Goal: Task Accomplishment & Management: Manage account settings

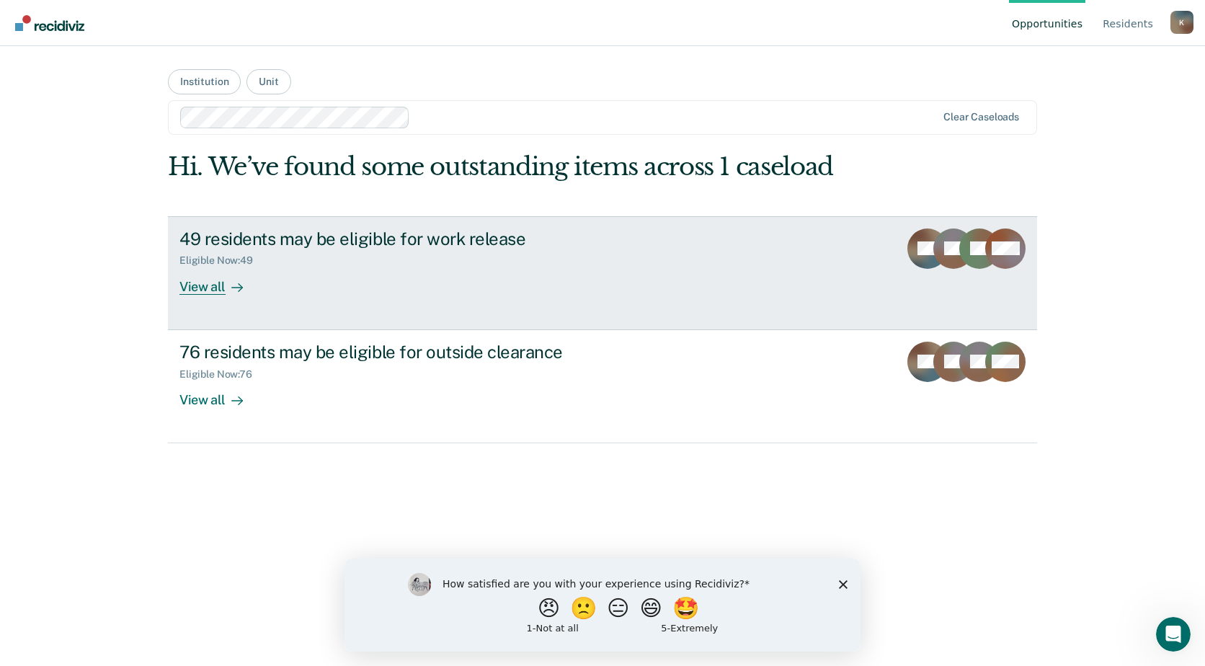
click at [750, 238] on link "49 residents may be eligible for work release Eligible Now : 49 View all NA BB …" at bounding box center [602, 273] width 869 height 114
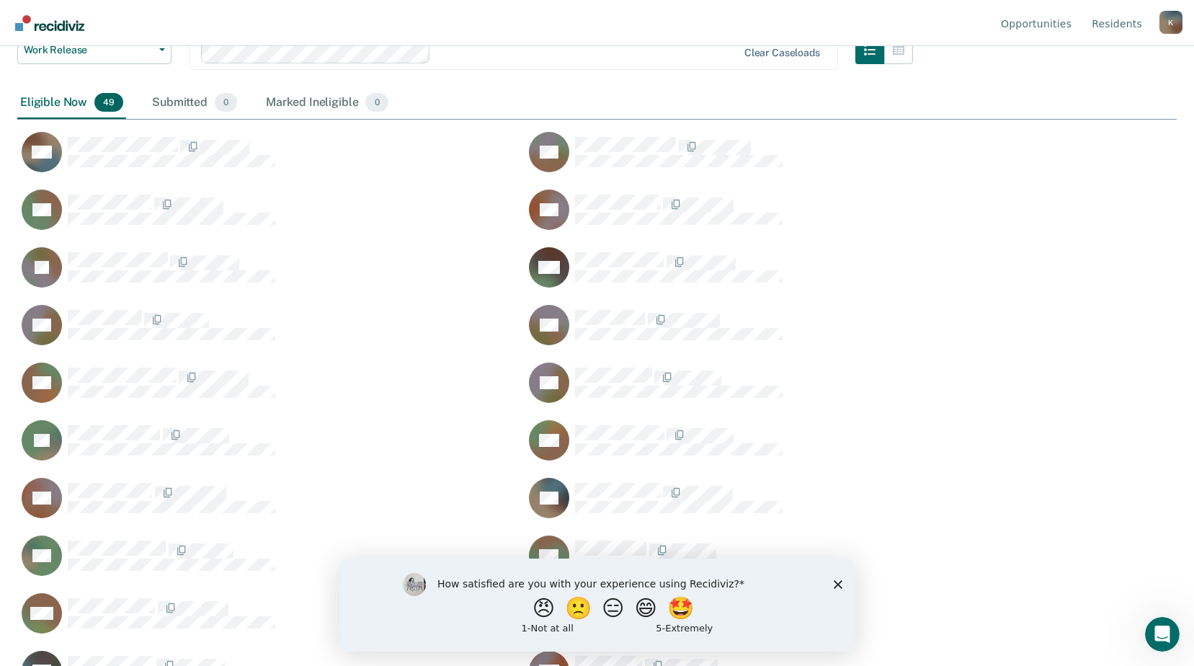
scroll to position [288, 0]
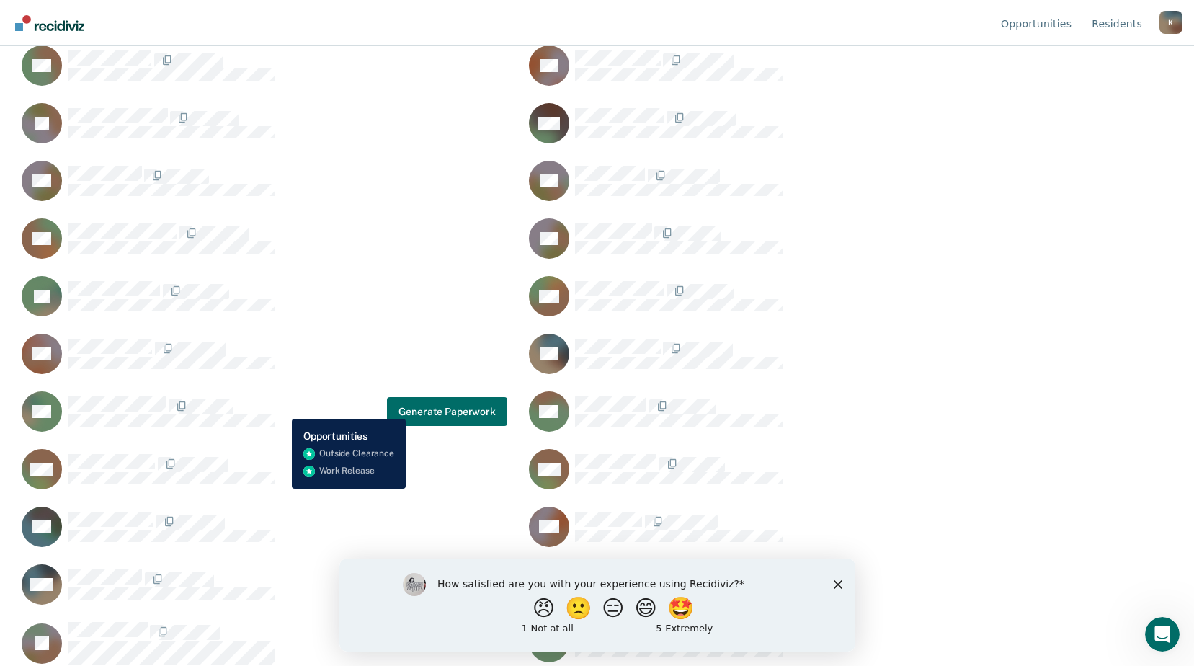
click at [281, 408] on div "FH Generate Paperwork" at bounding box center [262, 412] width 490 height 42
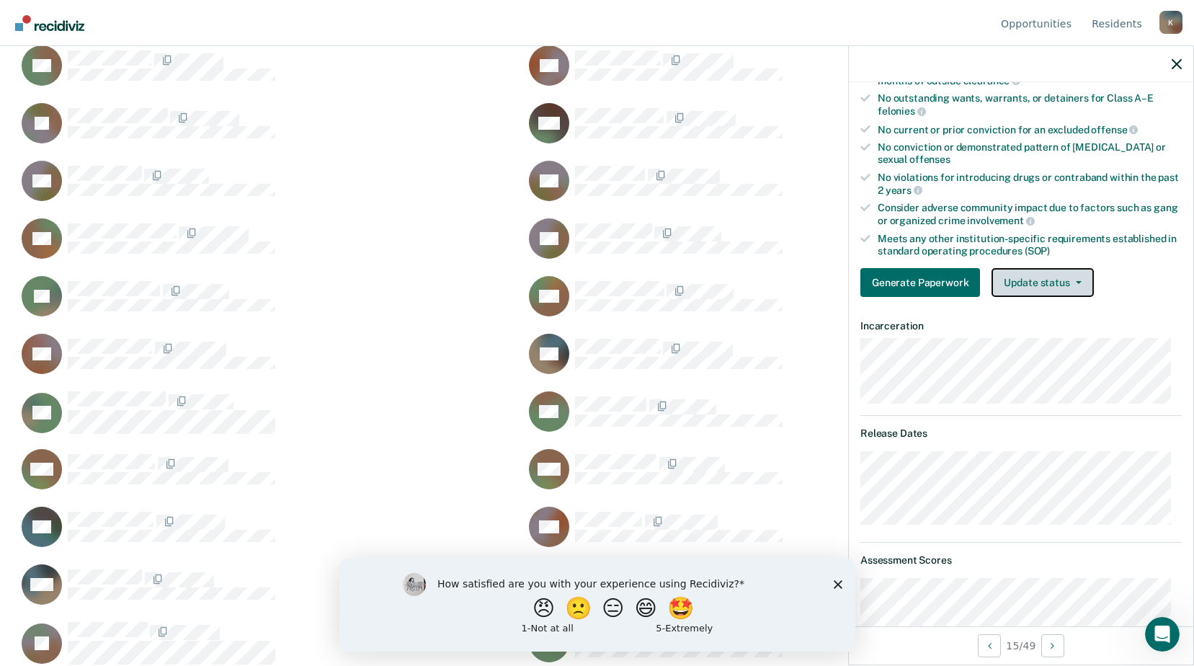
click at [1034, 287] on button "Update status" at bounding box center [1043, 282] width 102 height 29
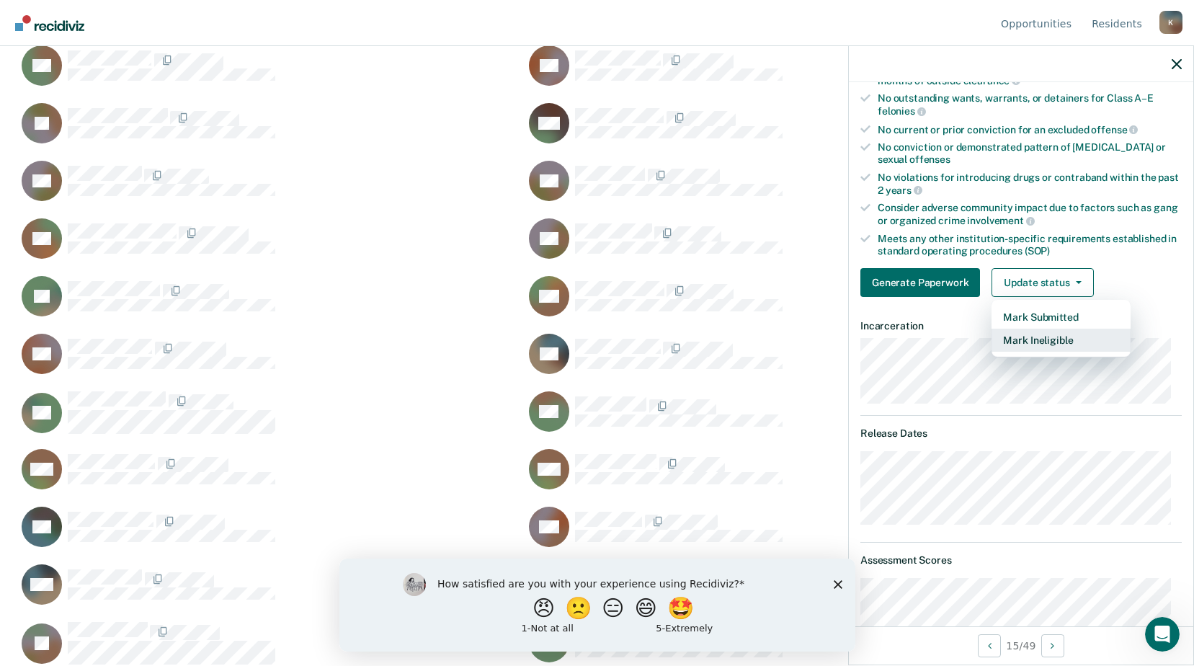
click at [1029, 336] on button "Mark Ineligible" at bounding box center [1061, 340] width 139 height 23
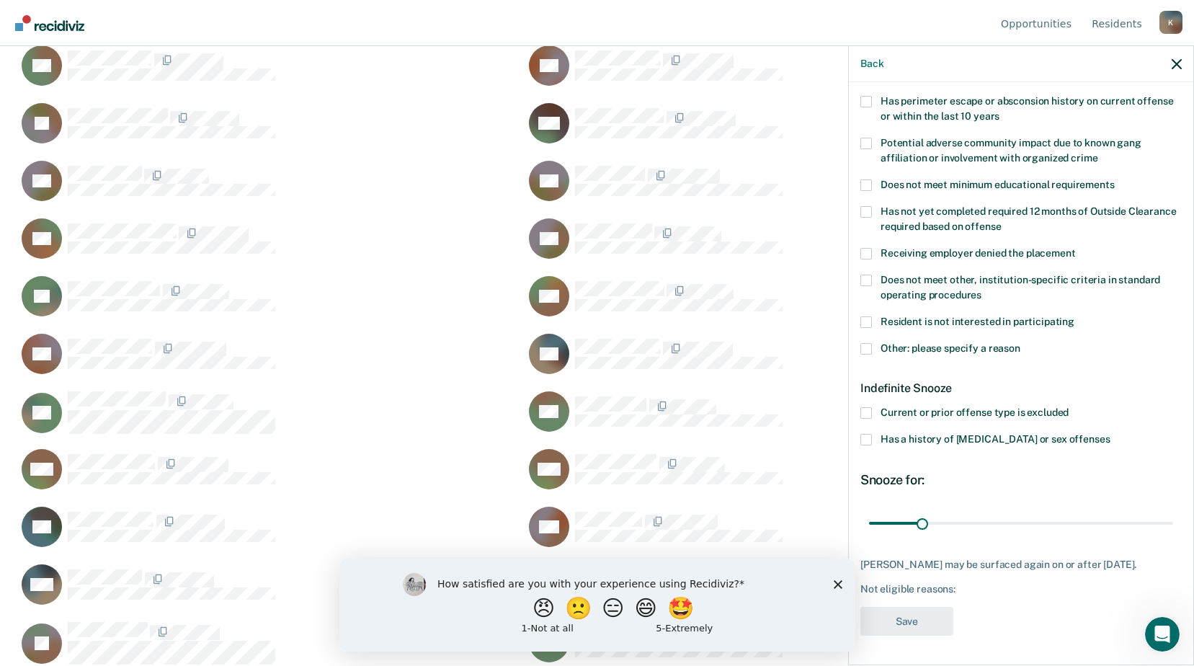
scroll to position [0, 0]
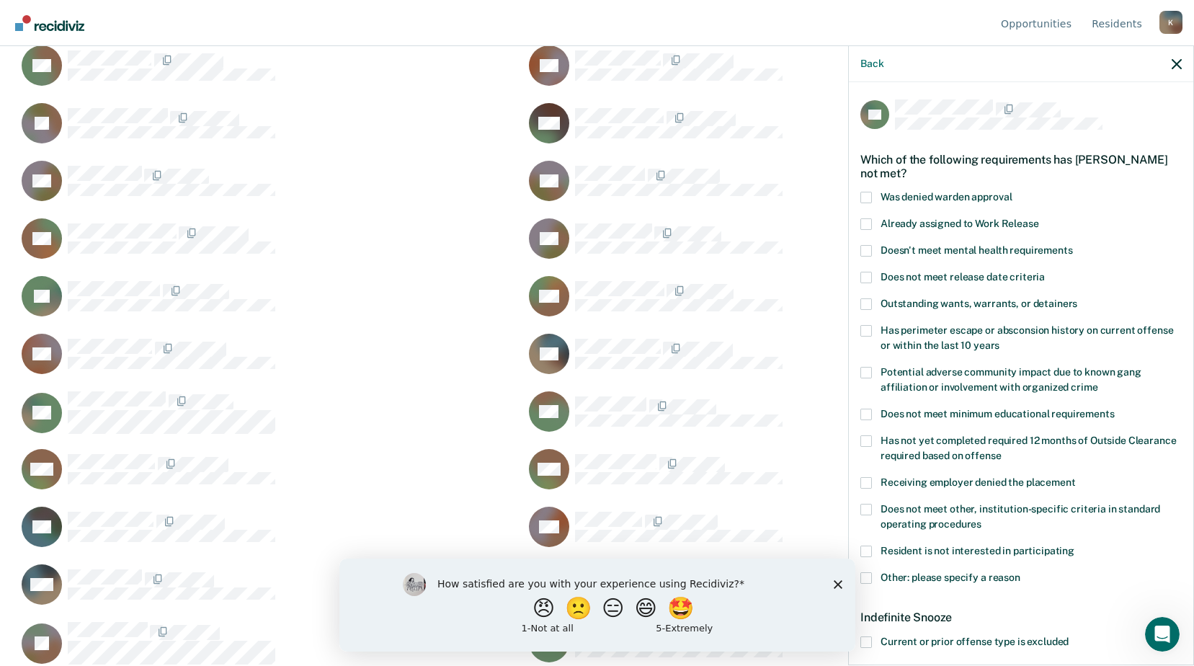
click at [1021, 504] on span "Does not meet other, institution-specific criteria in standard operating proced…" at bounding box center [1021, 516] width 280 height 27
click at [982, 519] on input "Does not meet other, institution-specific criteria in standard operating proced…" at bounding box center [982, 519] width 0 height 0
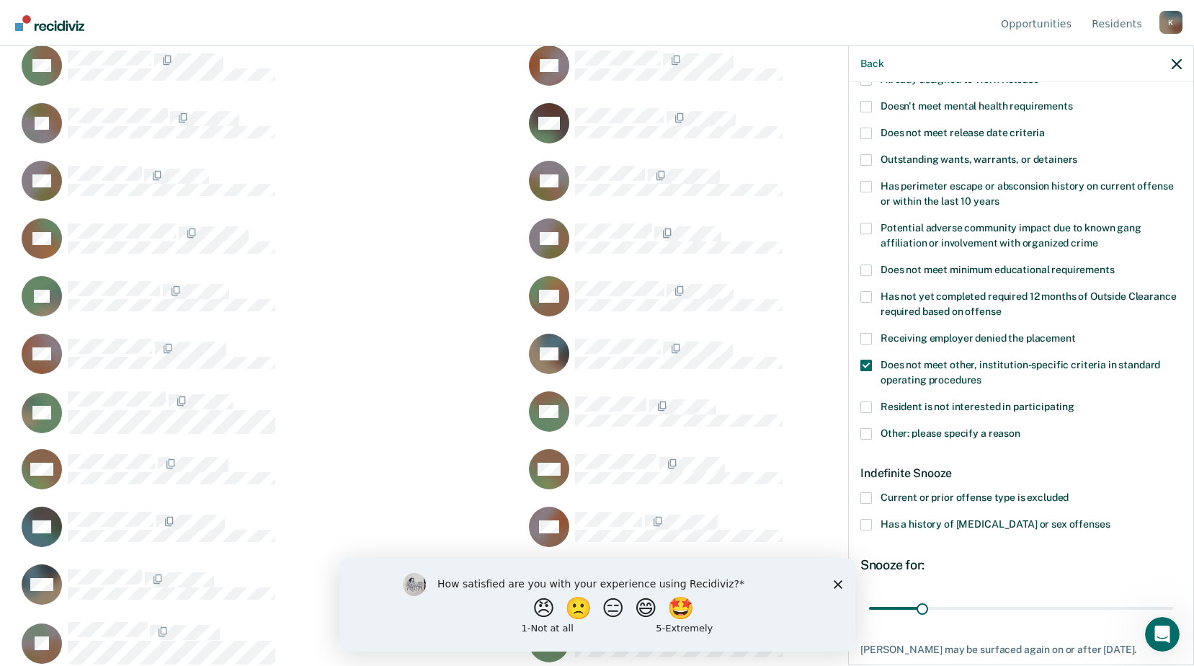
click at [870, 424] on div "Resident is not interested in participating" at bounding box center [1021, 414] width 321 height 27
click at [864, 432] on span at bounding box center [867, 434] width 12 height 12
click at [1021, 428] on input "Other: please specify a reason" at bounding box center [1021, 428] width 0 height 0
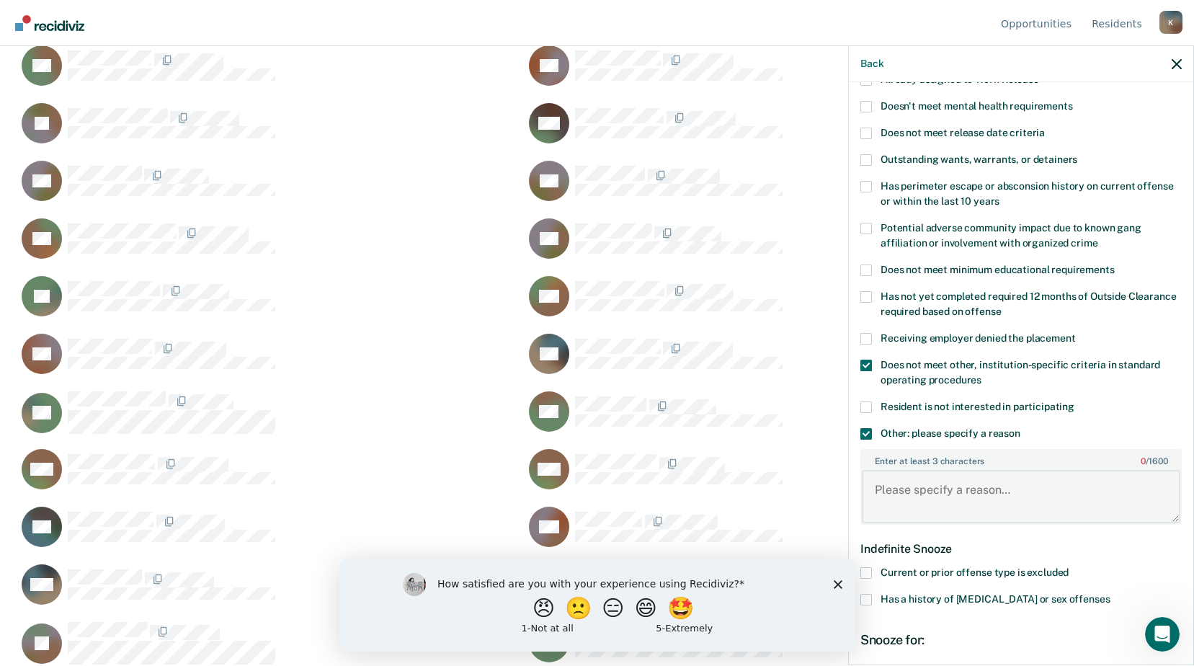
click at [974, 488] on textarea "Enter at least 3 characters 0 / 1600" at bounding box center [1021, 496] width 319 height 53
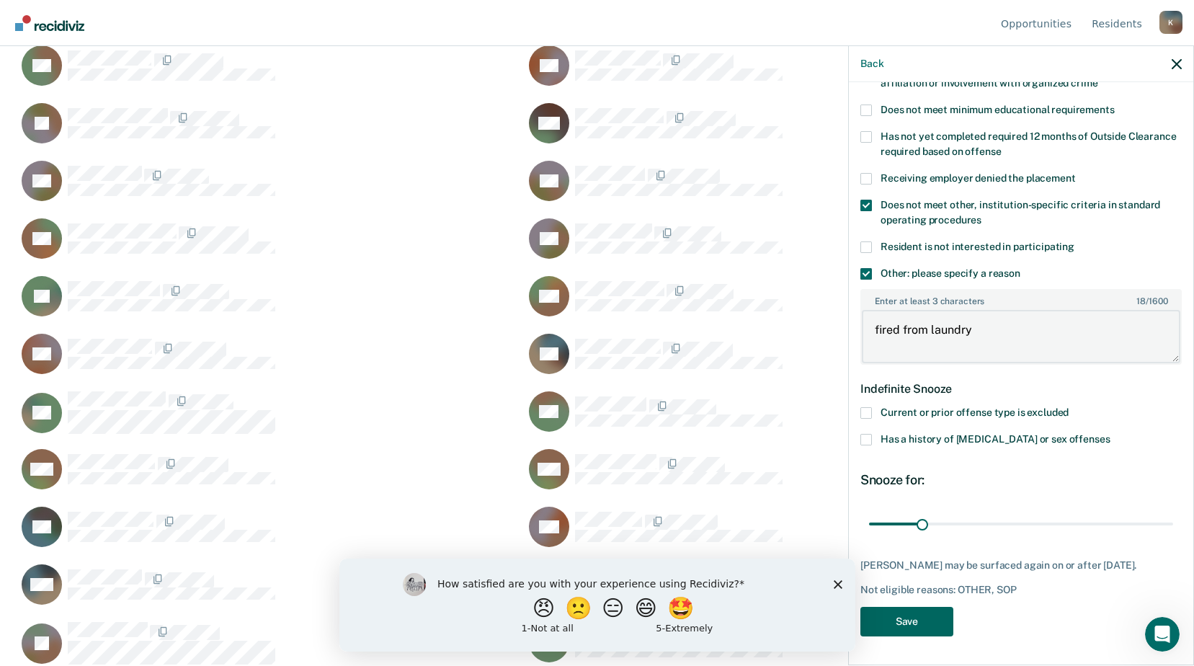
type textarea "fired from laundry"
click at [897, 611] on button "Save" at bounding box center [907, 622] width 93 height 30
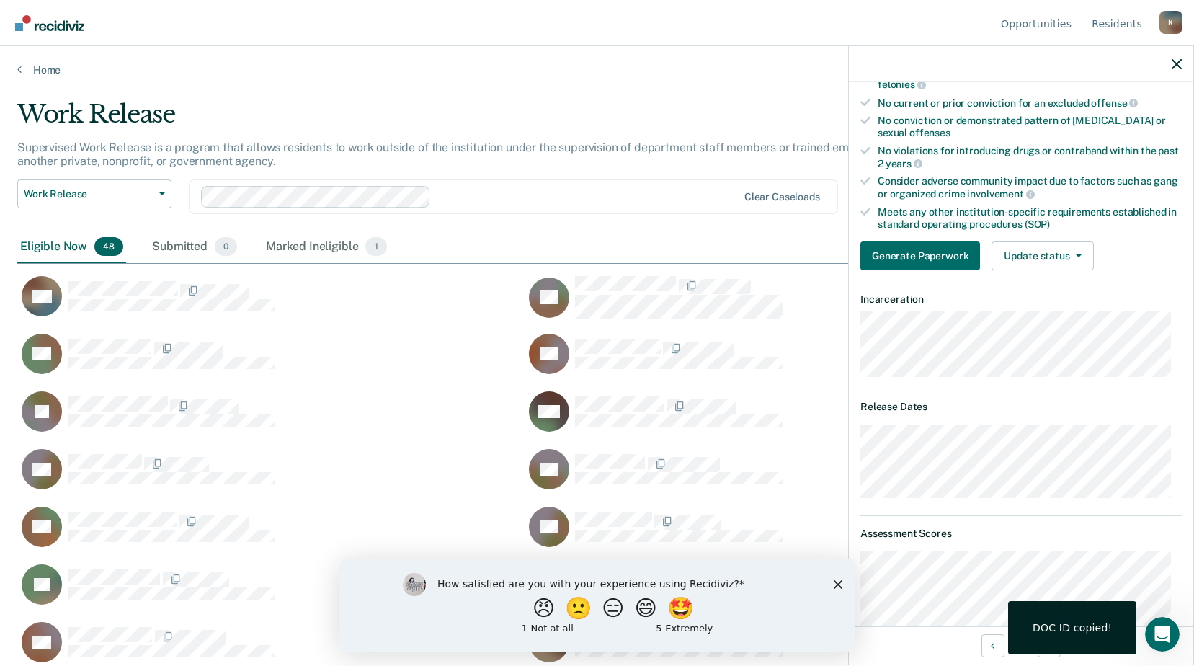
scroll to position [459, 0]
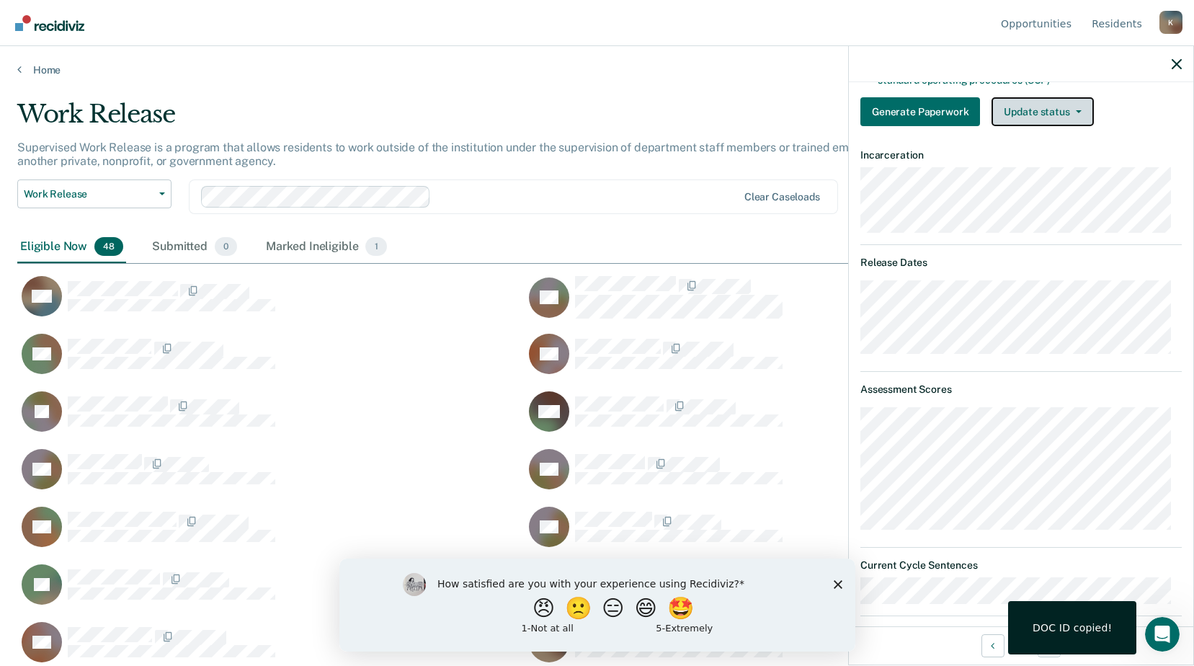
click at [1040, 116] on button "Update status" at bounding box center [1043, 111] width 102 height 29
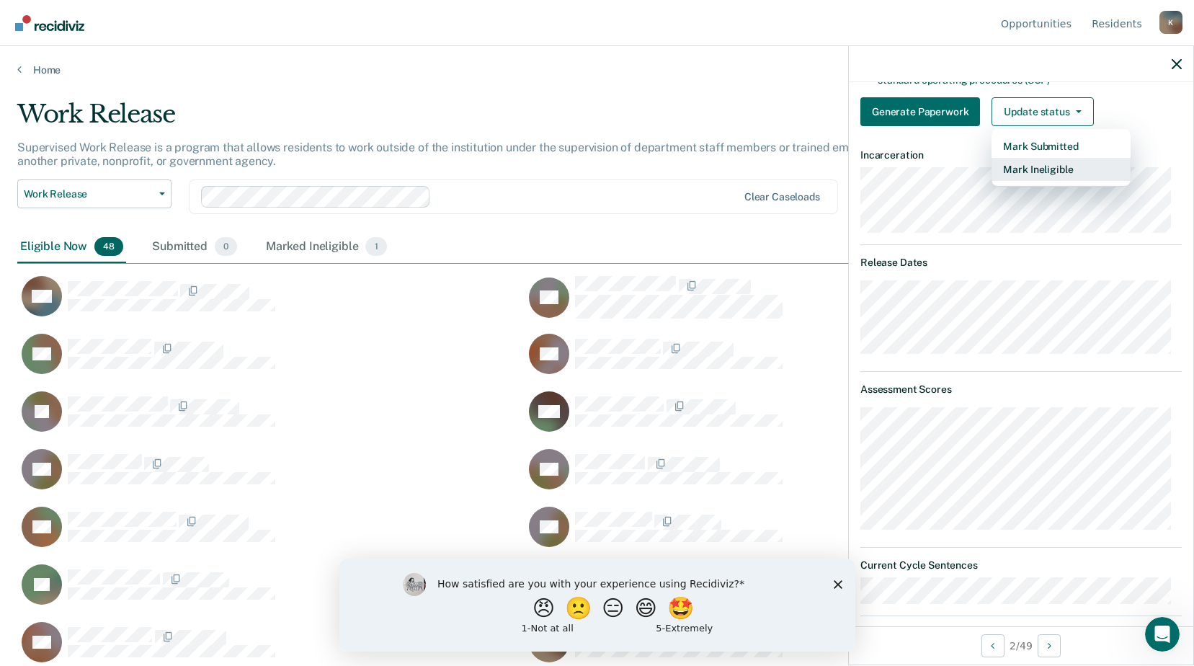
click at [1056, 170] on button "Mark Ineligible" at bounding box center [1061, 169] width 139 height 23
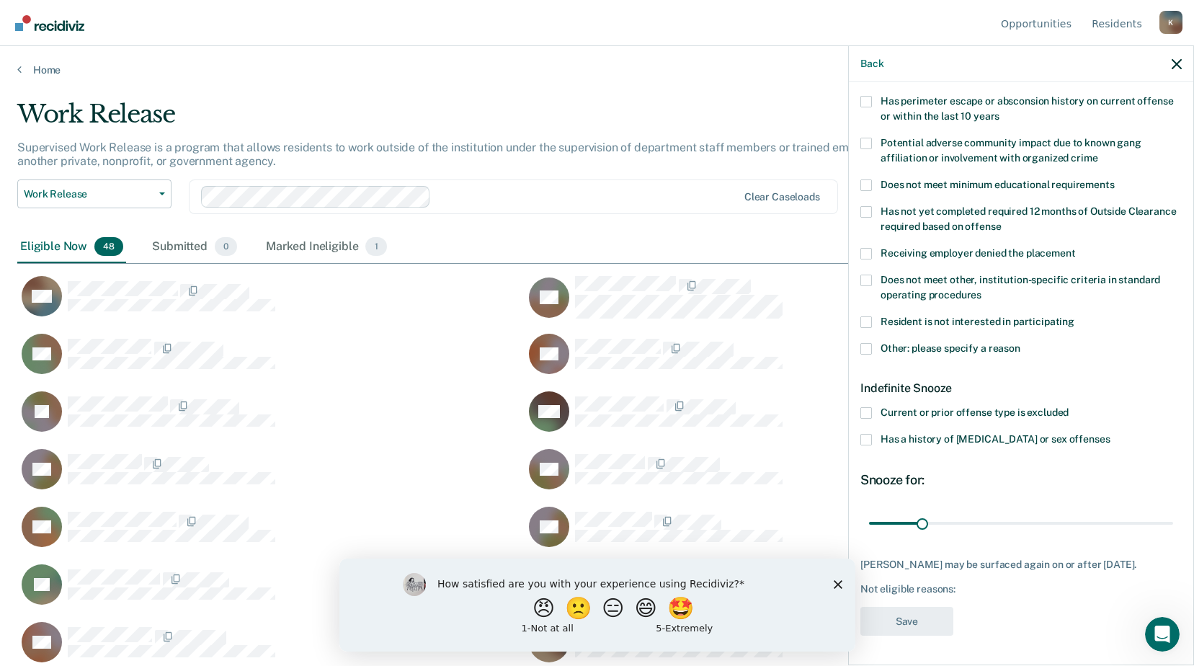
click at [868, 343] on span at bounding box center [867, 349] width 12 height 12
click at [1021, 343] on input "Other: please specify a reason" at bounding box center [1021, 343] width 0 height 0
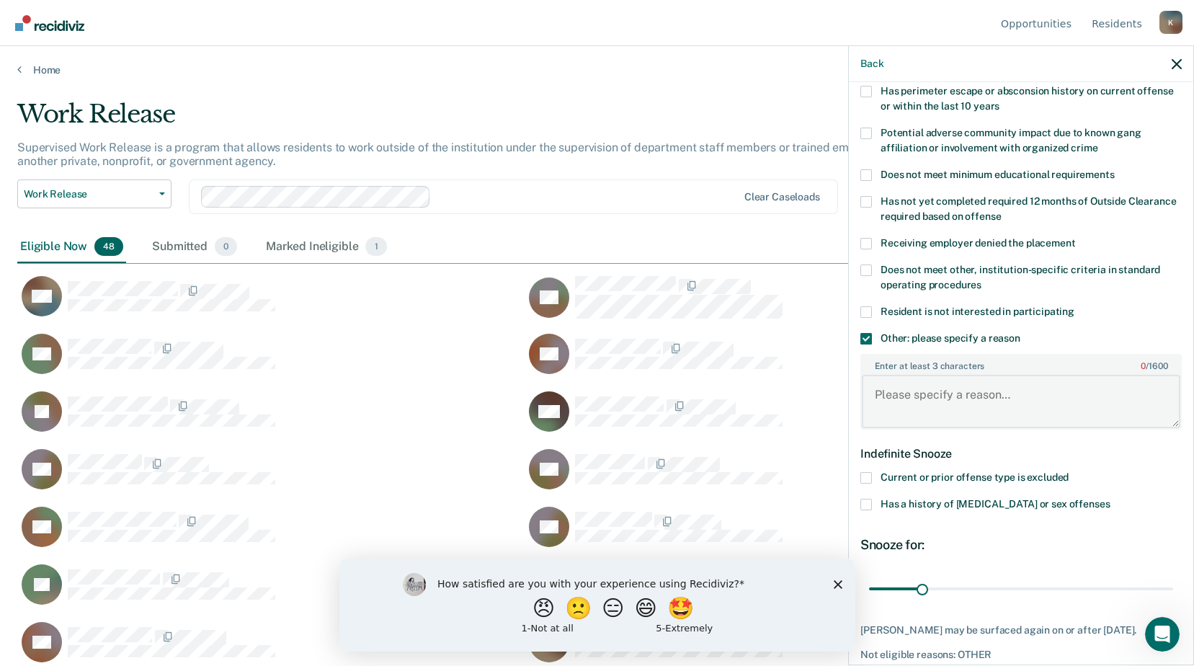
click at [941, 391] on textarea "Enter at least 3 characters 0 / 1600" at bounding box center [1021, 401] width 319 height 53
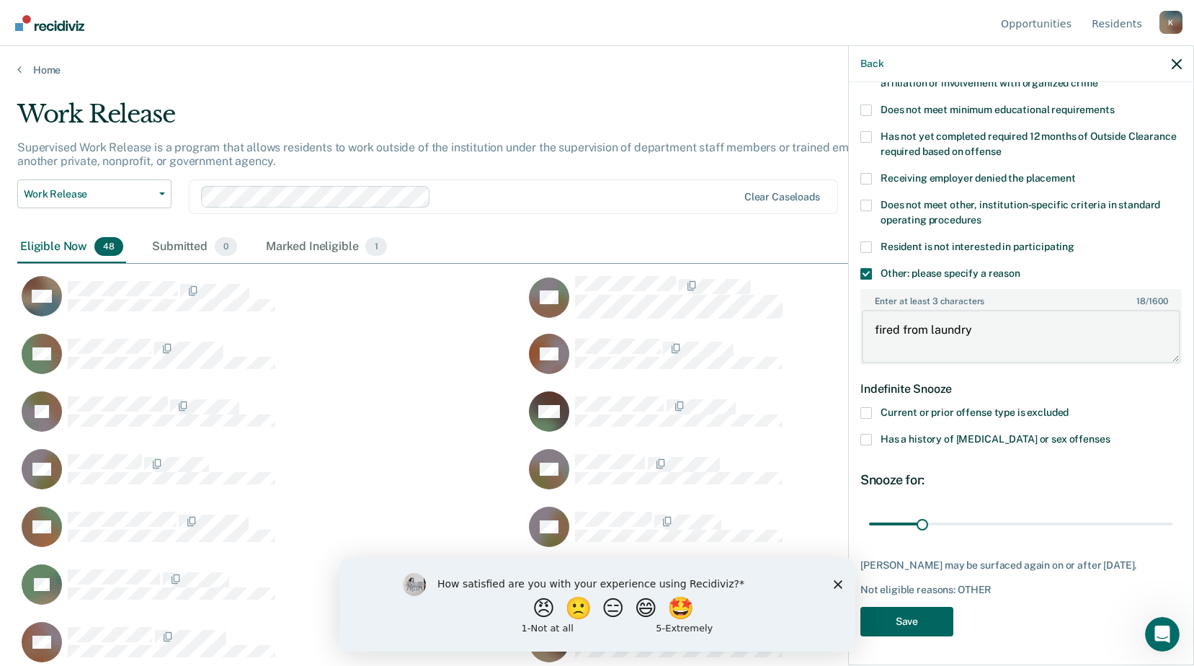
type textarea "fired from laundry"
click at [894, 618] on button "Save" at bounding box center [907, 622] width 93 height 30
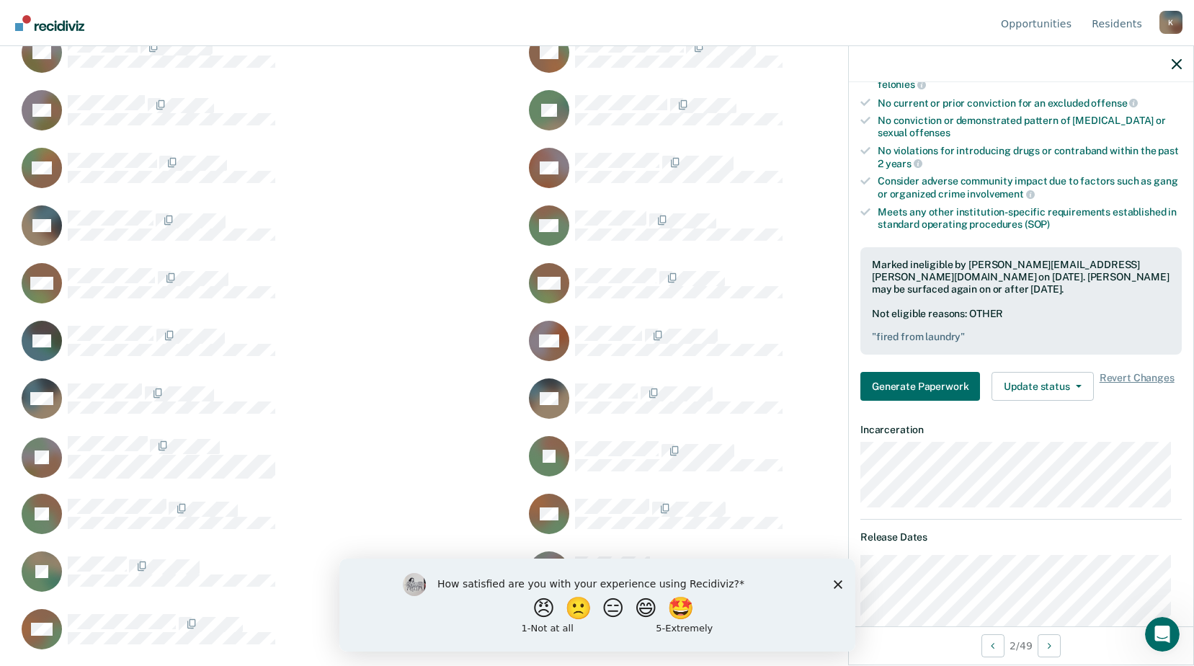
scroll to position [0, 0]
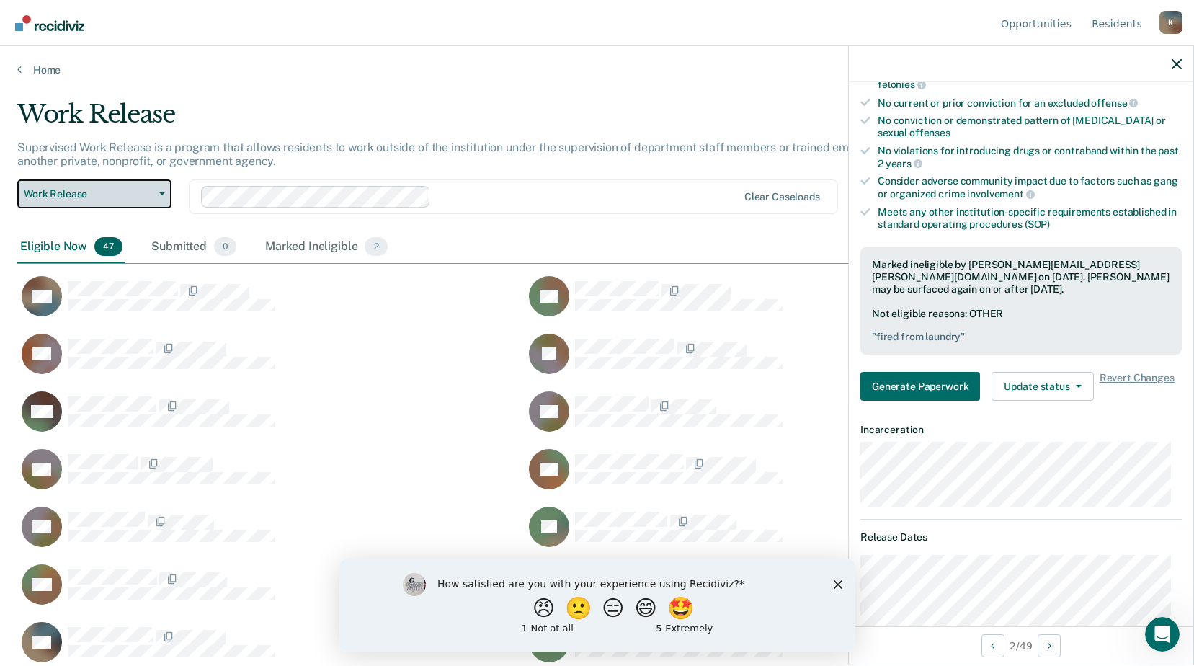
click at [159, 200] on button "Work Release" at bounding box center [94, 193] width 154 height 29
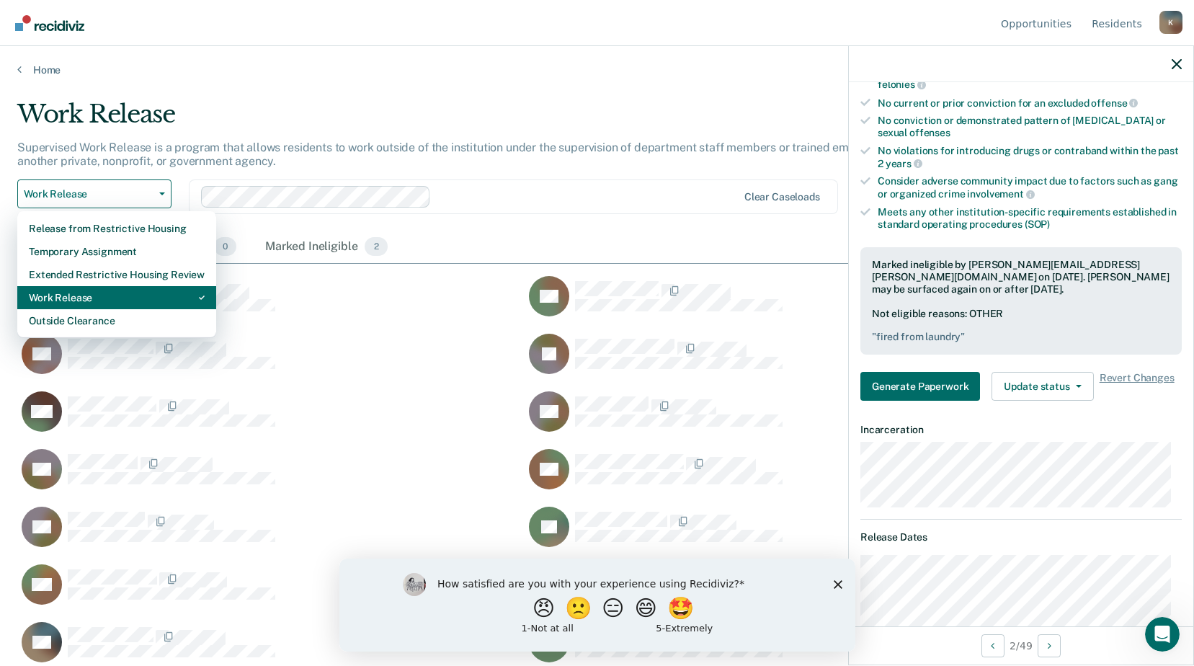
click at [102, 295] on div "Work Release" at bounding box center [117, 297] width 176 height 23
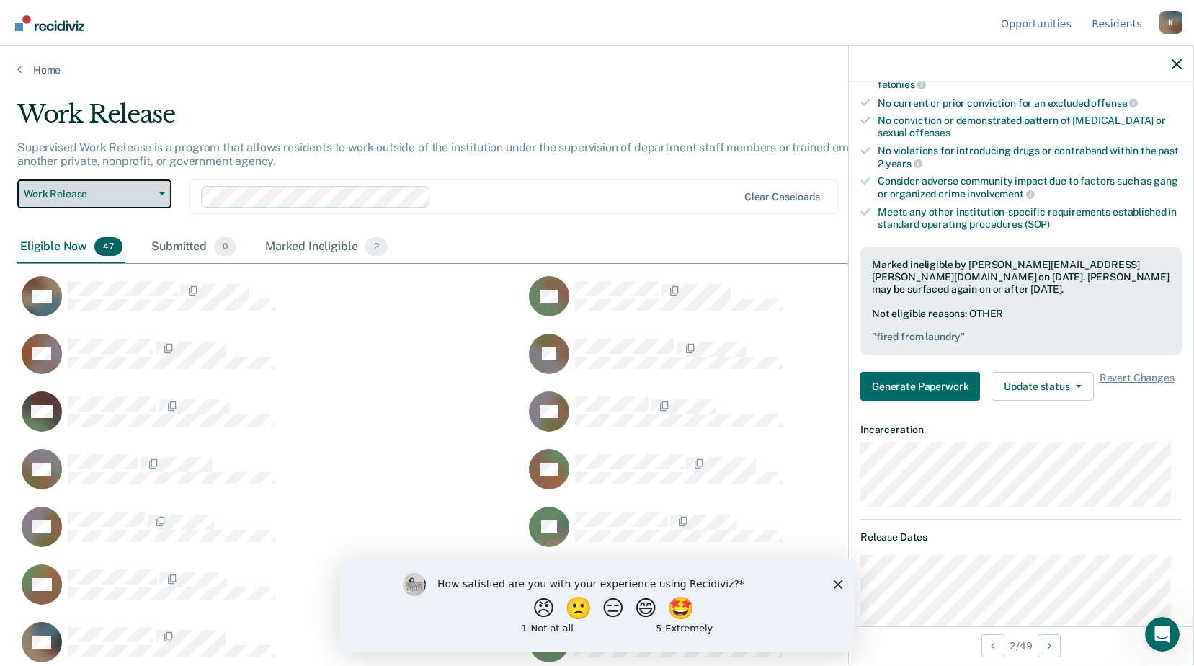
click at [150, 191] on span "Work Release" at bounding box center [89, 194] width 130 height 12
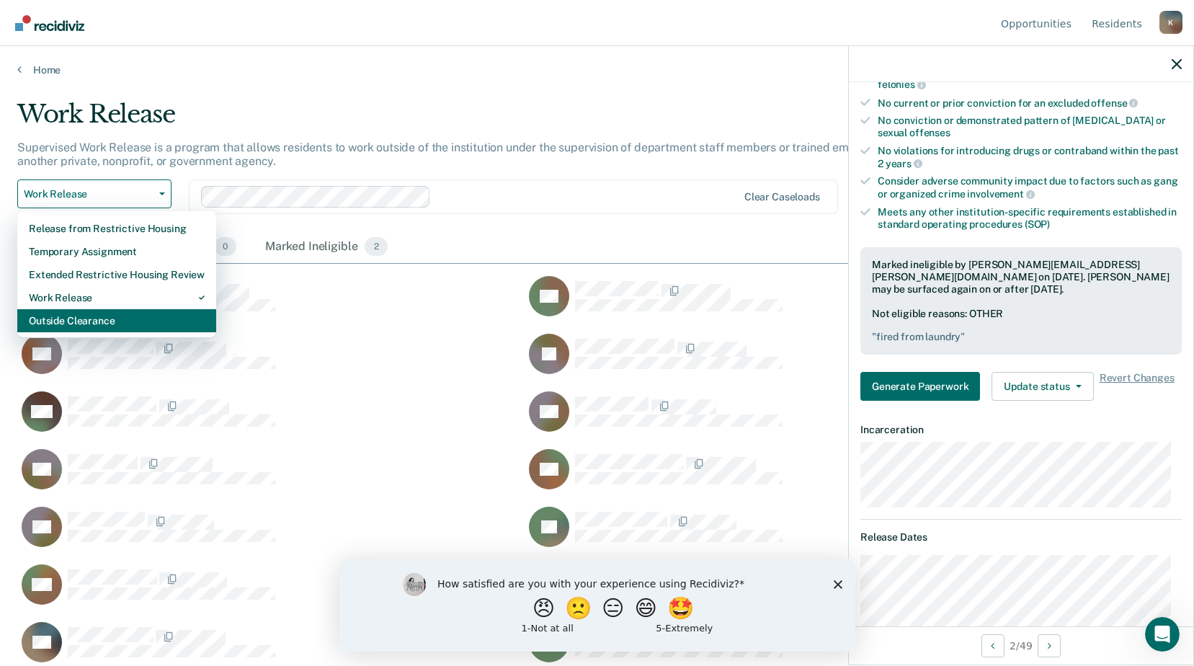
click at [91, 317] on div "Outside Clearance" at bounding box center [117, 320] width 176 height 23
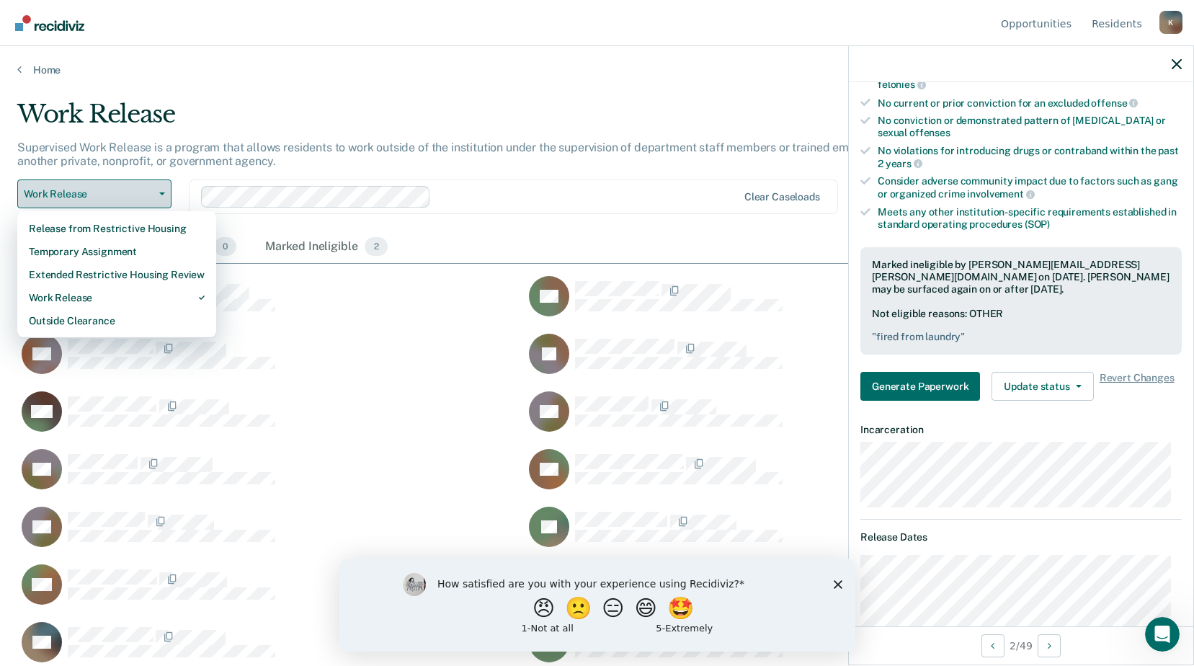
scroll to position [57, 0]
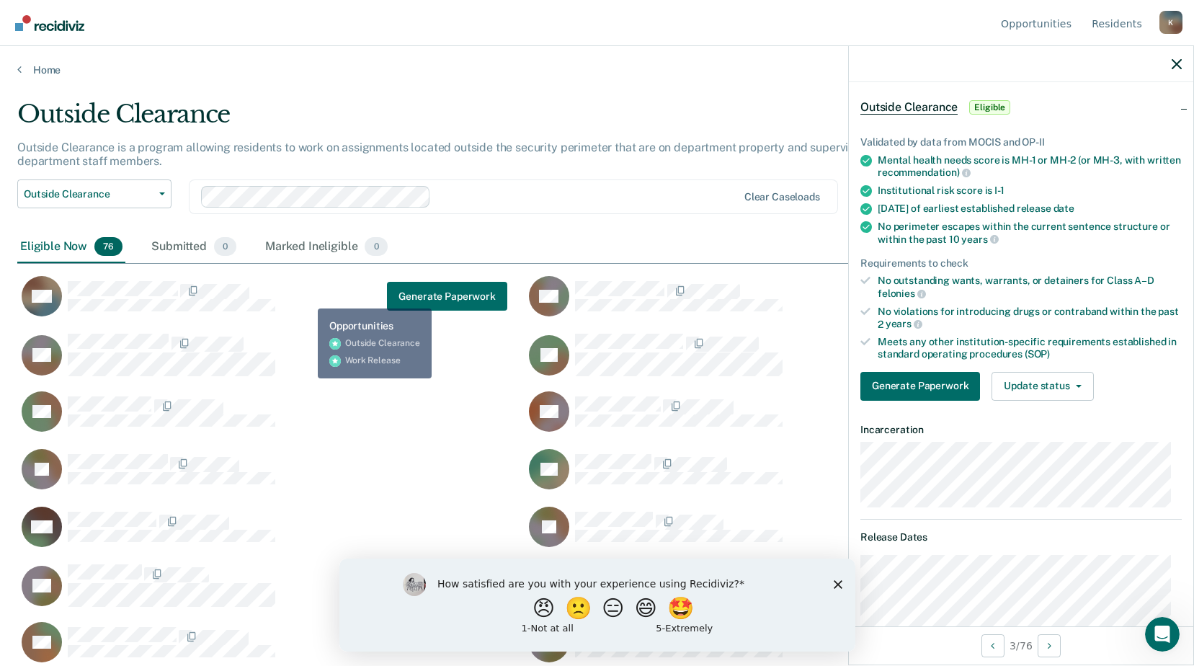
click at [301, 308] on div "NA Generate Paperwork" at bounding box center [262, 296] width 490 height 42
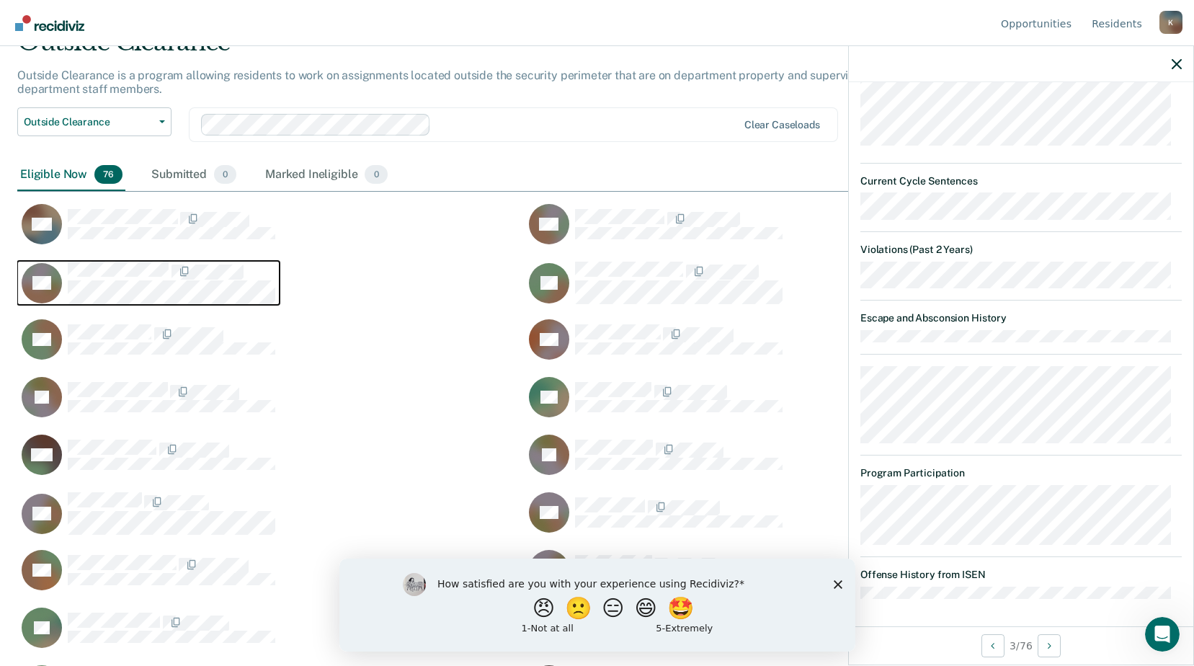
scroll to position [211, 0]
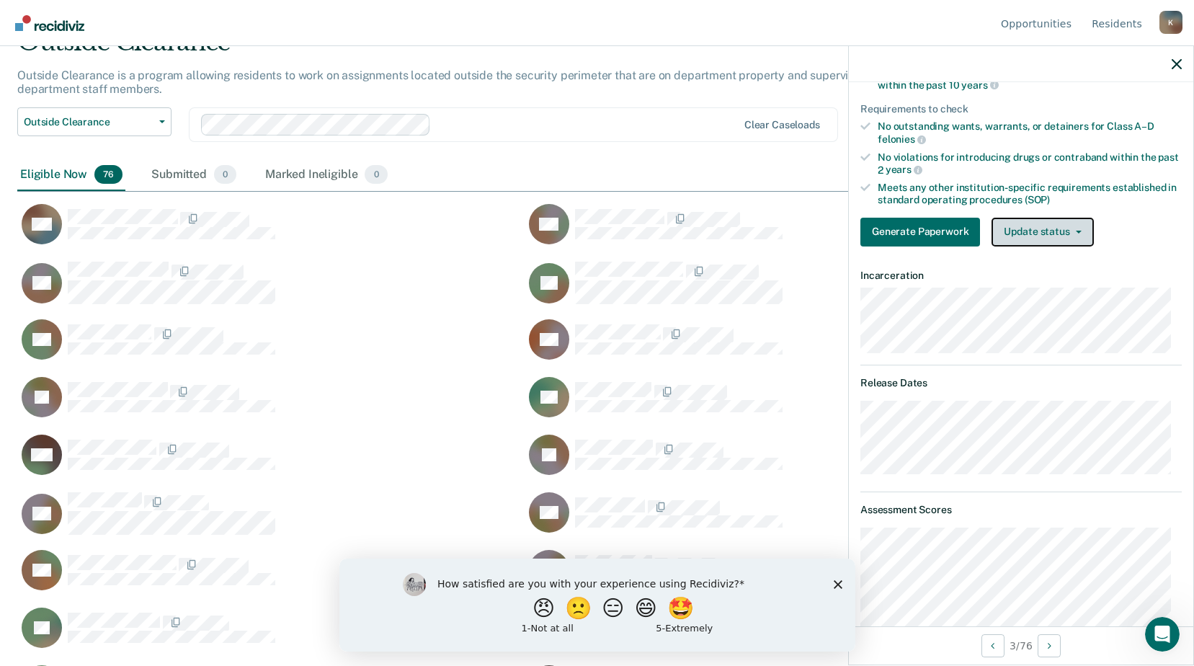
click at [1002, 231] on button "Update status" at bounding box center [1043, 232] width 102 height 29
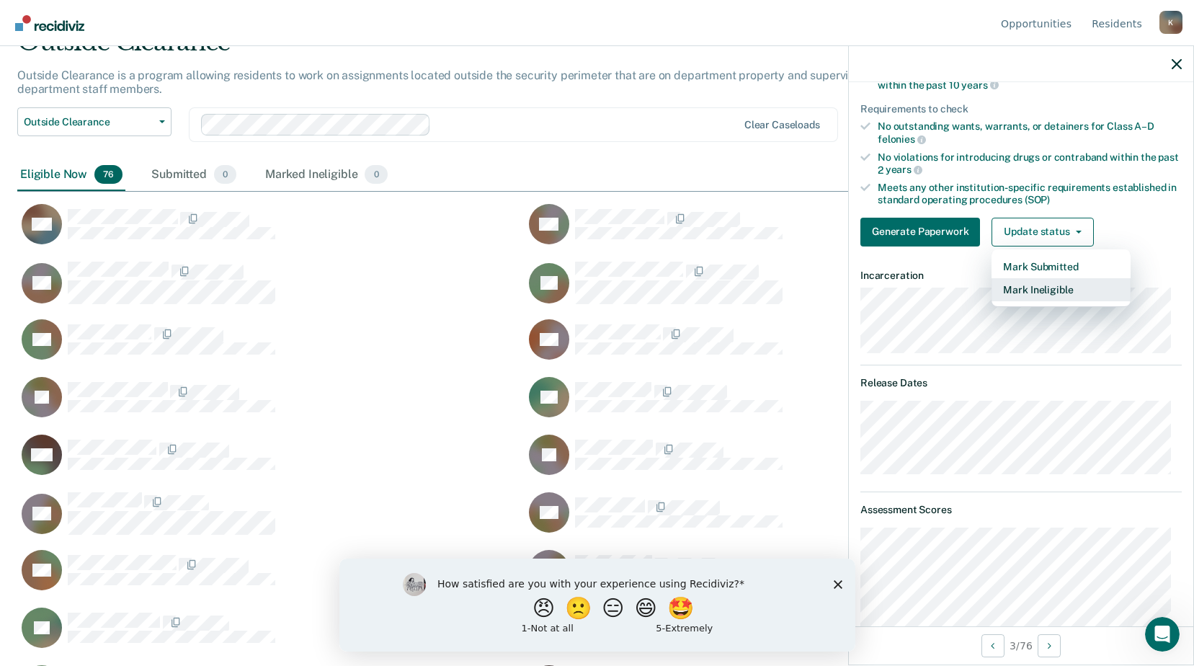
click at [1002, 289] on button "Mark Ineligible" at bounding box center [1061, 289] width 139 height 23
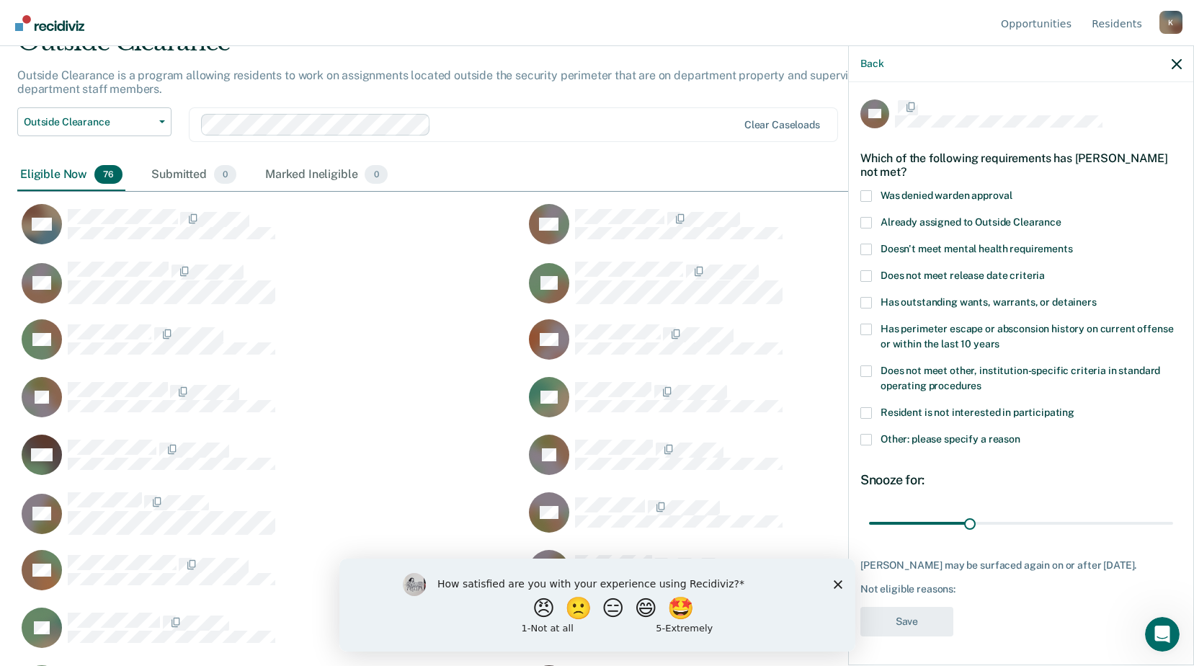
scroll to position [12, 0]
click at [861, 434] on span at bounding box center [867, 440] width 12 height 12
click at [1021, 434] on input "Other: please specify a reason" at bounding box center [1021, 434] width 0 height 0
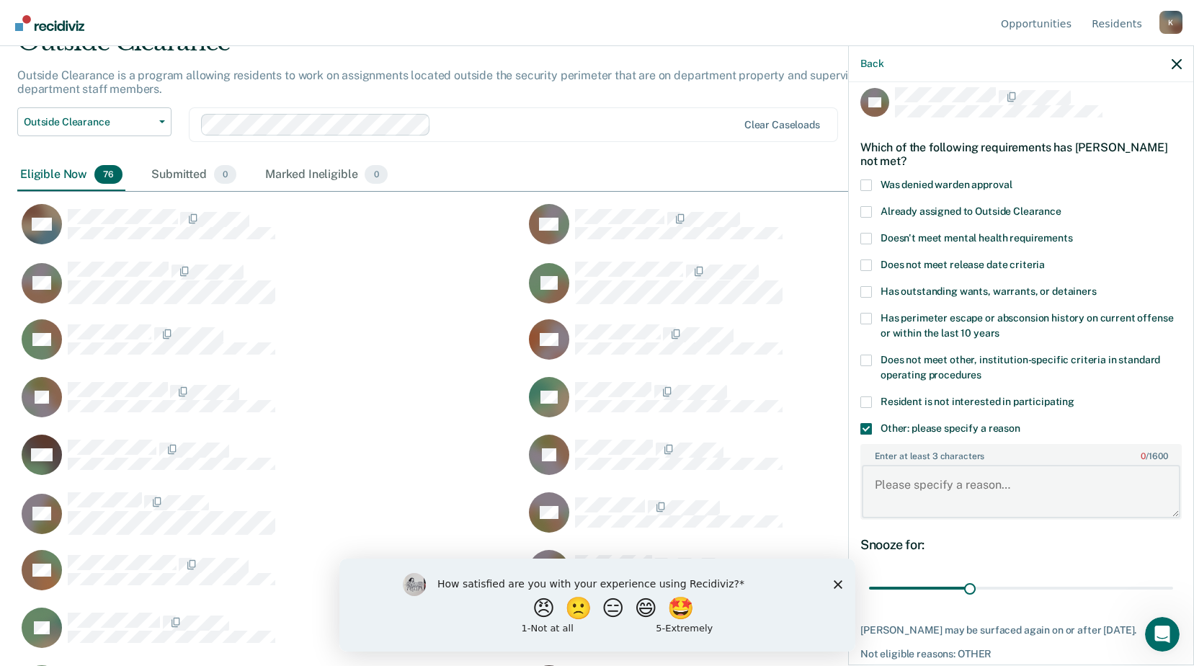
drag, startPoint x: 910, startPoint y: 496, endPoint x: 920, endPoint y: 492, distance: 10.3
click at [911, 496] on textarea "Enter at least 3 characters 0 / 1600" at bounding box center [1021, 491] width 319 height 53
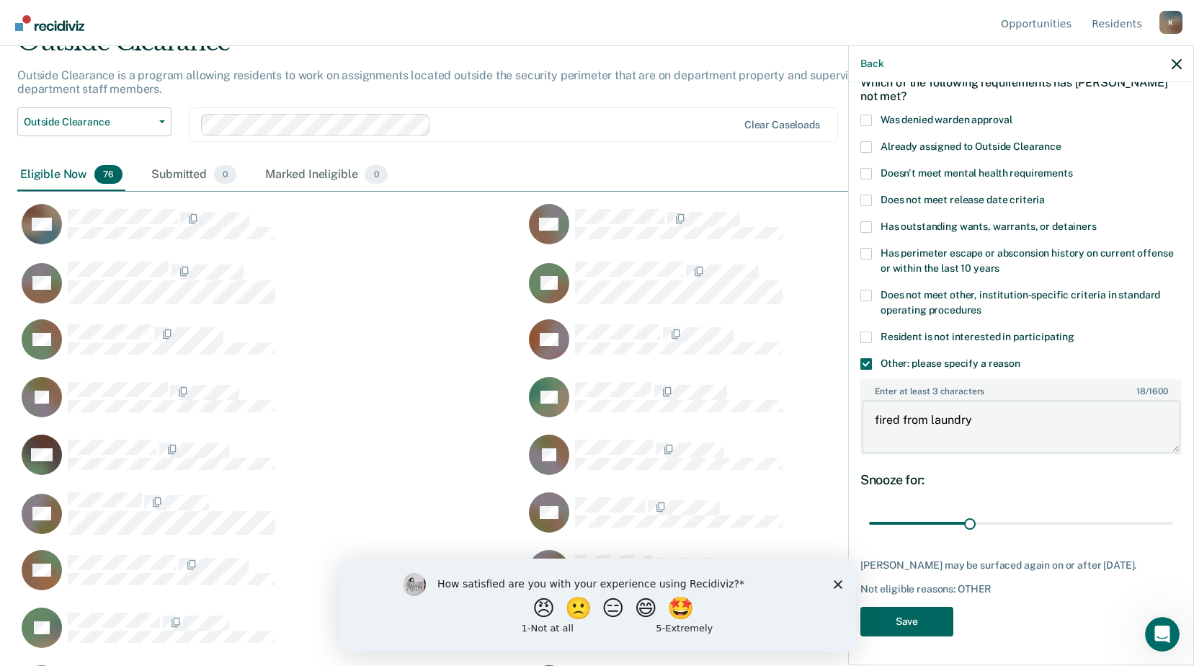
type textarea "fired from laundry"
click at [927, 628] on button "Save" at bounding box center [907, 622] width 93 height 30
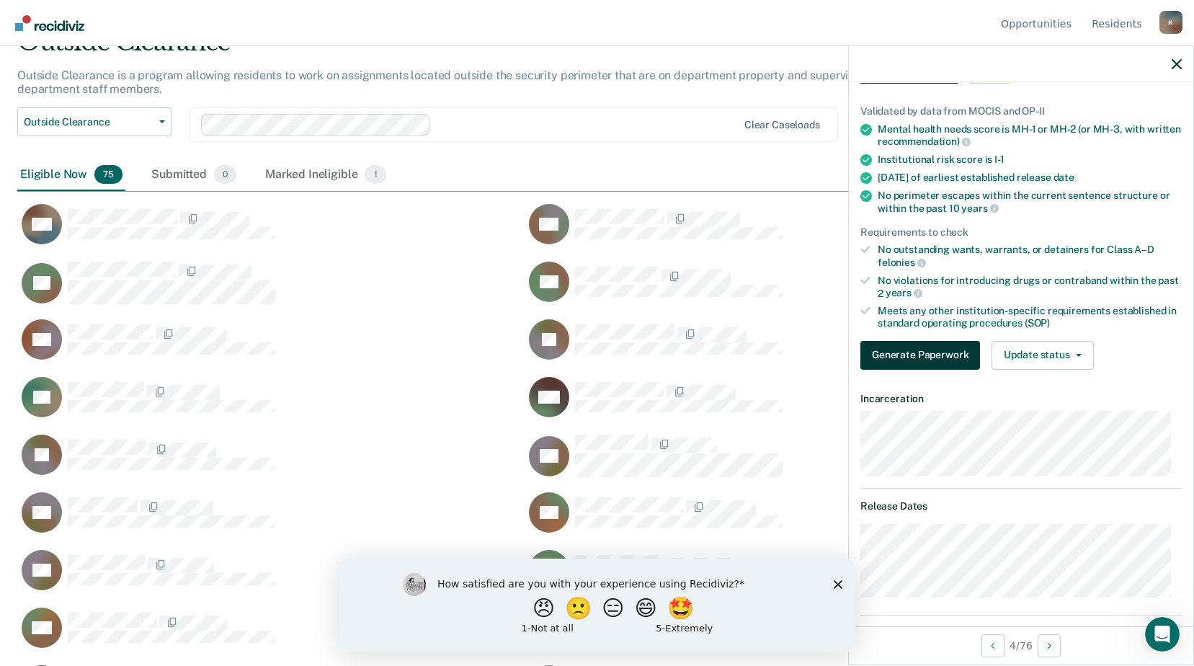
scroll to position [0, 0]
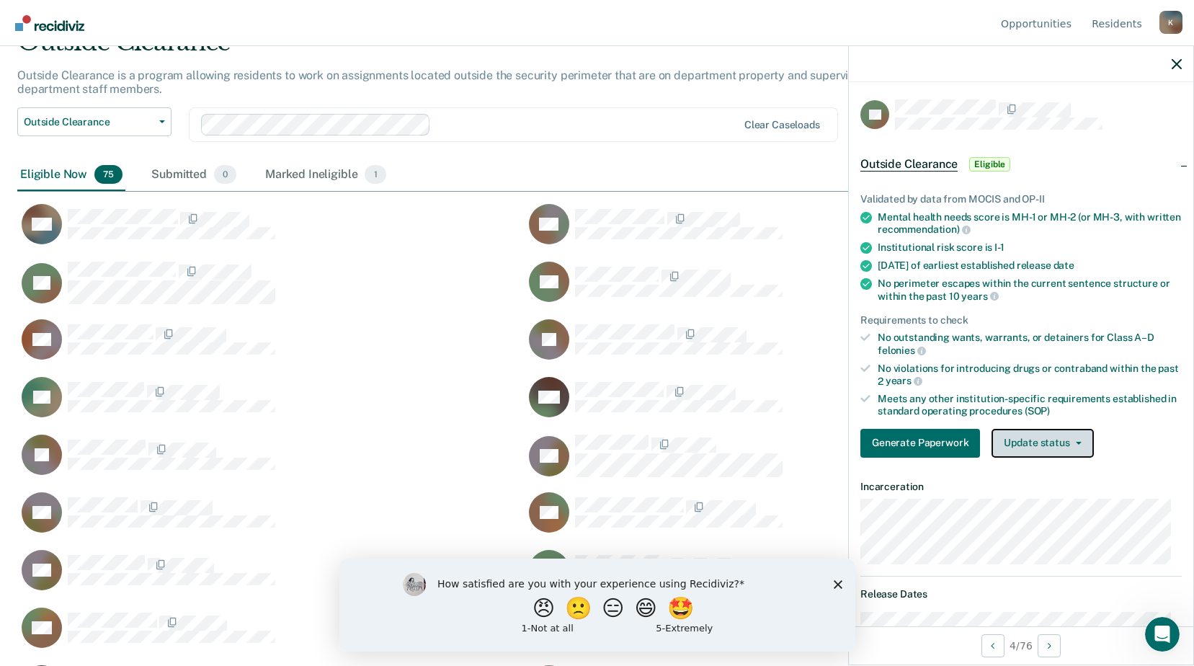
click at [1015, 441] on button "Update status" at bounding box center [1043, 443] width 102 height 29
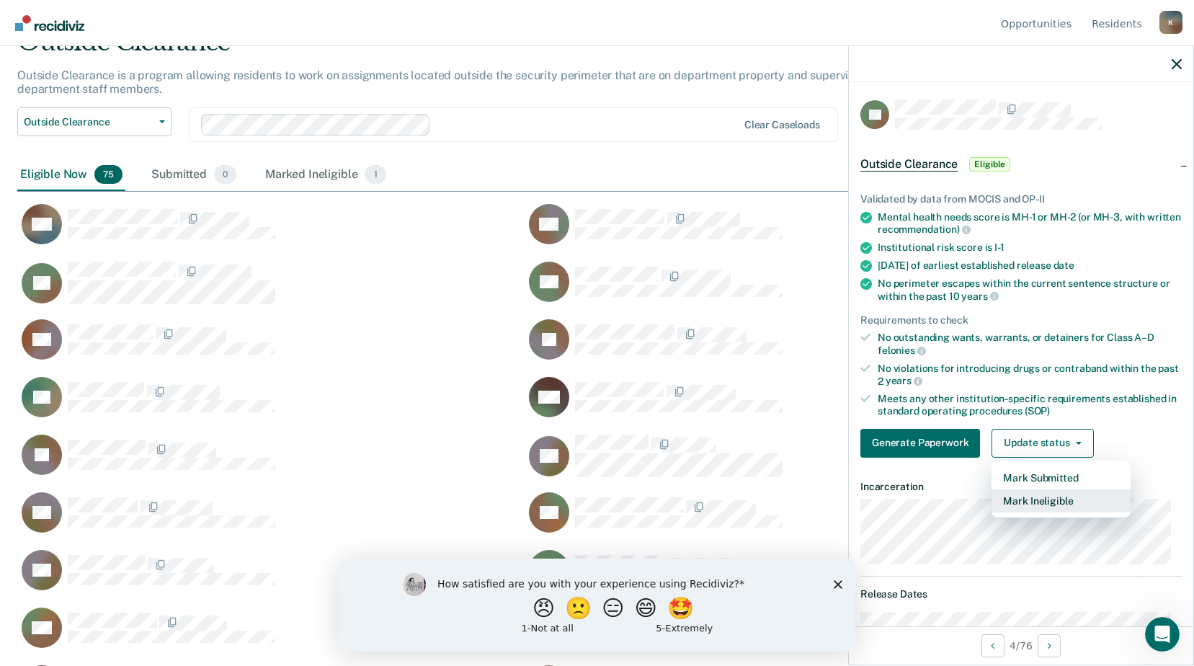
click at [1040, 499] on button "Mark Ineligible" at bounding box center [1061, 500] width 139 height 23
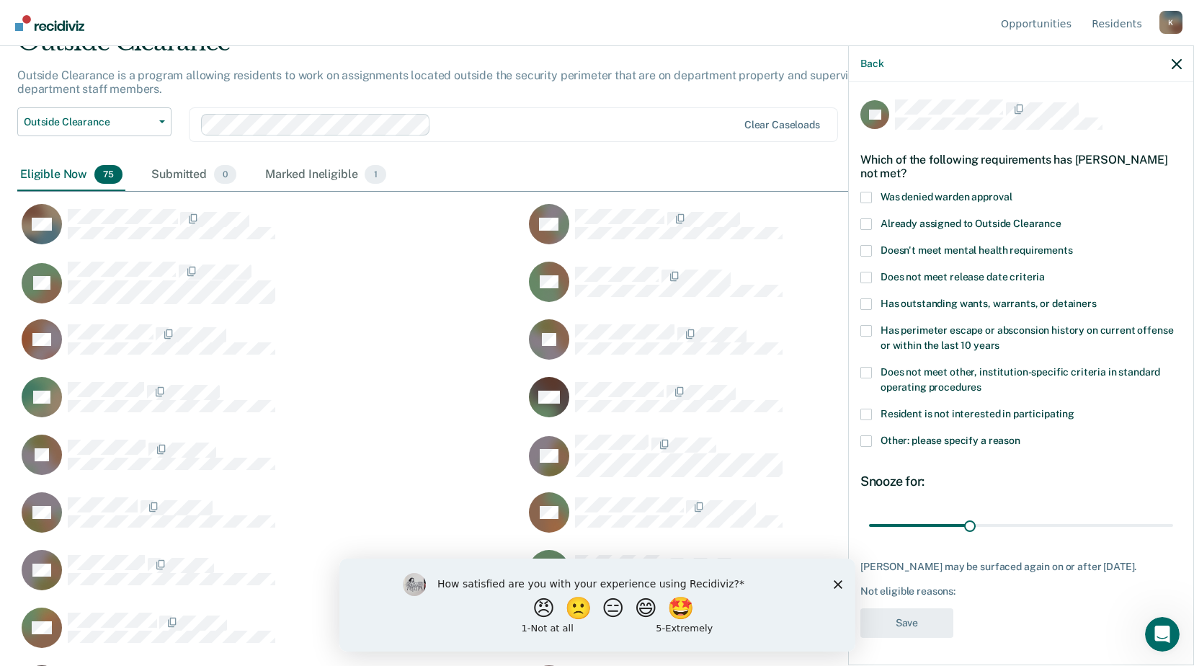
click at [866, 367] on span at bounding box center [867, 373] width 12 height 12
click at [982, 382] on input "Does not meet other, institution-specific criteria in standard operating proced…" at bounding box center [982, 382] width 0 height 0
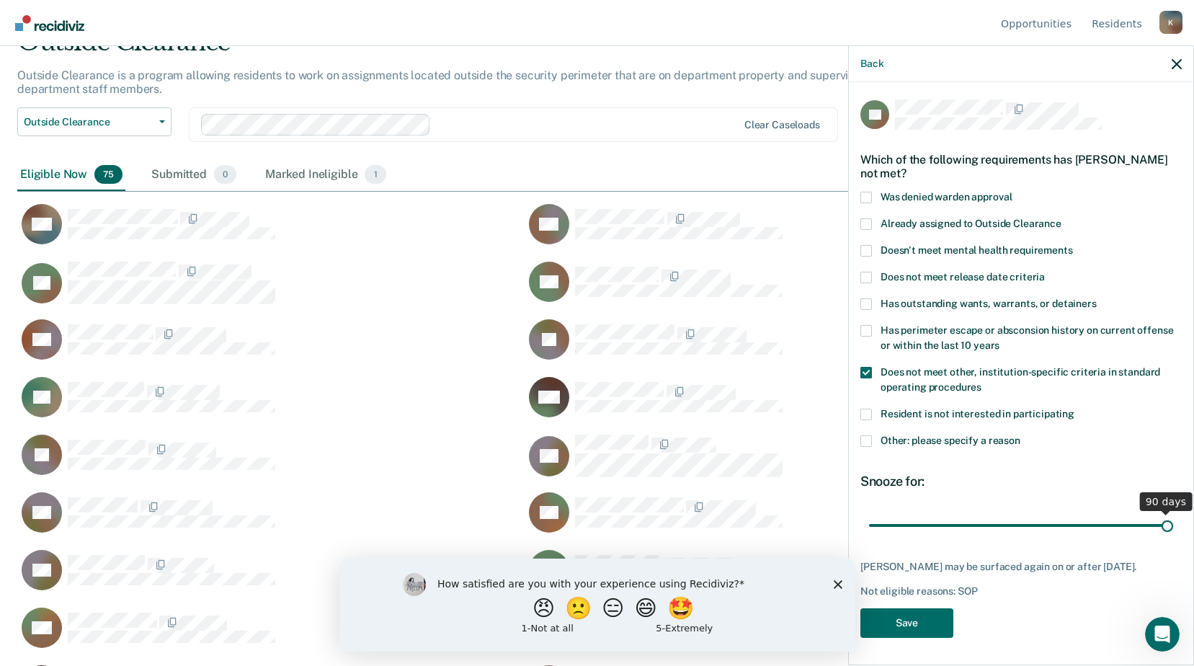
drag, startPoint x: 967, startPoint y: 522, endPoint x: 1189, endPoint y: 509, distance: 222.4
type input "90"
click at [1173, 512] on input "range" at bounding box center [1021, 524] width 304 height 25
click at [904, 626] on button "Save" at bounding box center [907, 623] width 93 height 30
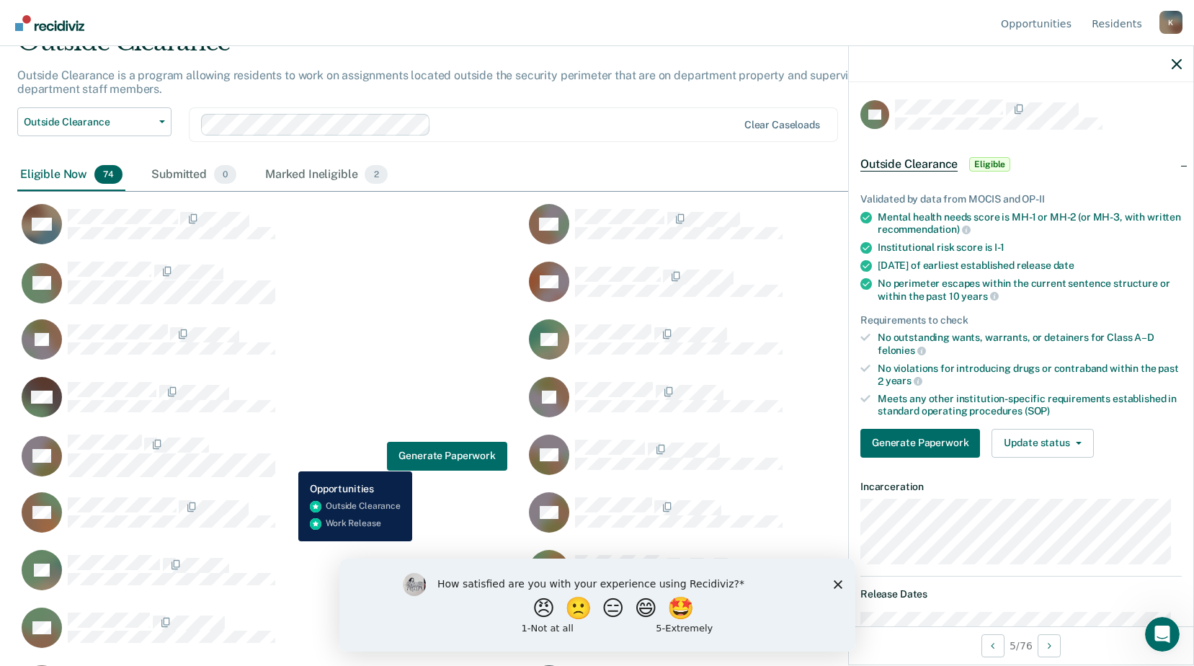
scroll to position [144, 0]
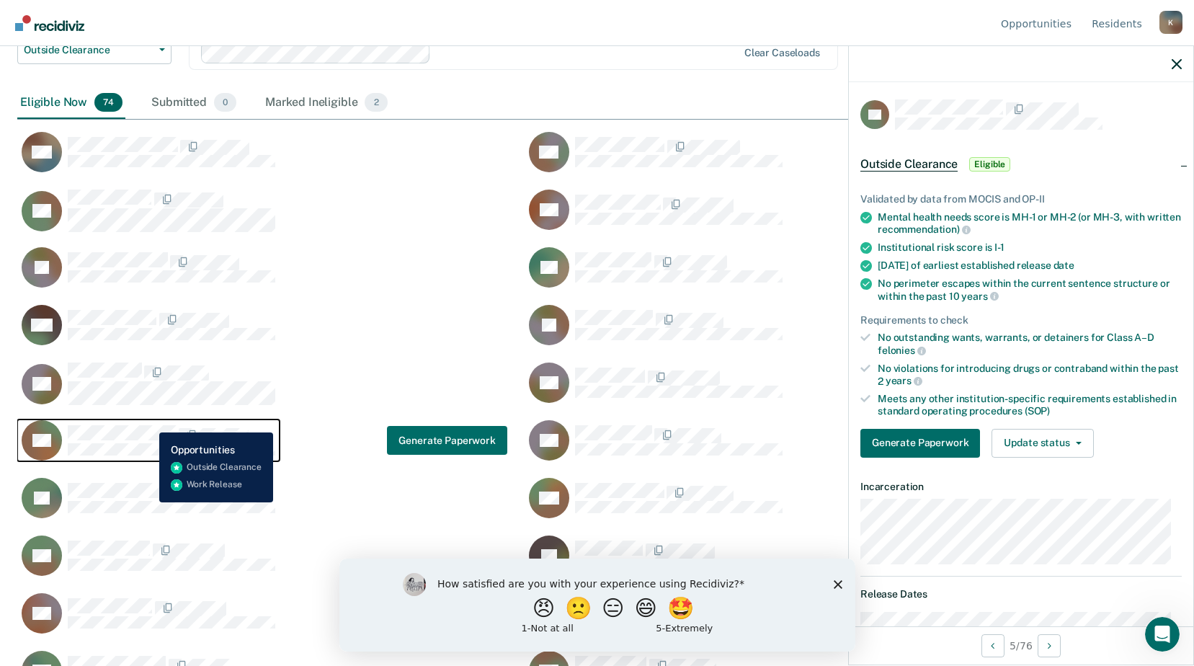
click at [148, 422] on div "CD" at bounding box center [149, 440] width 254 height 40
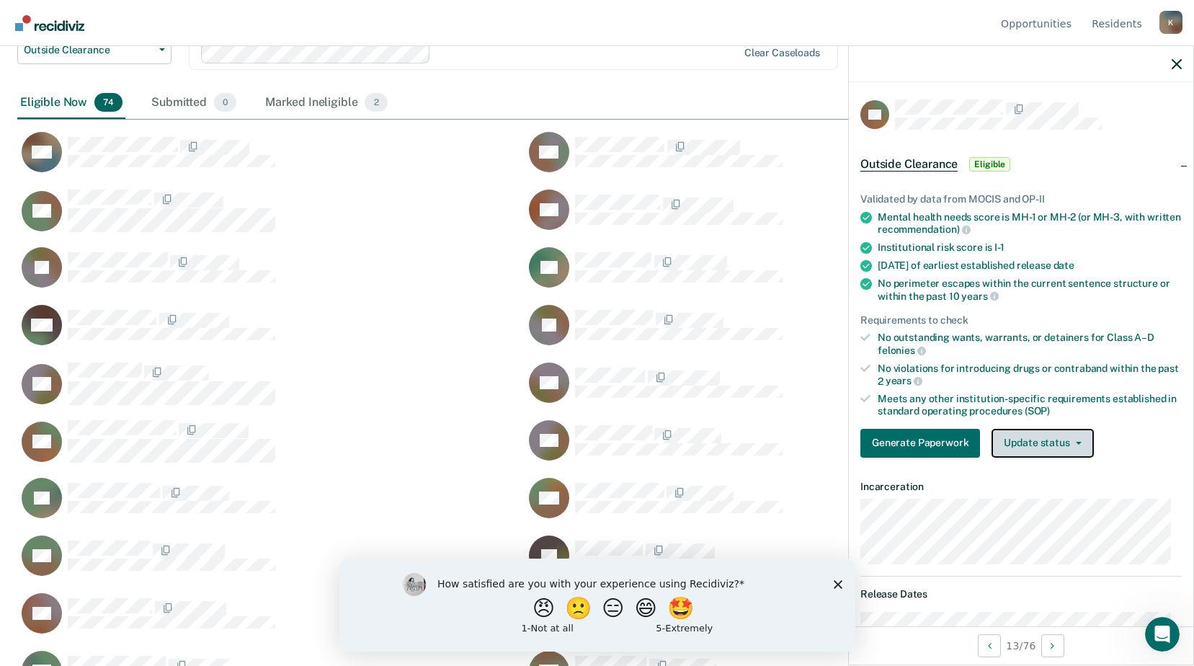
click at [1049, 431] on button "Update status" at bounding box center [1043, 443] width 102 height 29
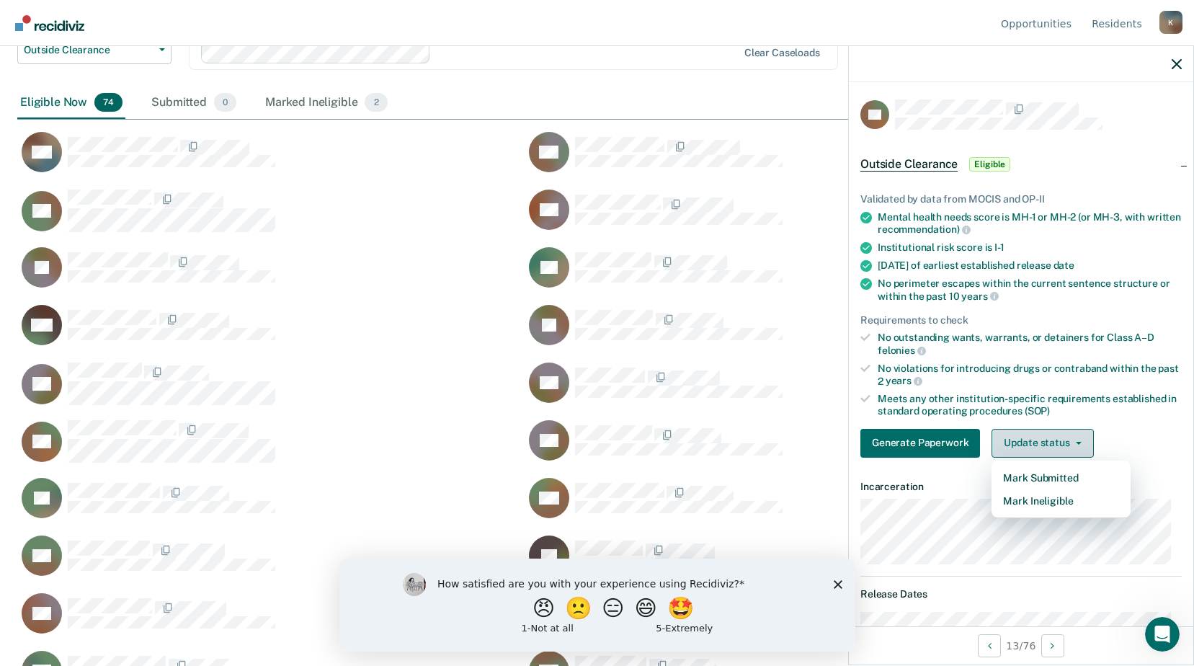
click at [1079, 442] on icon "button" at bounding box center [1079, 443] width 6 height 3
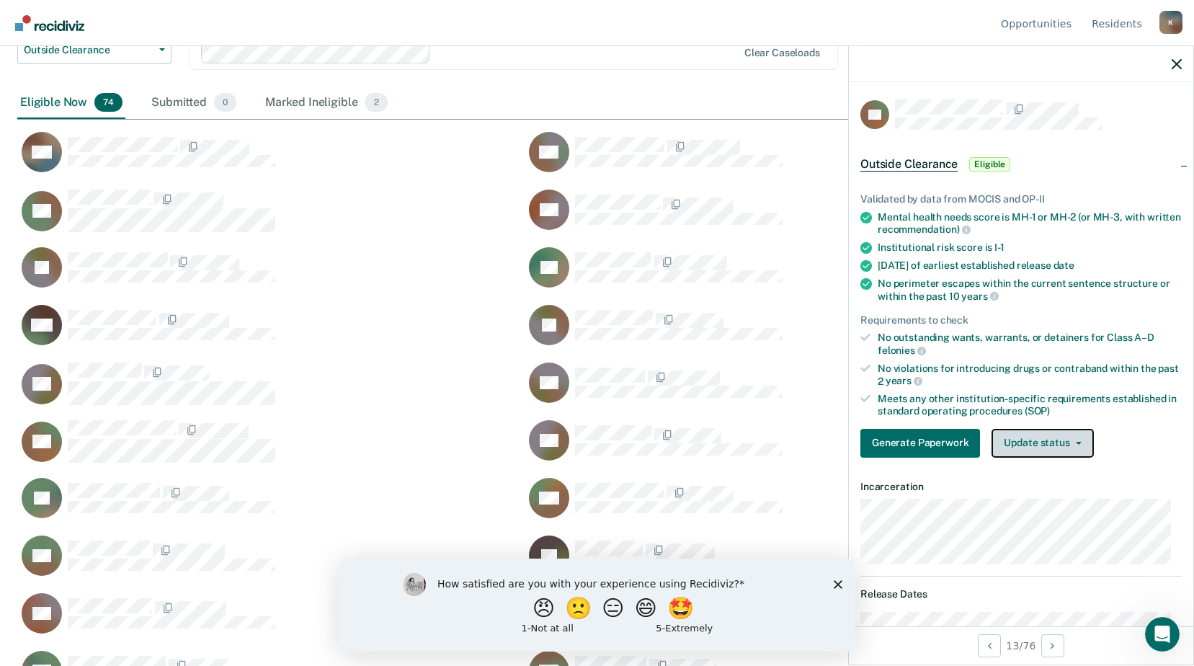
click at [1065, 441] on button "Update status" at bounding box center [1043, 443] width 102 height 29
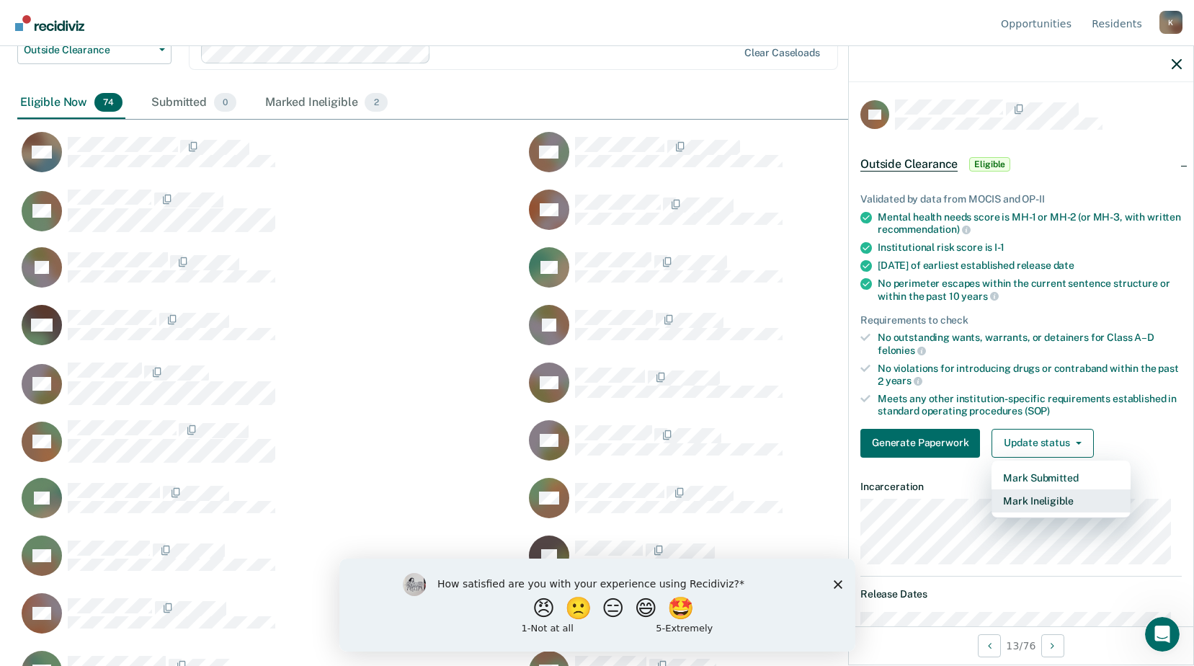
click at [1048, 504] on button "Mark Ineligible" at bounding box center [1061, 500] width 139 height 23
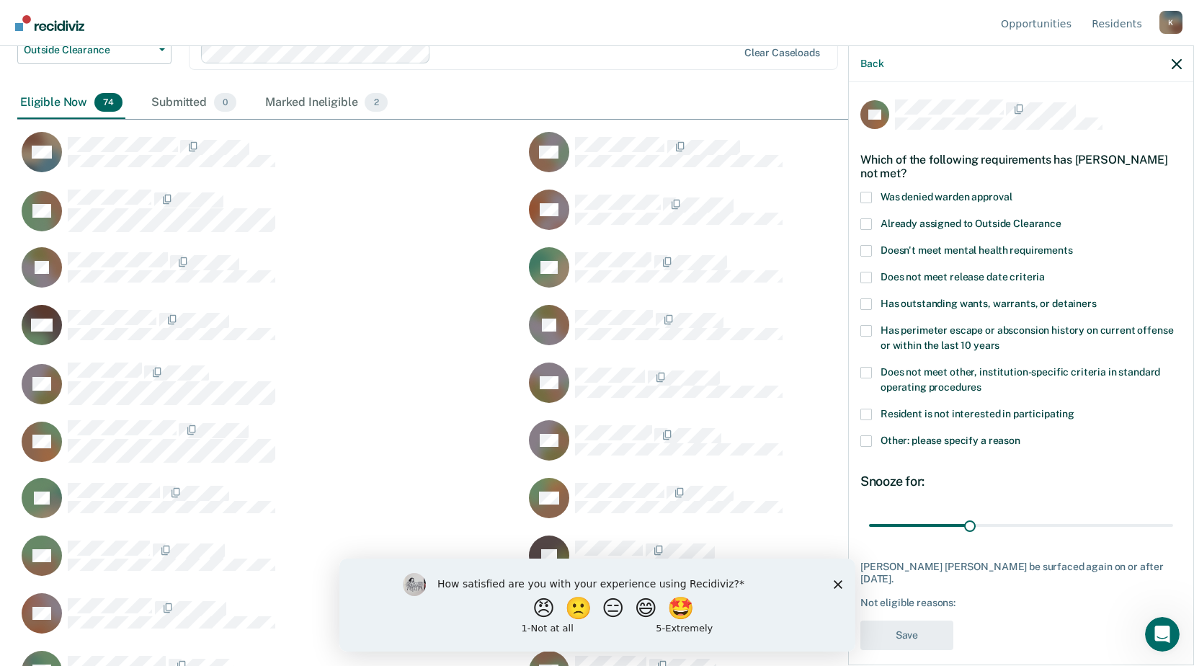
click at [870, 222] on span at bounding box center [867, 224] width 12 height 12
click at [1062, 218] on input "Already assigned to Outside Clearance" at bounding box center [1062, 218] width 0 height 0
click at [910, 628] on button "Save" at bounding box center [907, 636] width 93 height 30
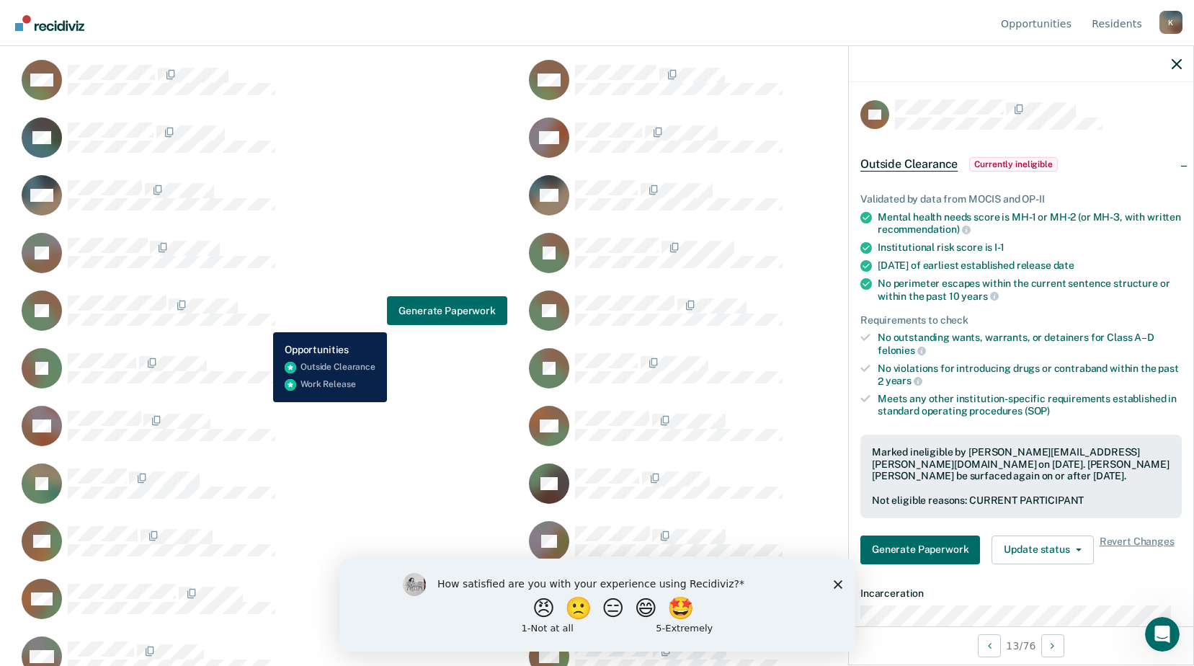
scroll to position [865, 0]
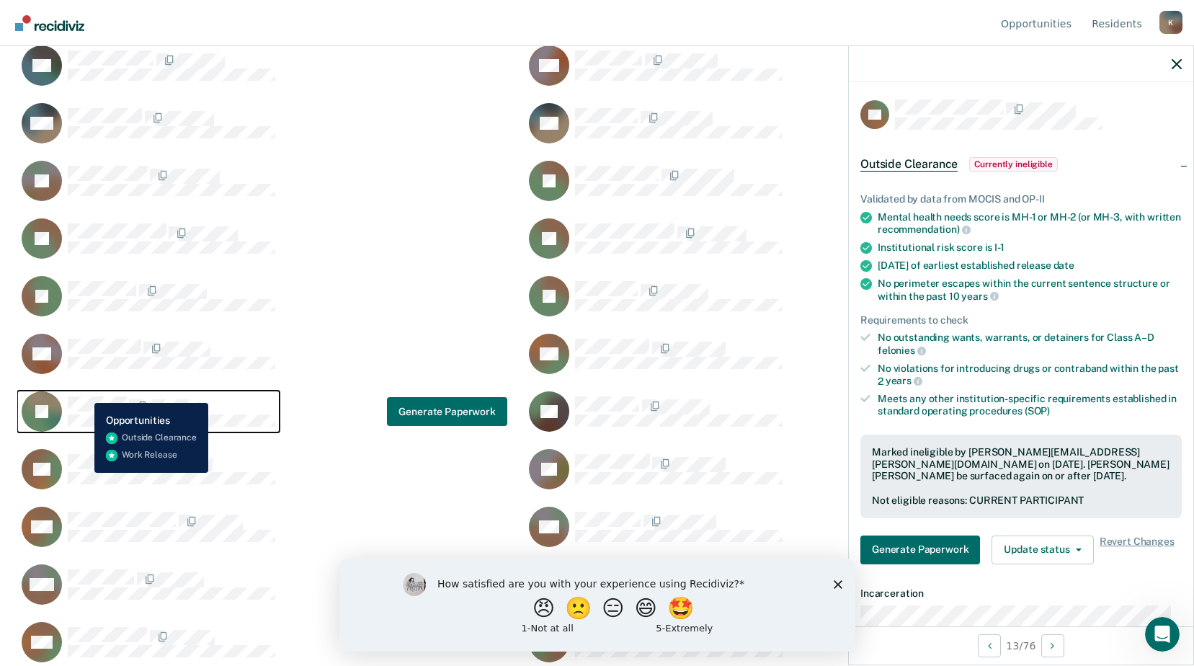
click at [80, 391] on button "JL" at bounding box center [148, 412] width 262 height 42
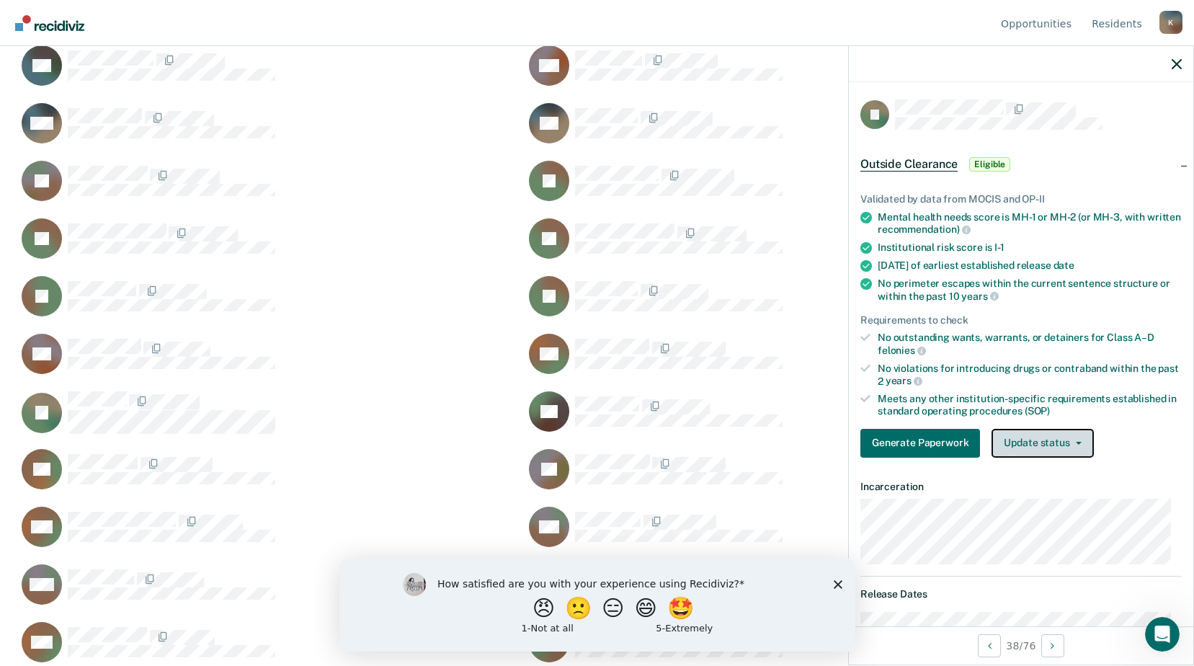
click at [1032, 437] on button "Update status" at bounding box center [1043, 443] width 102 height 29
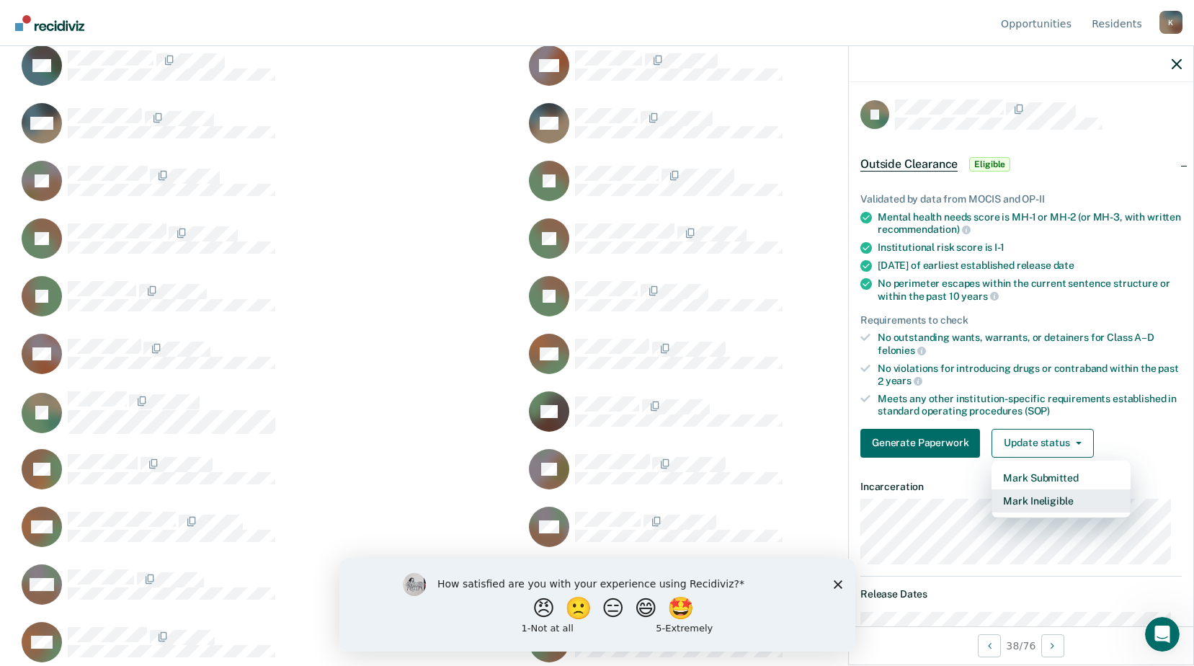
click at [1041, 496] on button "Mark Ineligible" at bounding box center [1061, 500] width 139 height 23
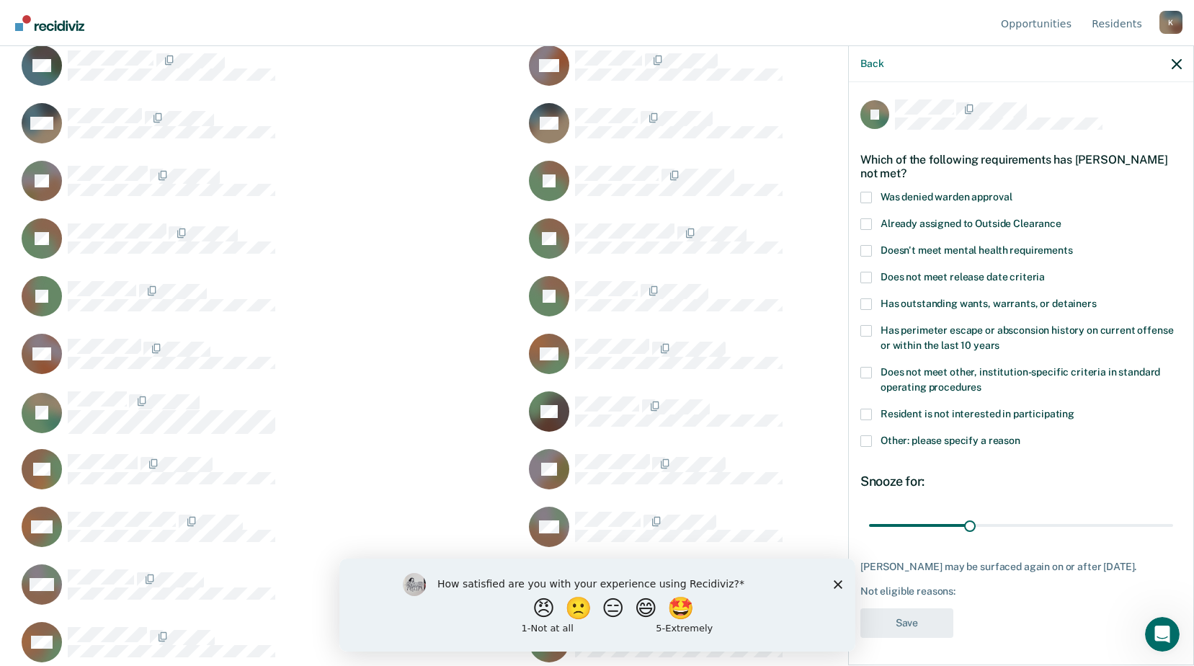
click at [869, 218] on span at bounding box center [867, 224] width 12 height 12
click at [1062, 218] on input "Already assigned to Outside Clearance" at bounding box center [1062, 218] width 0 height 0
click at [913, 608] on button "Save" at bounding box center [907, 623] width 93 height 30
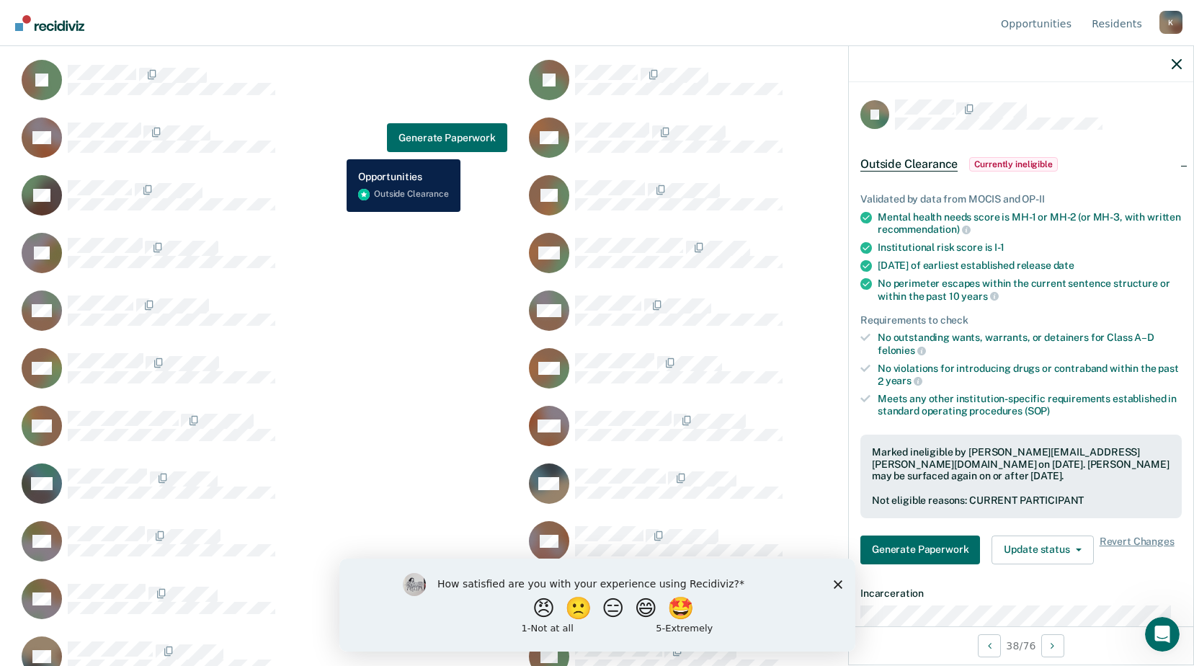
scroll to position [1153, 0]
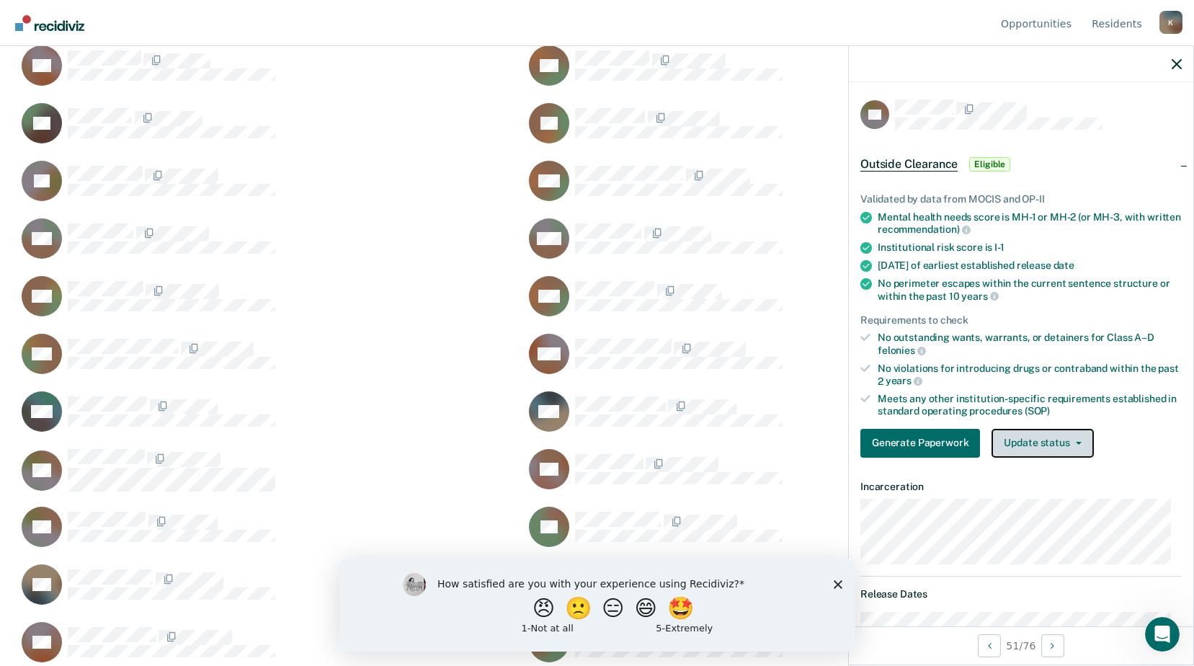
click at [1041, 444] on button "Update status" at bounding box center [1043, 443] width 102 height 29
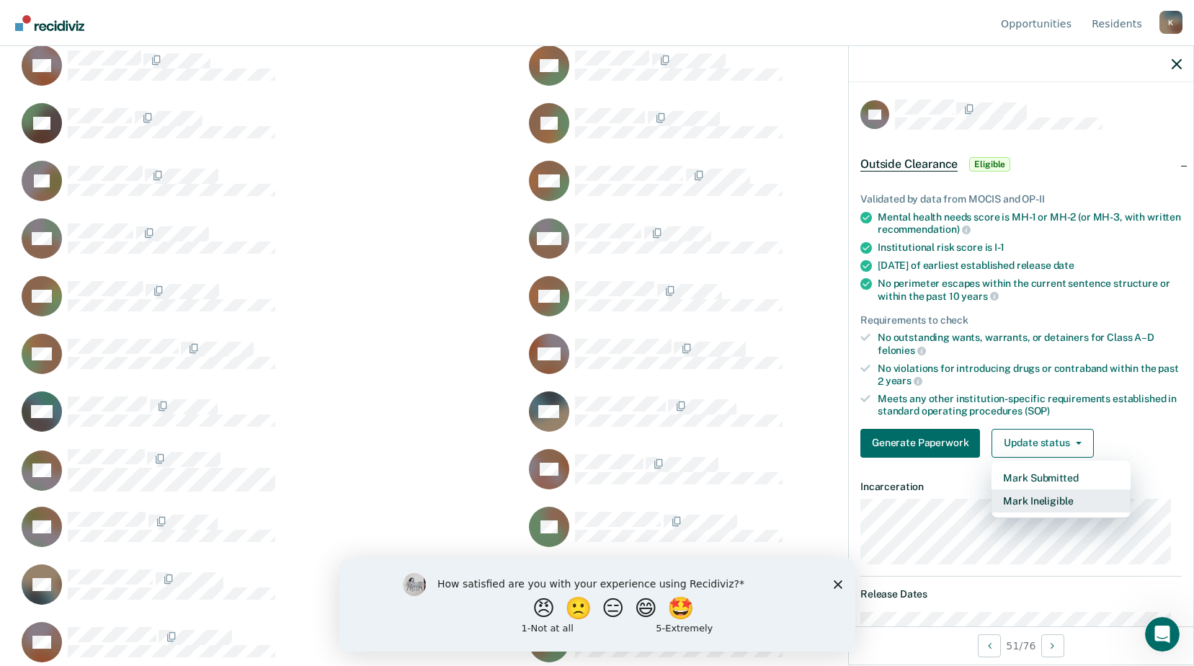
click at [1020, 507] on button "Mark Ineligible" at bounding box center [1061, 500] width 139 height 23
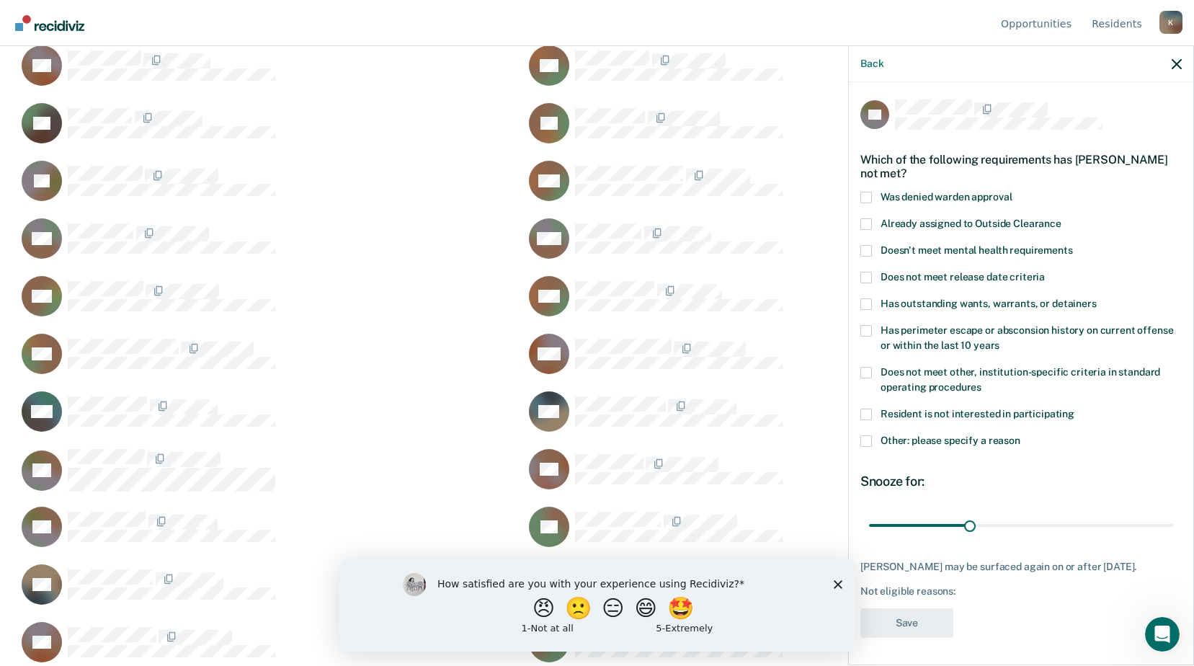
click at [867, 223] on span at bounding box center [867, 224] width 12 height 12
click at [1062, 218] on input "Already assigned to Outside Clearance" at bounding box center [1062, 218] width 0 height 0
click at [888, 626] on button "Save" at bounding box center [907, 623] width 93 height 30
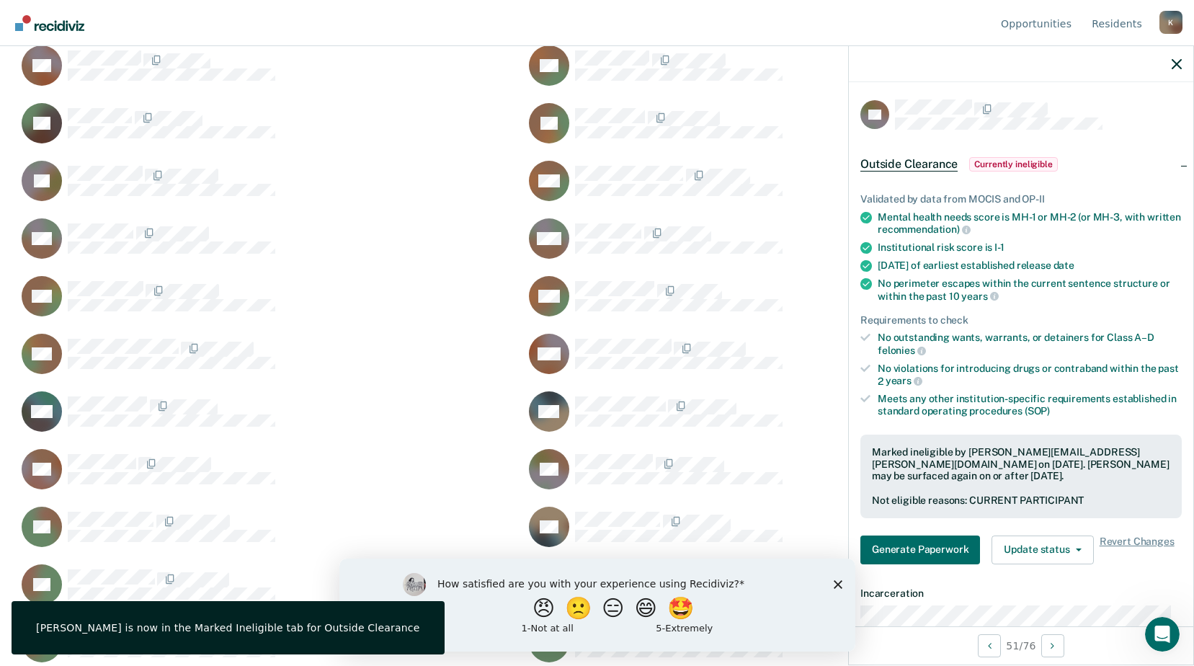
scroll to position [1225, 0]
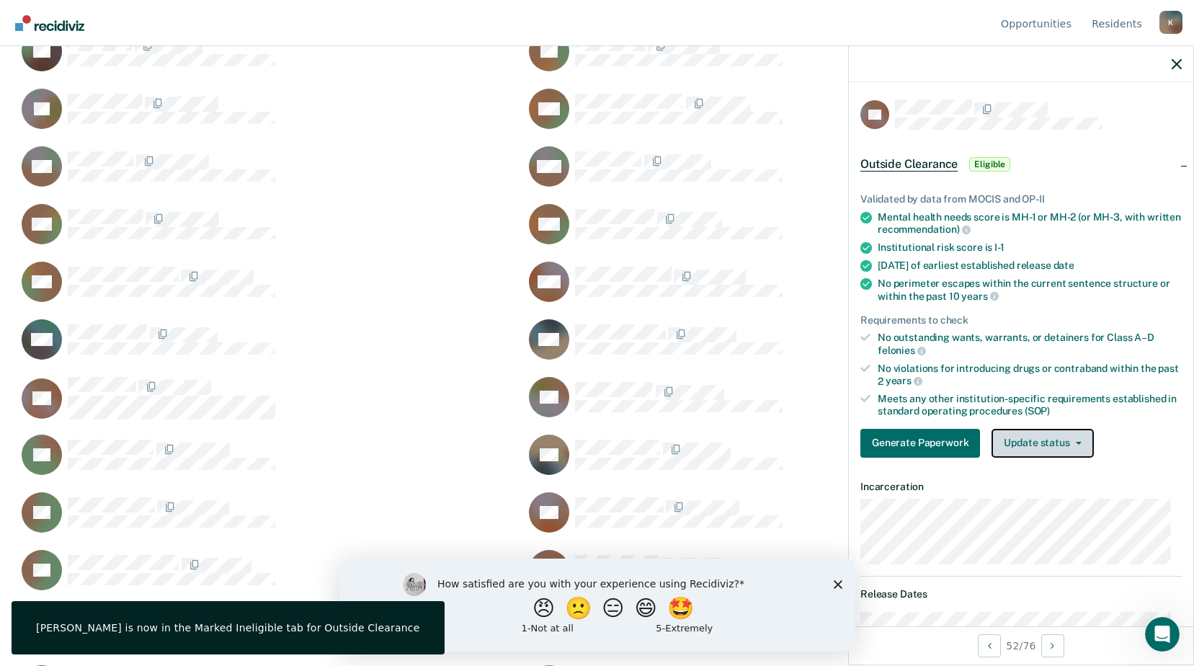
click at [1052, 446] on button "Update status" at bounding box center [1043, 443] width 102 height 29
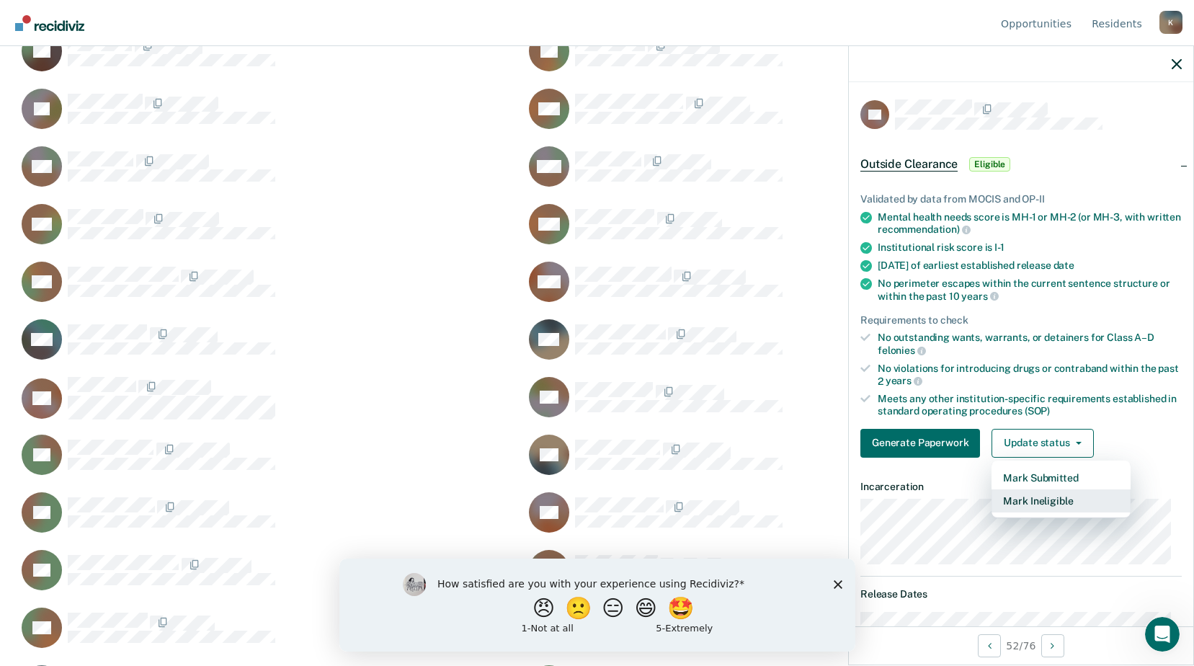
click at [1025, 499] on button "Mark Ineligible" at bounding box center [1061, 500] width 139 height 23
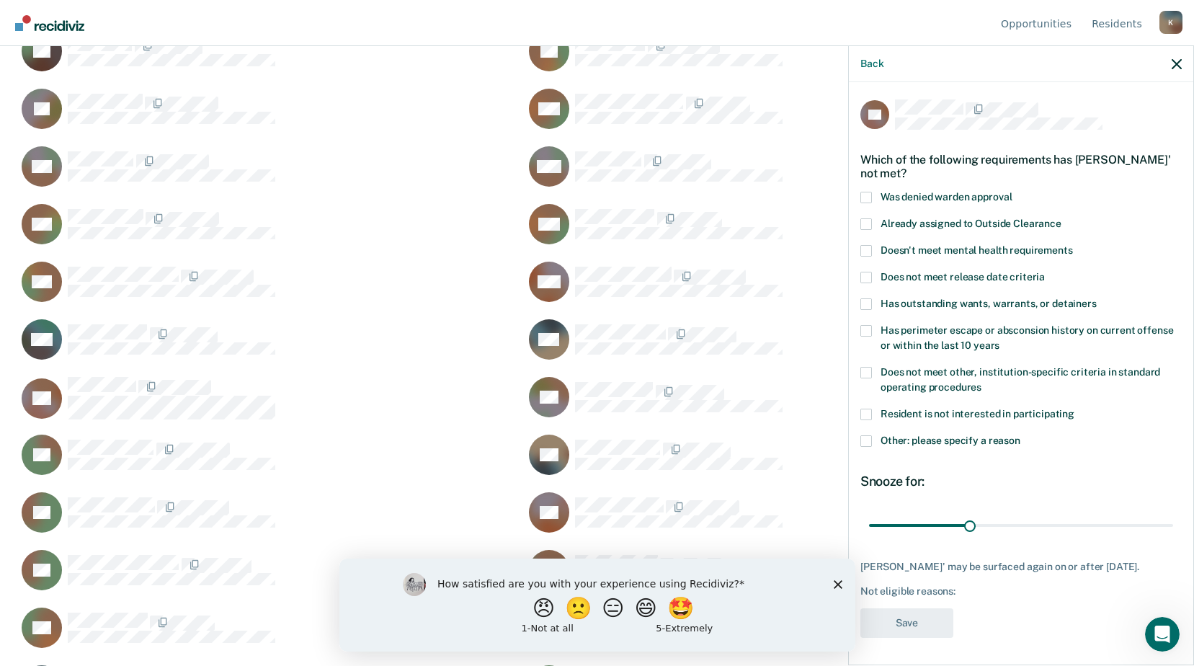
click at [869, 219] on span at bounding box center [867, 224] width 12 height 12
click at [1062, 218] on input "Already assigned to Outside Clearance" at bounding box center [1062, 218] width 0 height 0
click at [917, 623] on button "Save" at bounding box center [907, 623] width 93 height 30
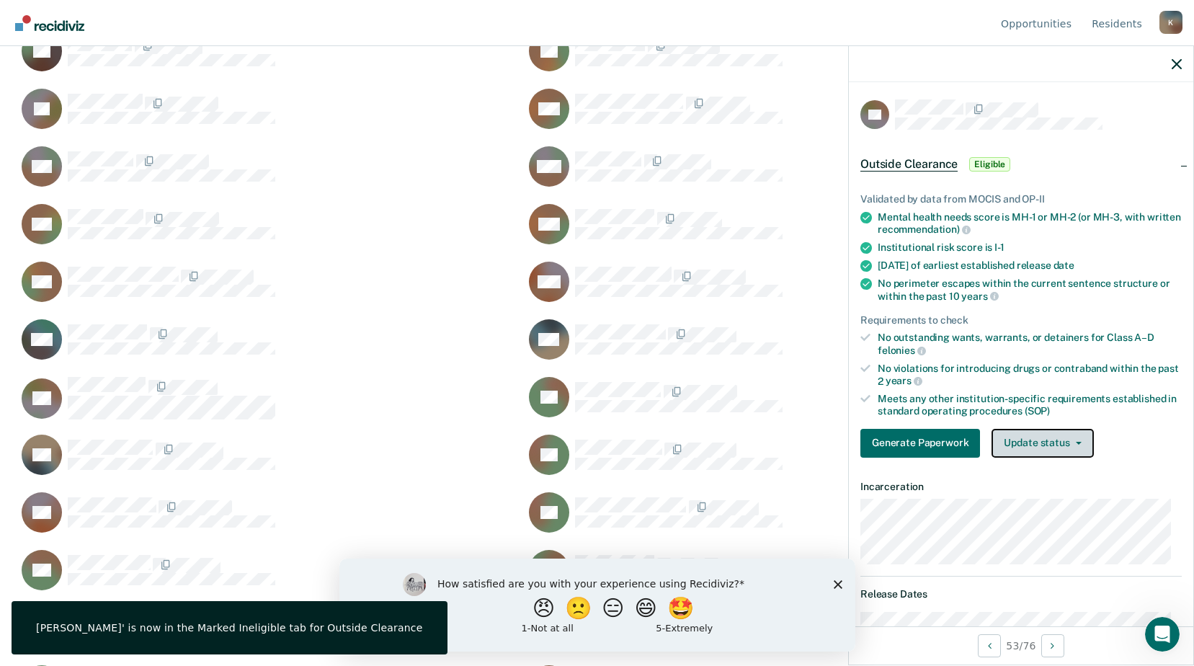
drag, startPoint x: 1043, startPoint y: 443, endPoint x: 1059, endPoint y: 463, distance: 25.6
click at [1042, 445] on button "Update status" at bounding box center [1043, 443] width 102 height 29
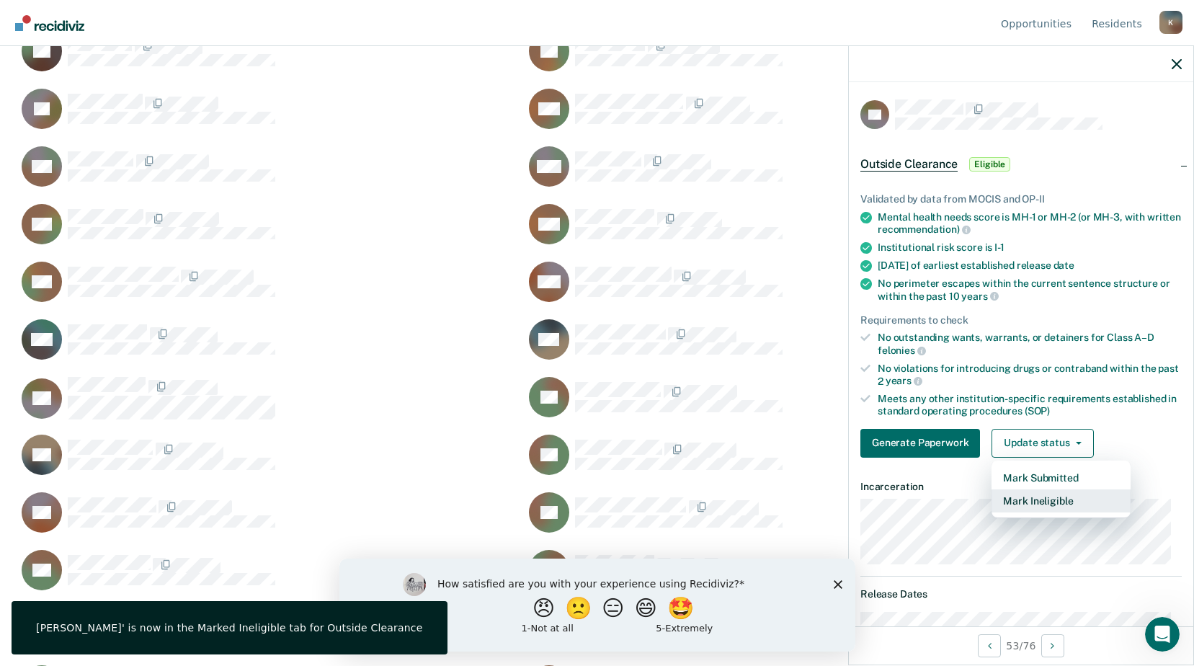
click at [1070, 492] on button "Mark Ineligible" at bounding box center [1061, 500] width 139 height 23
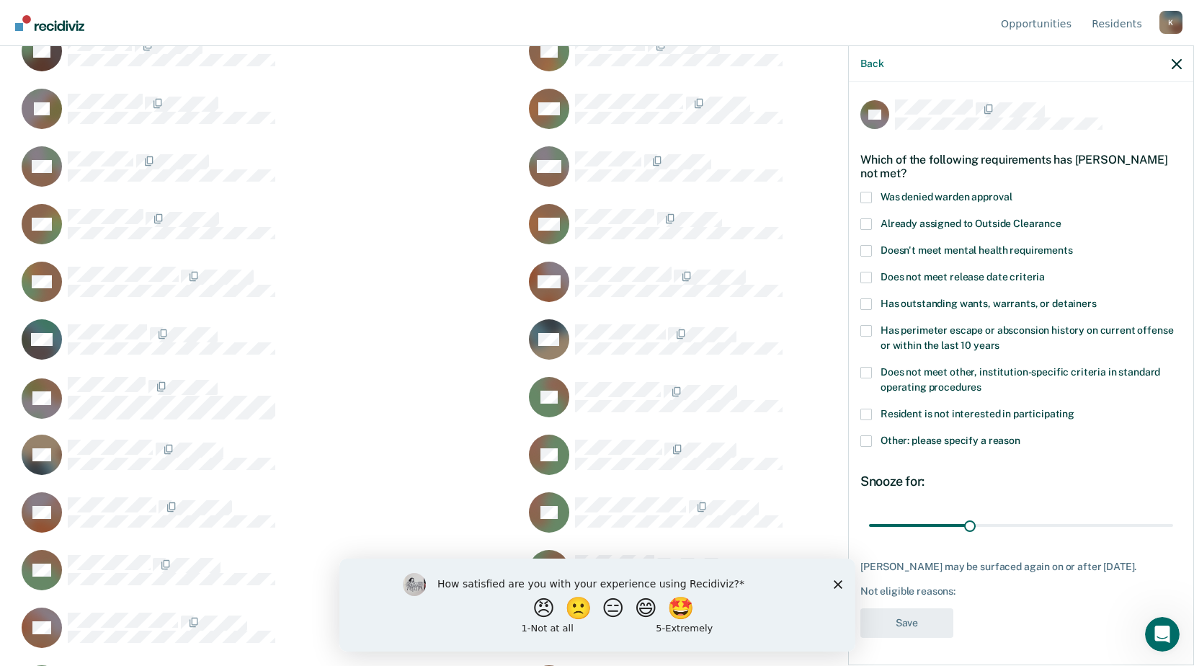
click at [873, 440] on label "Other: please specify a reason" at bounding box center [1021, 442] width 321 height 15
click at [1021, 435] on input "Other: please specify a reason" at bounding box center [1021, 435] width 0 height 0
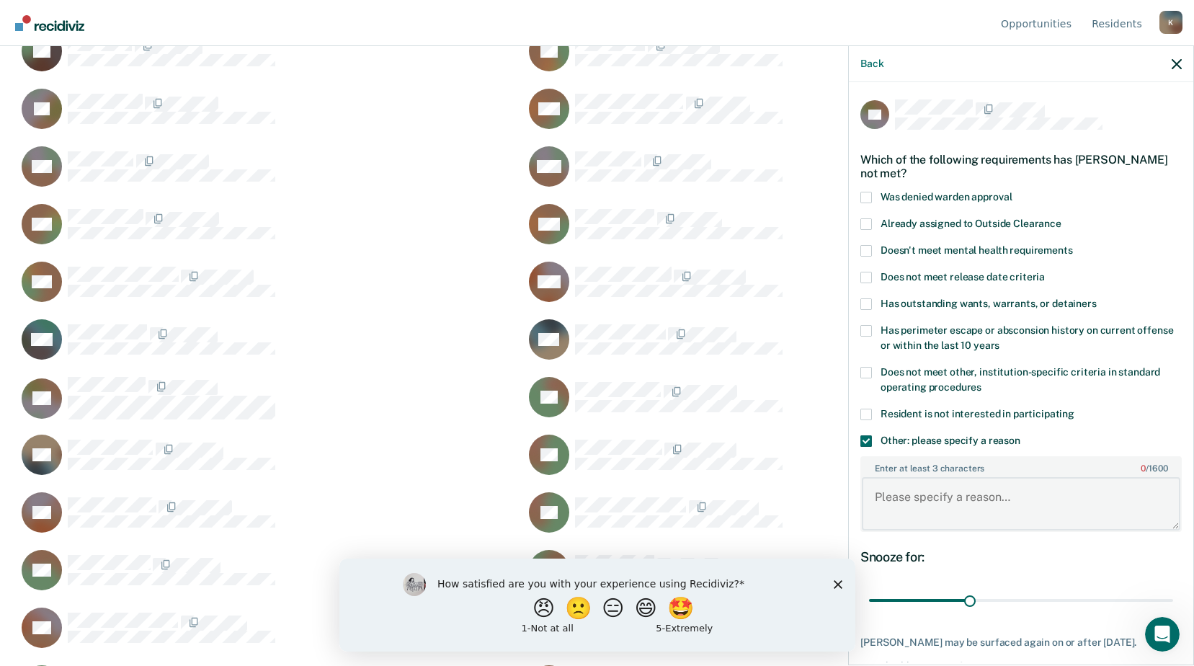
click at [926, 520] on textarea "Enter at least 3 characters 0 / 1600" at bounding box center [1021, 503] width 319 height 53
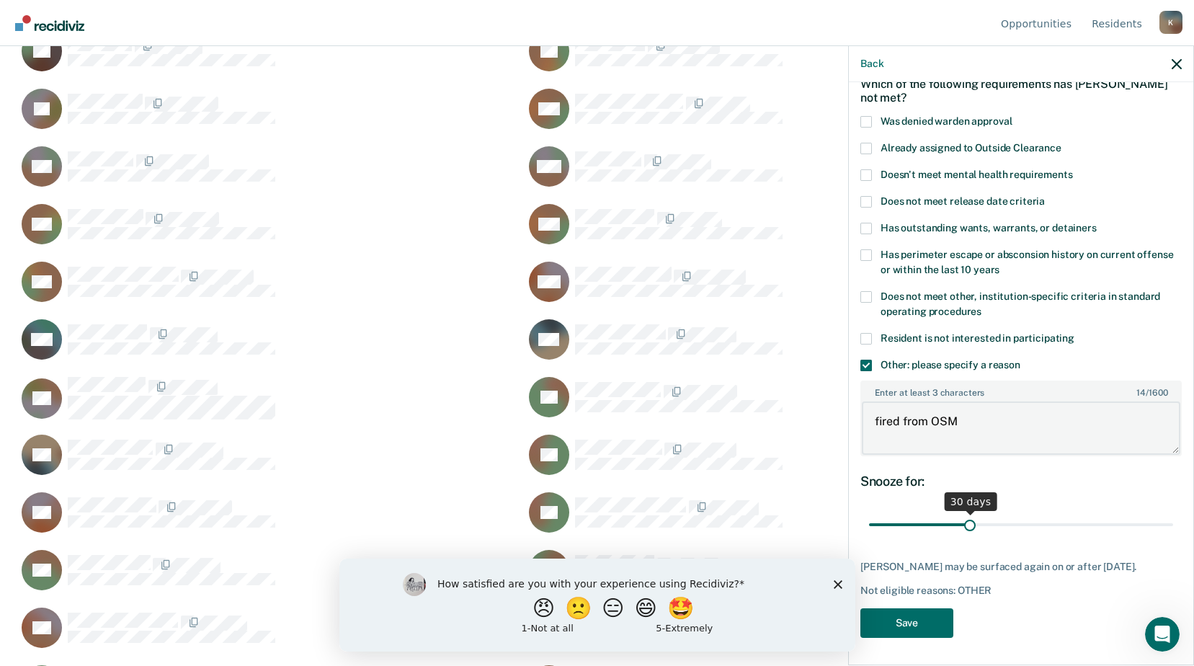
type textarea "fired from OSM"
drag, startPoint x: 963, startPoint y: 526, endPoint x: 1207, endPoint y: 476, distance: 249.5
type input "90"
click at [1173, 512] on input "range" at bounding box center [1021, 524] width 304 height 25
click at [917, 600] on div "BR Which of the following requirements has [PERSON_NAME] not met? Was denied wa…" at bounding box center [1021, 335] width 321 height 623
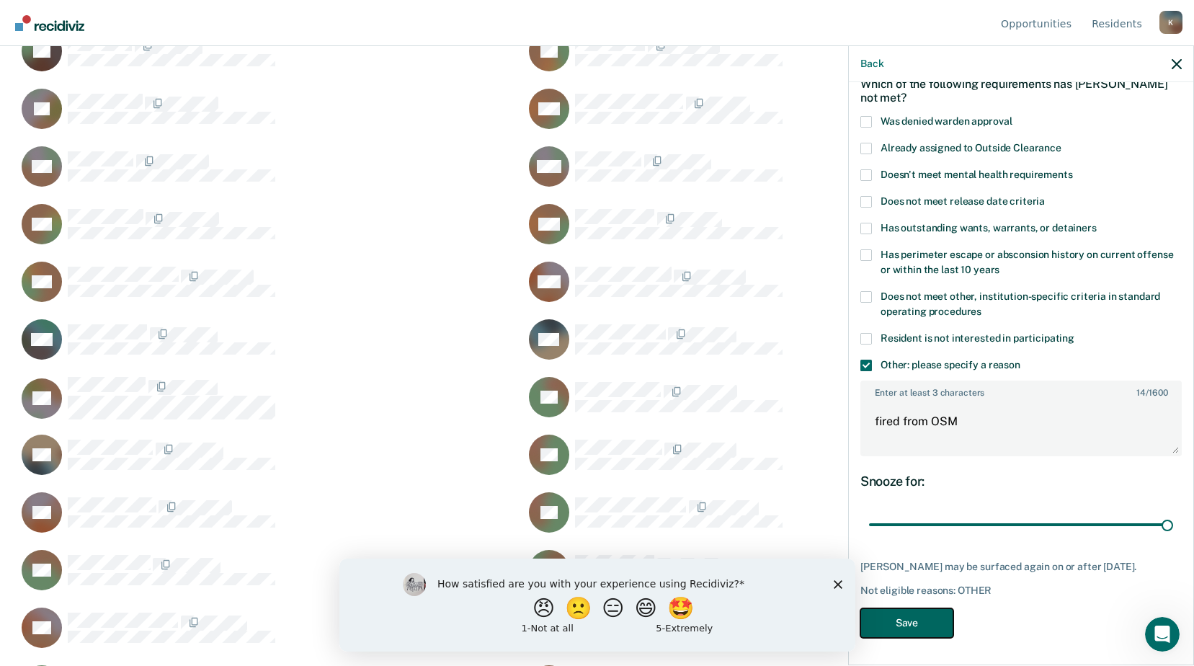
click at [912, 614] on button "Save" at bounding box center [907, 623] width 93 height 30
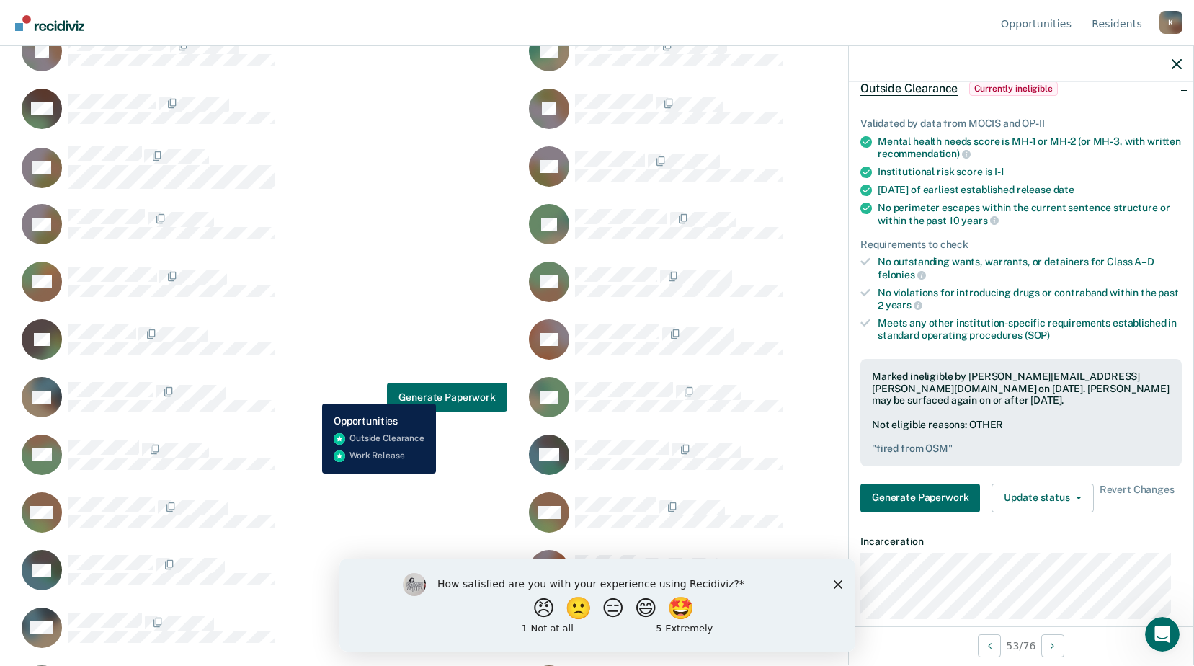
scroll to position [432, 0]
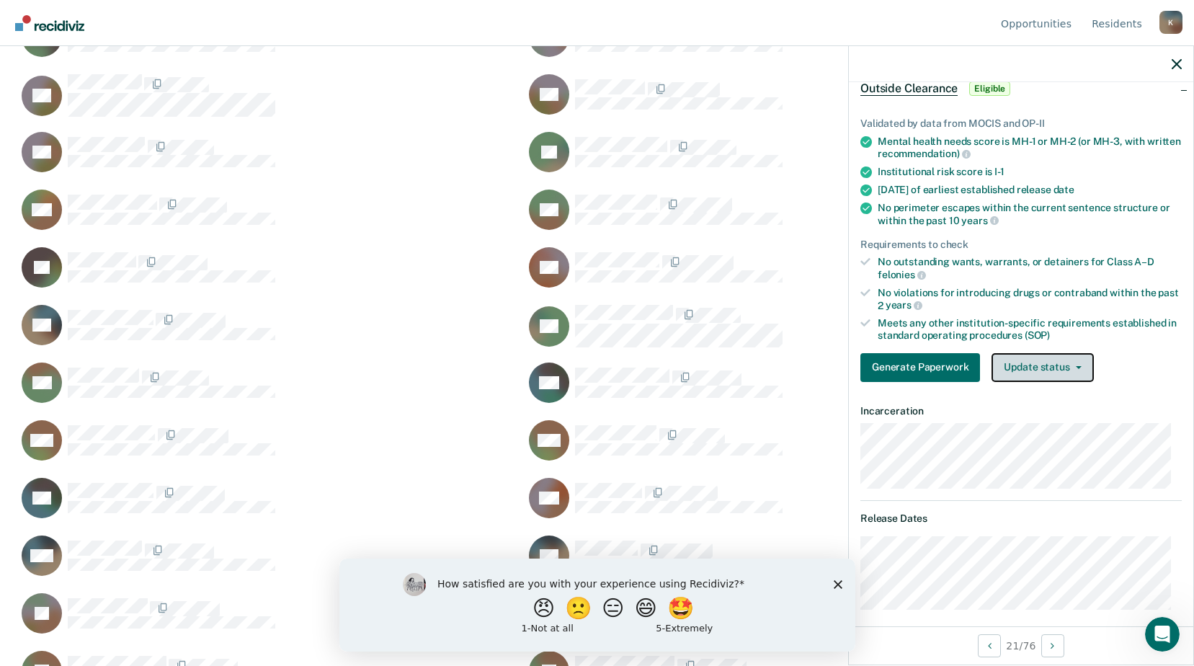
click at [1027, 363] on button "Update status" at bounding box center [1043, 367] width 102 height 29
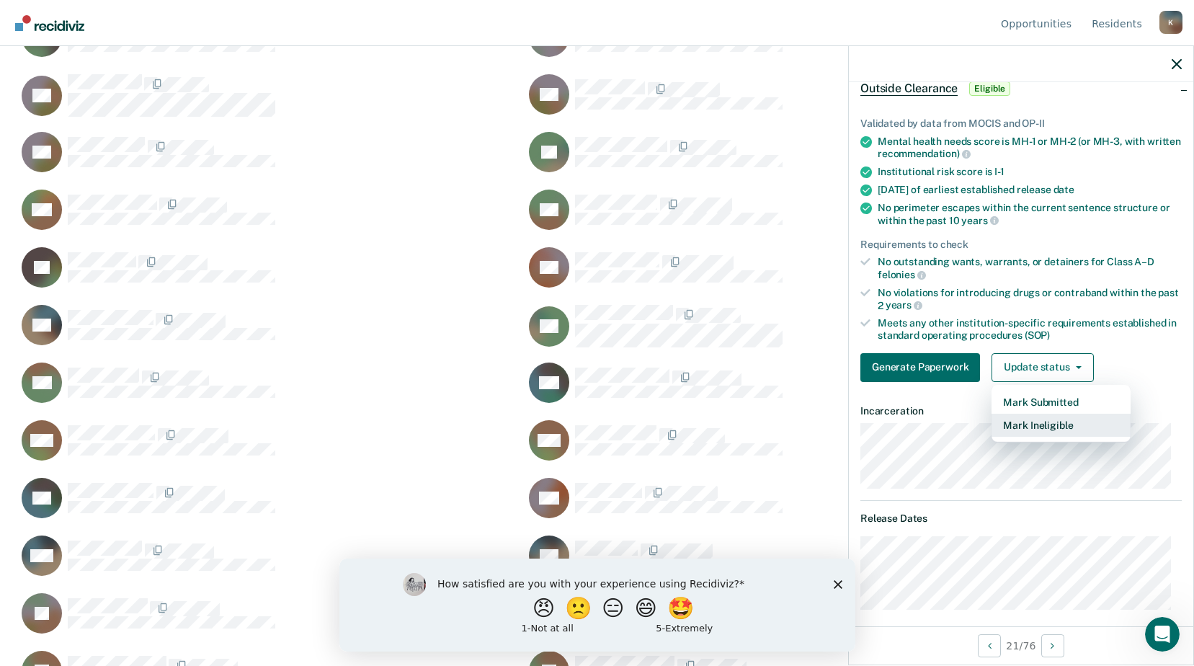
click at [1023, 426] on button "Mark Ineligible" at bounding box center [1061, 425] width 139 height 23
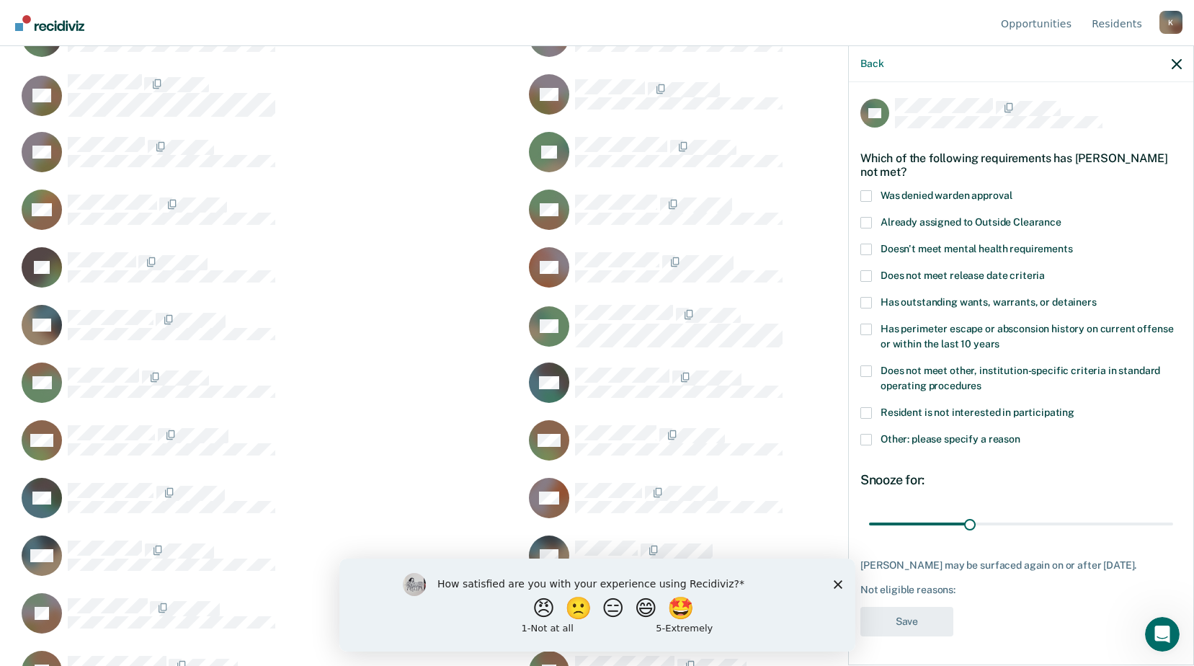
click at [869, 434] on span at bounding box center [867, 440] width 12 height 12
click at [1021, 434] on input "Other: please specify a reason" at bounding box center [1021, 434] width 0 height 0
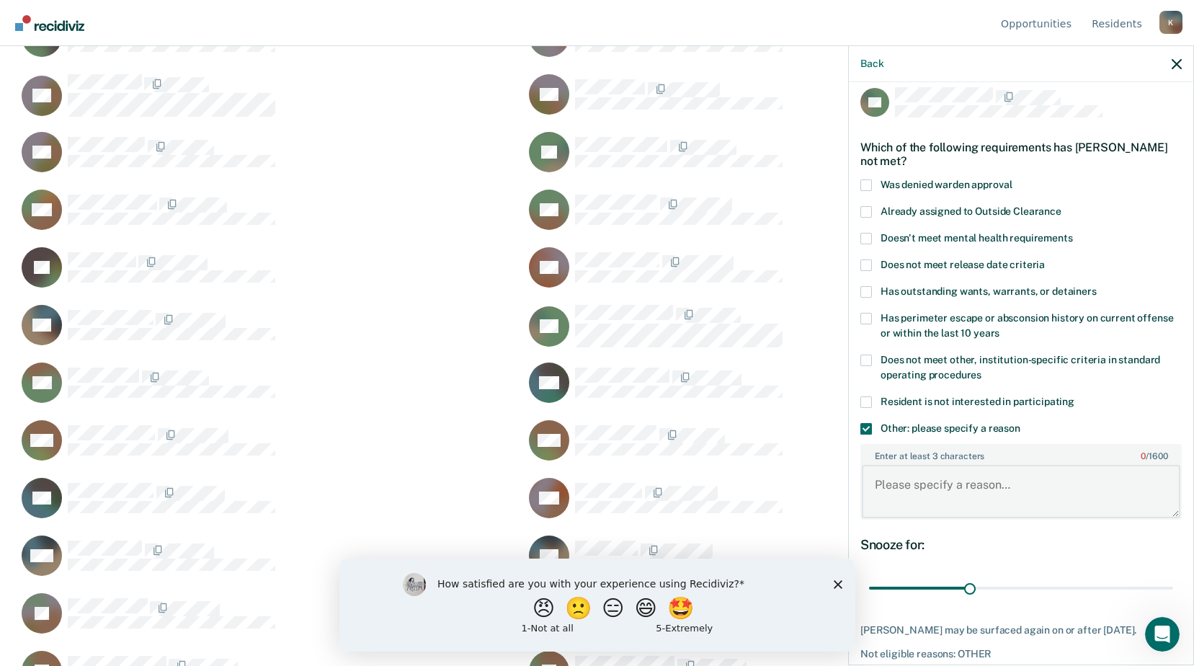
click at [933, 483] on textarea "Enter at least 3 characters 0 / 1600" at bounding box center [1021, 491] width 319 height 53
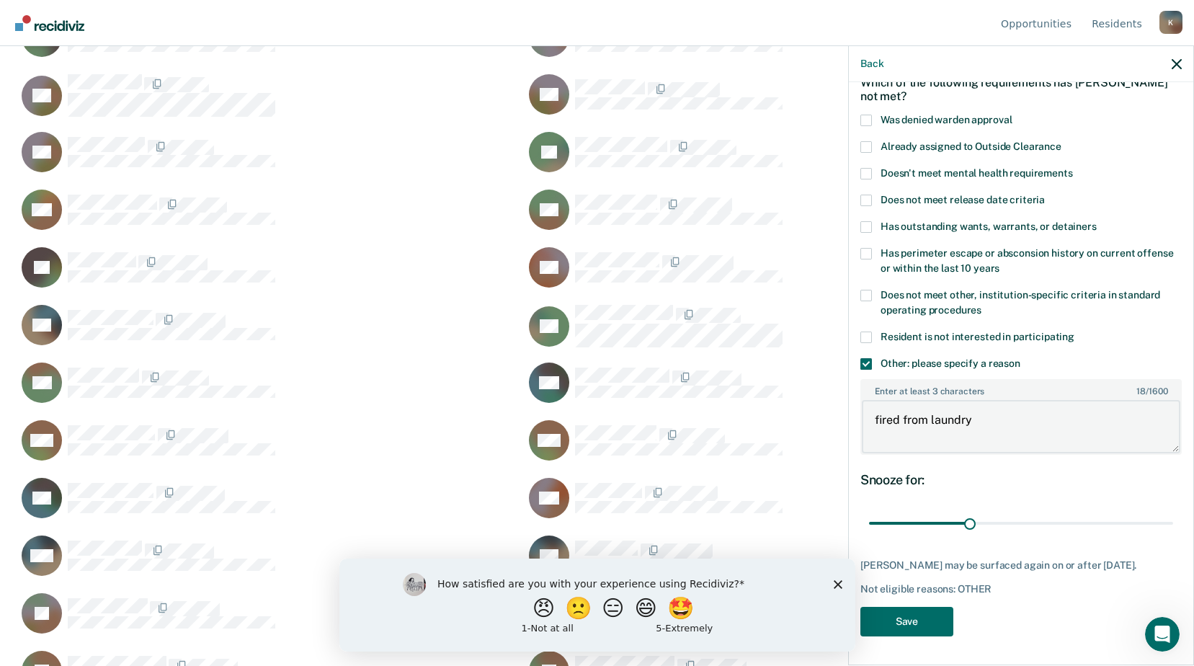
scroll to position [577, 0]
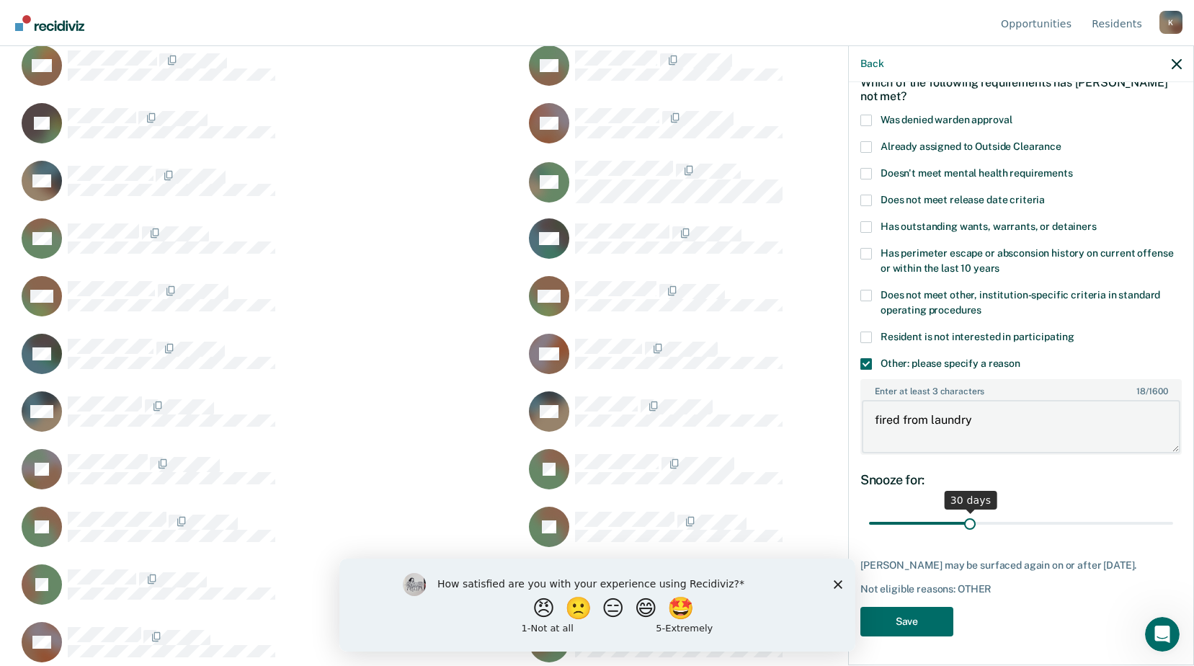
type textarea "fired from laundry"
drag, startPoint x: 969, startPoint y: 512, endPoint x: 1207, endPoint y: 507, distance: 238.6
type input "90"
click at [1173, 511] on input "range" at bounding box center [1021, 523] width 304 height 25
click at [899, 623] on button "Save" at bounding box center [907, 622] width 93 height 30
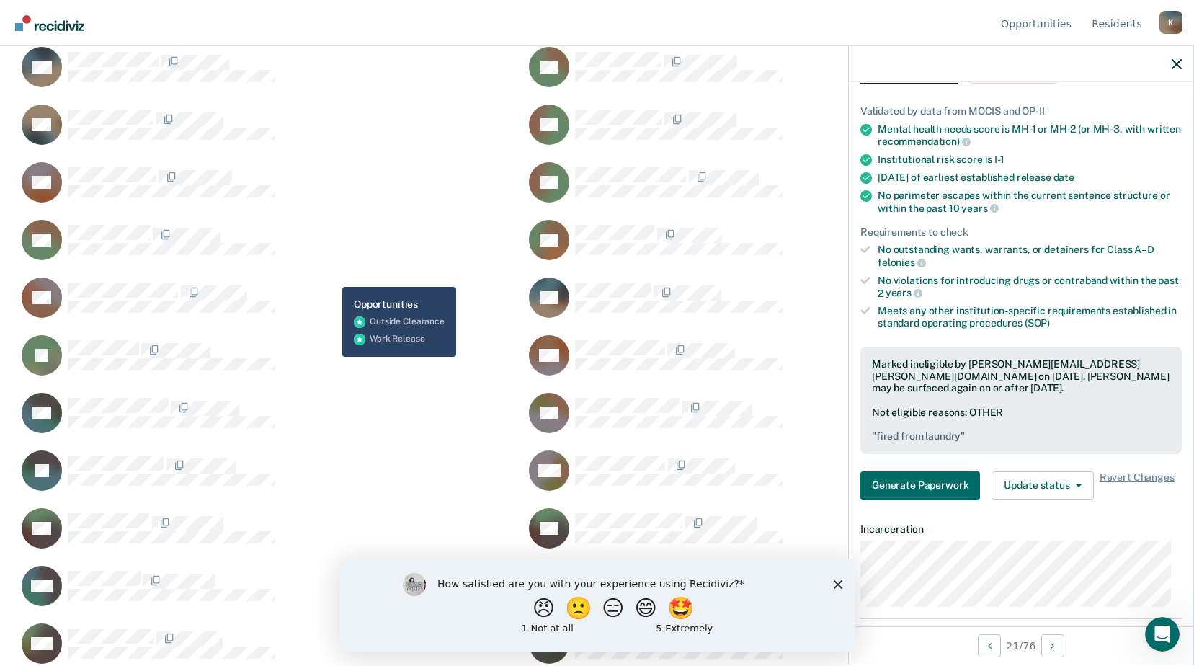
scroll to position [1426, 0]
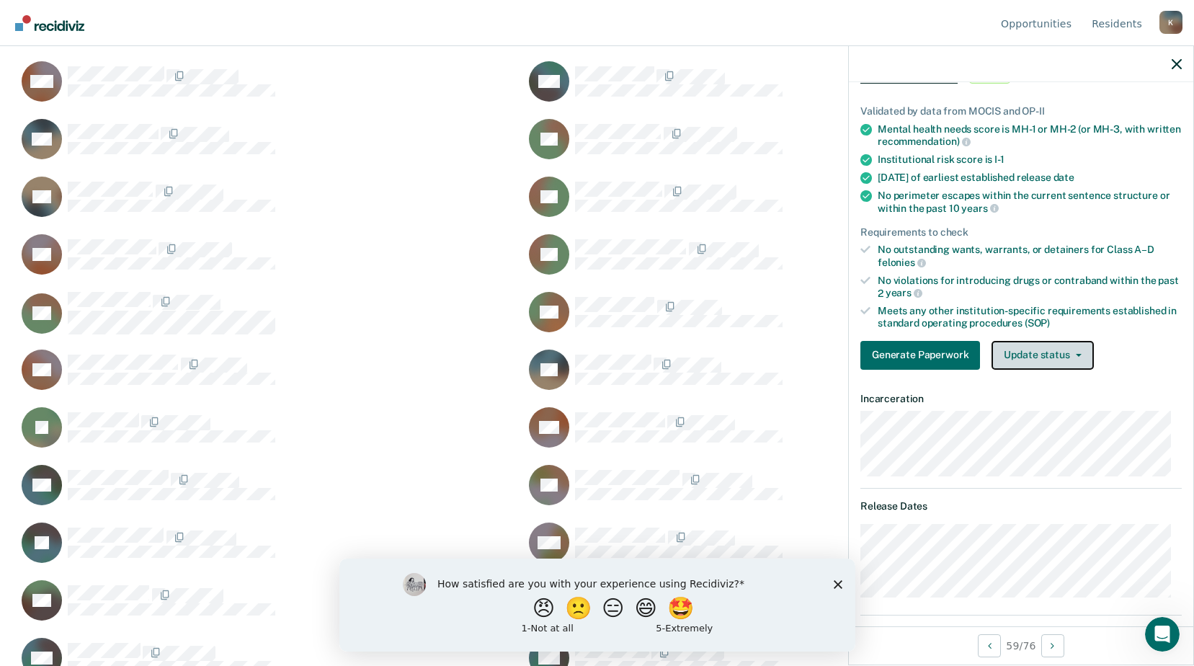
click at [1051, 353] on button "Update status" at bounding box center [1043, 355] width 102 height 29
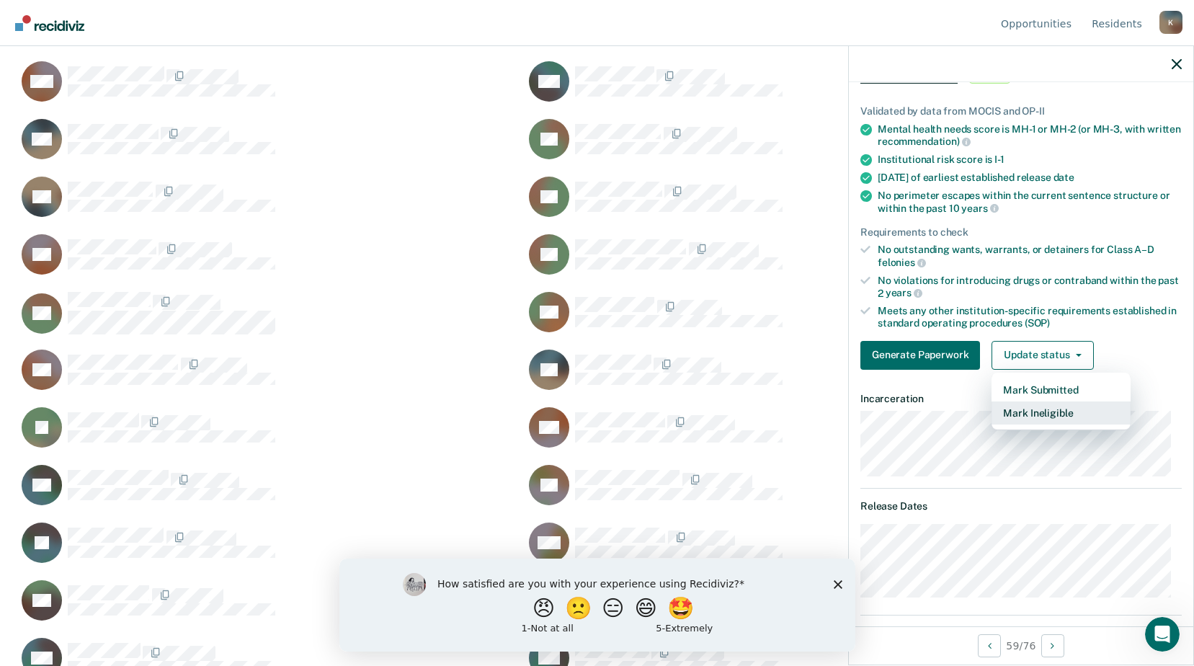
click at [1044, 406] on button "Mark Ineligible" at bounding box center [1061, 412] width 139 height 23
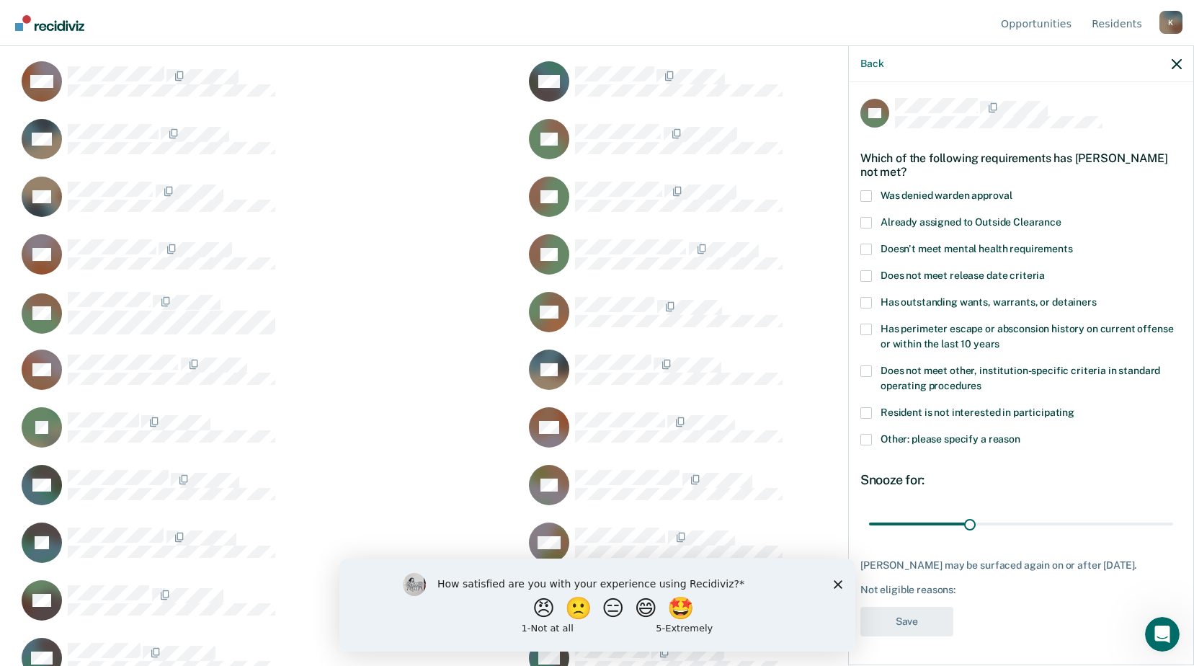
click at [863, 217] on span at bounding box center [867, 223] width 12 height 12
click at [1062, 217] on input "Already assigned to Outside Clearance" at bounding box center [1062, 217] width 0 height 0
click at [907, 622] on button "Save" at bounding box center [907, 622] width 93 height 30
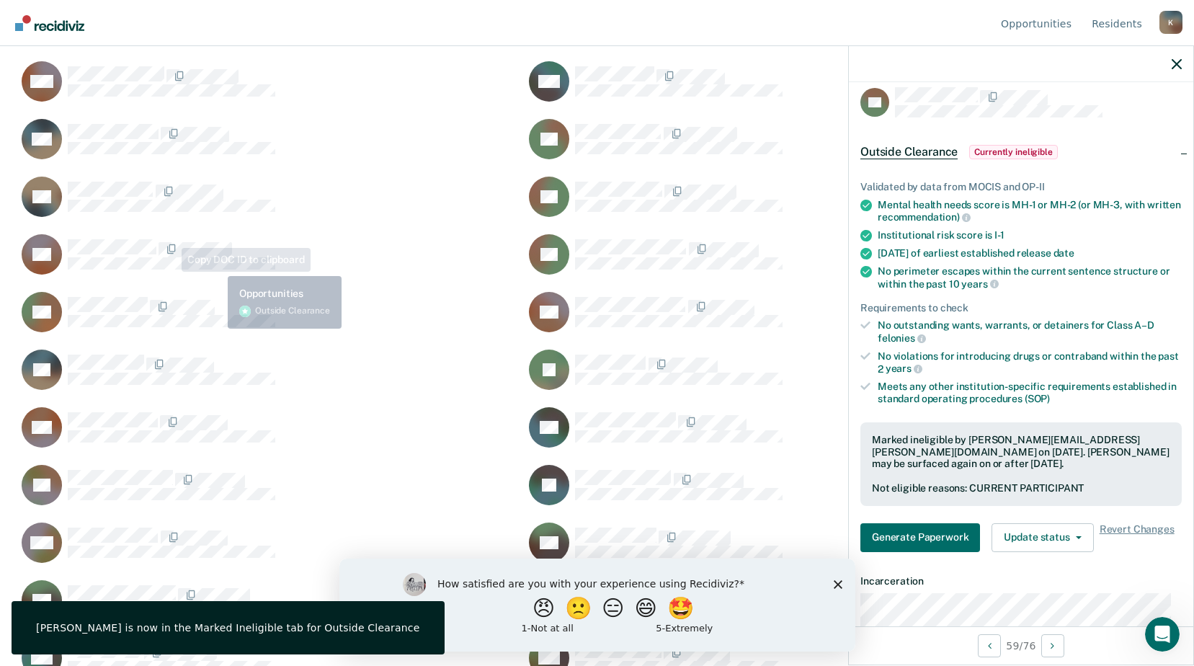
scroll to position [777, 0]
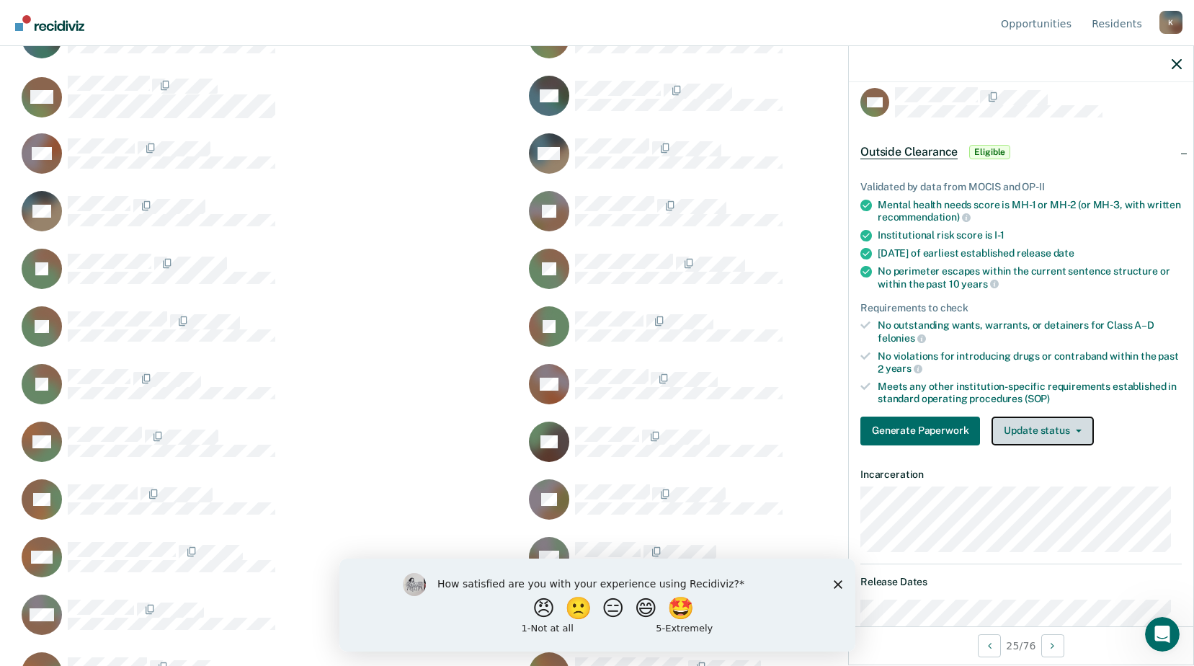
click at [1030, 422] on button "Update status" at bounding box center [1043, 431] width 102 height 29
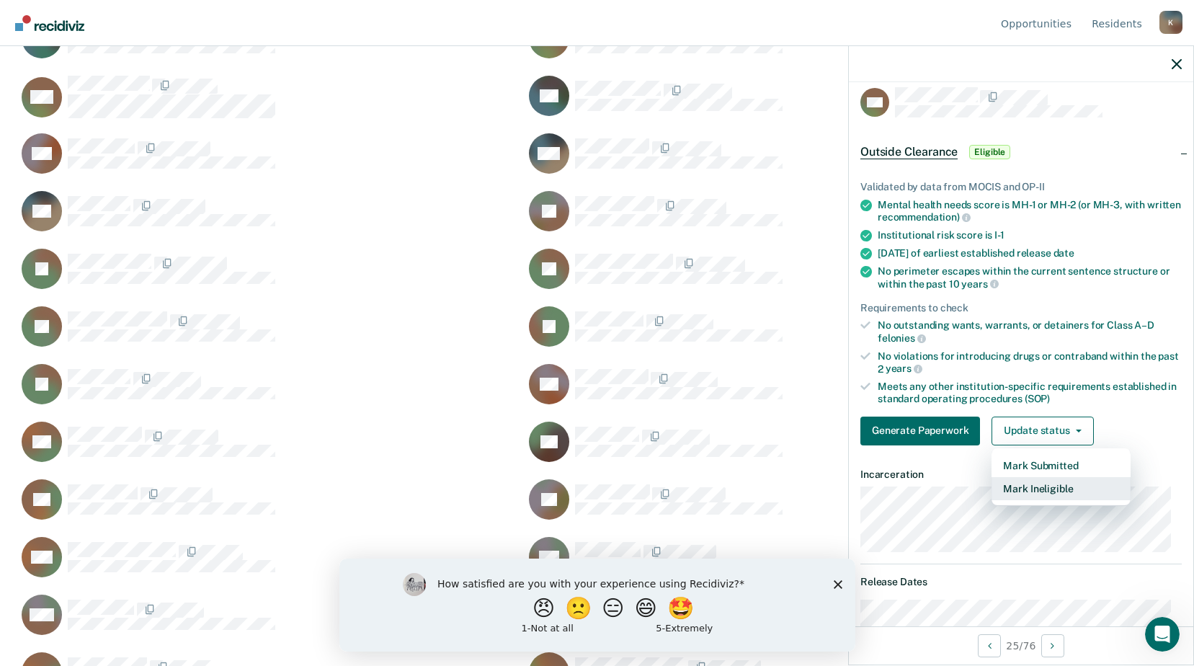
click at [1013, 488] on button "Mark Ineligible" at bounding box center [1061, 488] width 139 height 23
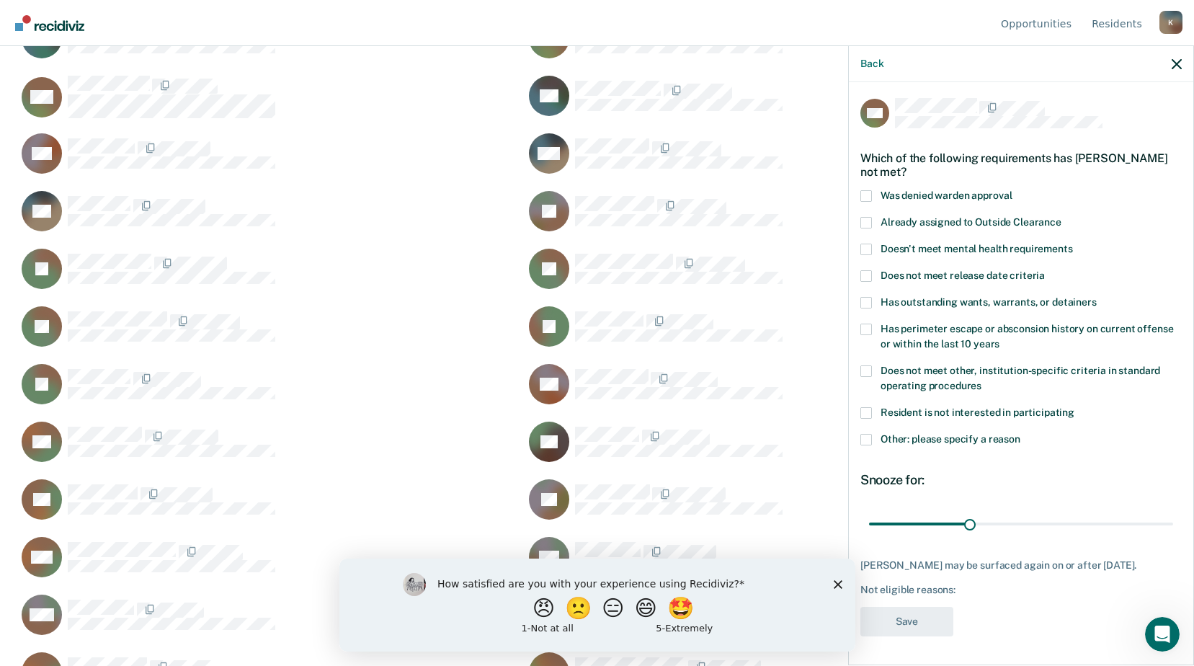
click at [867, 217] on span at bounding box center [867, 223] width 12 height 12
click at [1062, 217] on input "Already assigned to Outside Clearance" at bounding box center [1062, 217] width 0 height 0
click at [905, 625] on button "Save" at bounding box center [907, 622] width 93 height 30
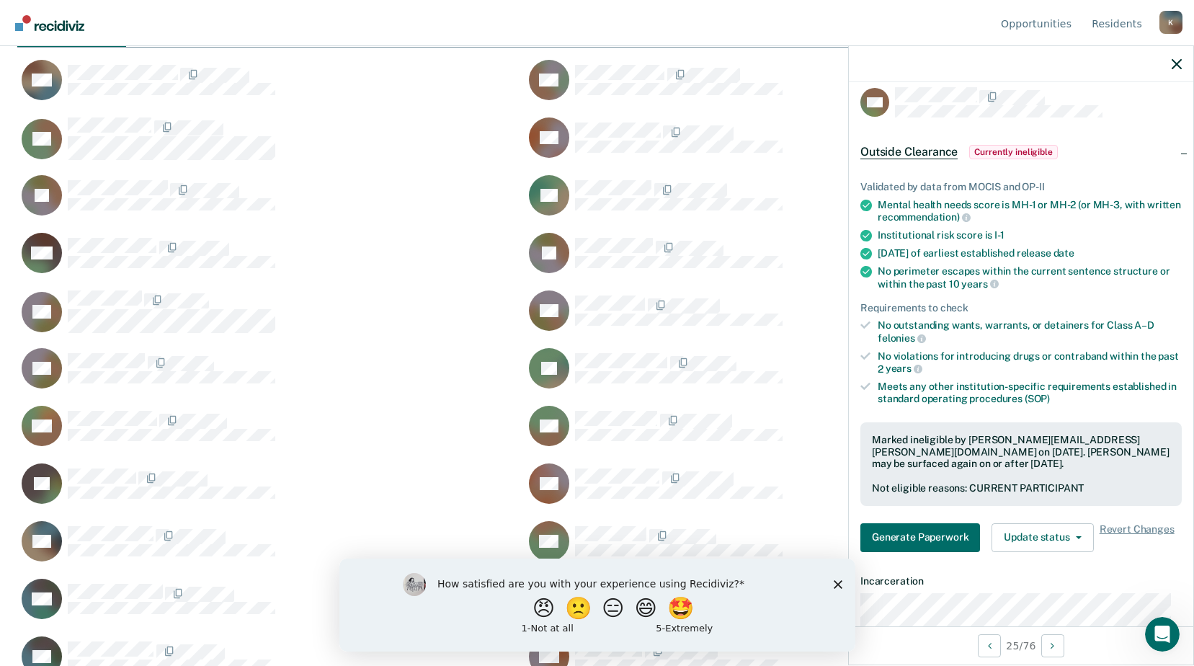
scroll to position [360, 0]
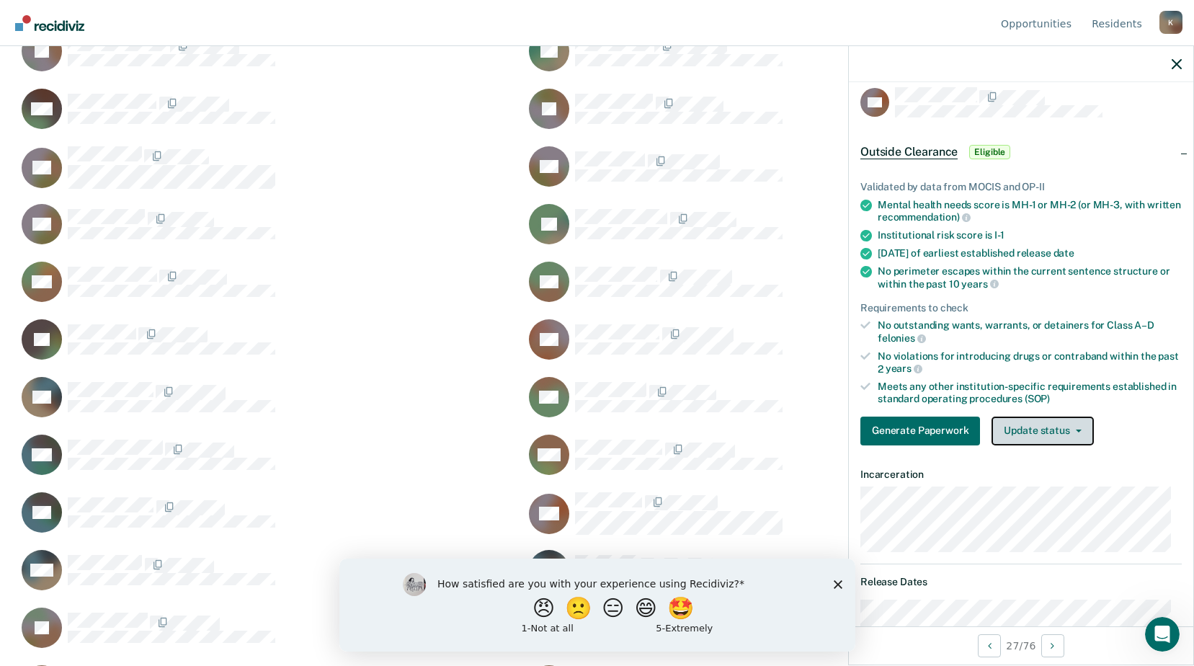
click at [1032, 440] on button "Update status" at bounding box center [1043, 431] width 102 height 29
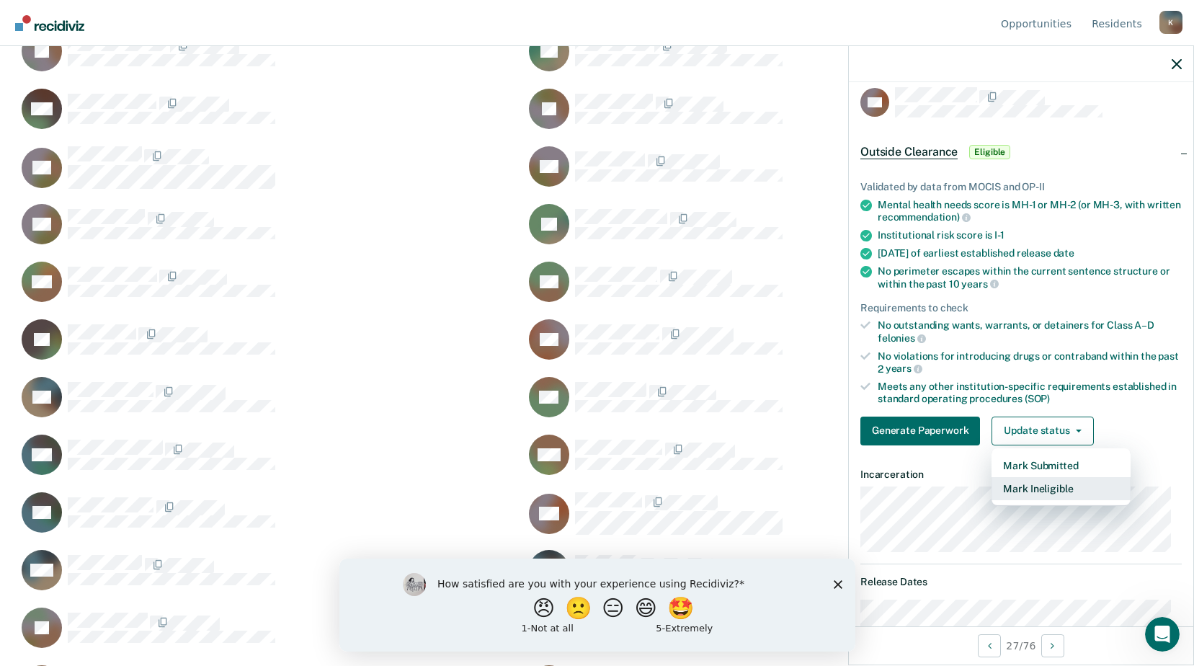
click at [1028, 493] on button "Mark Ineligible" at bounding box center [1061, 488] width 139 height 23
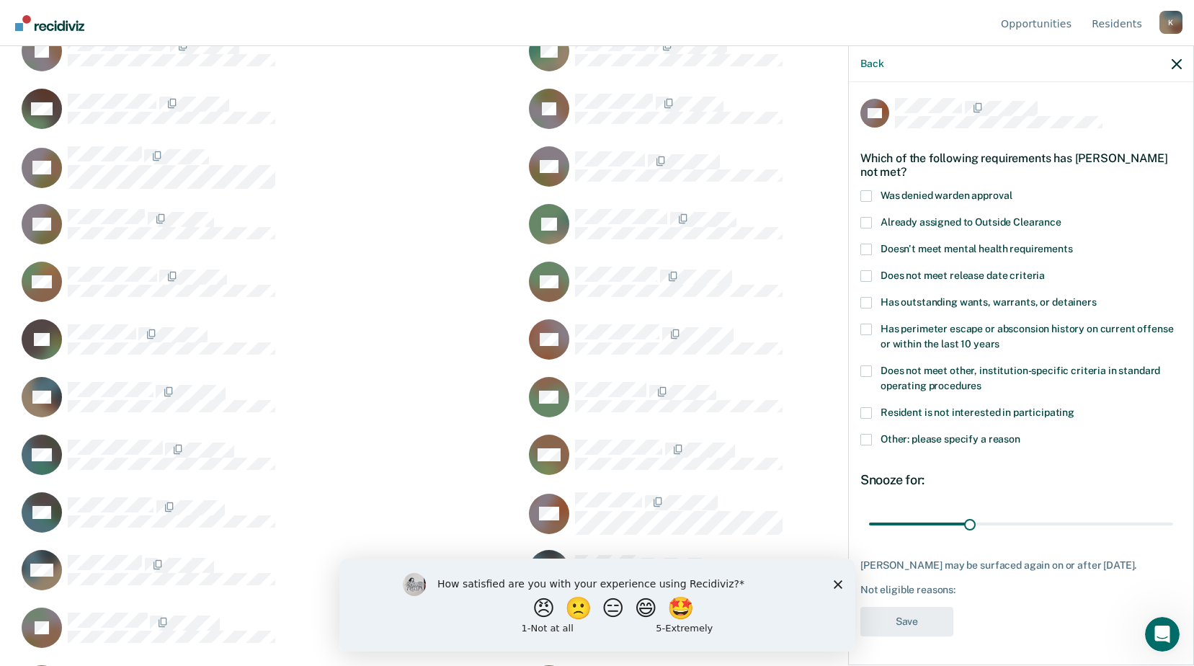
scroll to position [0, 0]
click at [865, 221] on span at bounding box center [867, 224] width 12 height 12
click at [1062, 218] on input "Already assigned to Outside Clearance" at bounding box center [1062, 218] width 0 height 0
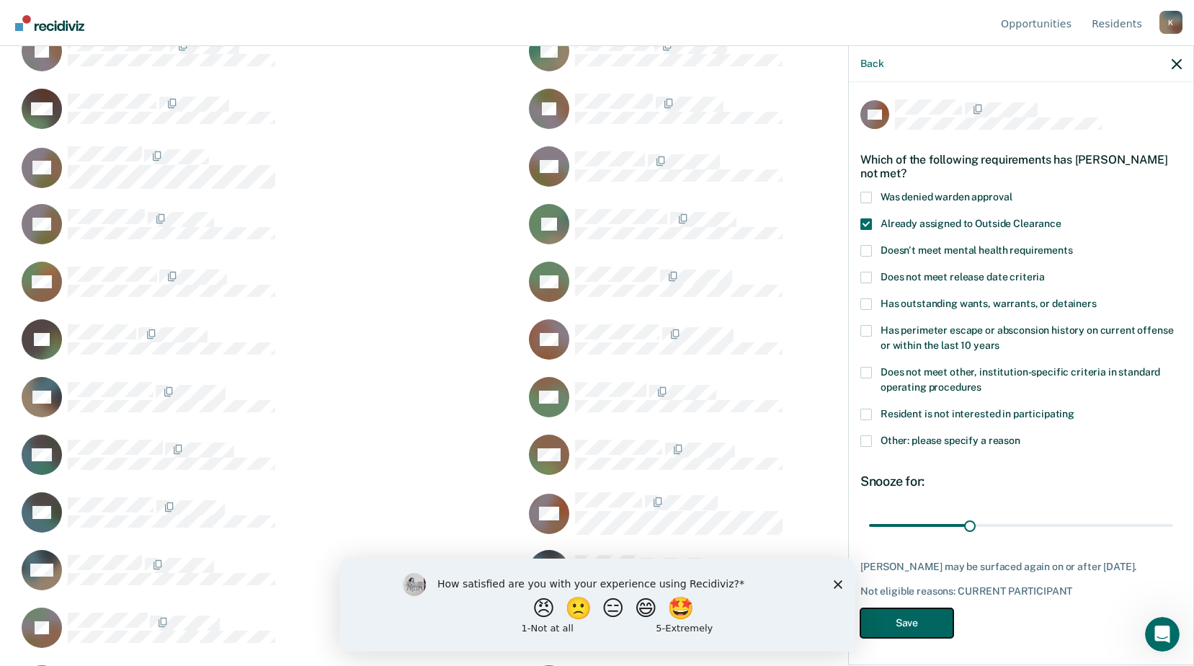
drag, startPoint x: 913, startPoint y: 618, endPoint x: 467, endPoint y: 25, distance: 742.2
click at [913, 618] on button "Save" at bounding box center [907, 623] width 93 height 30
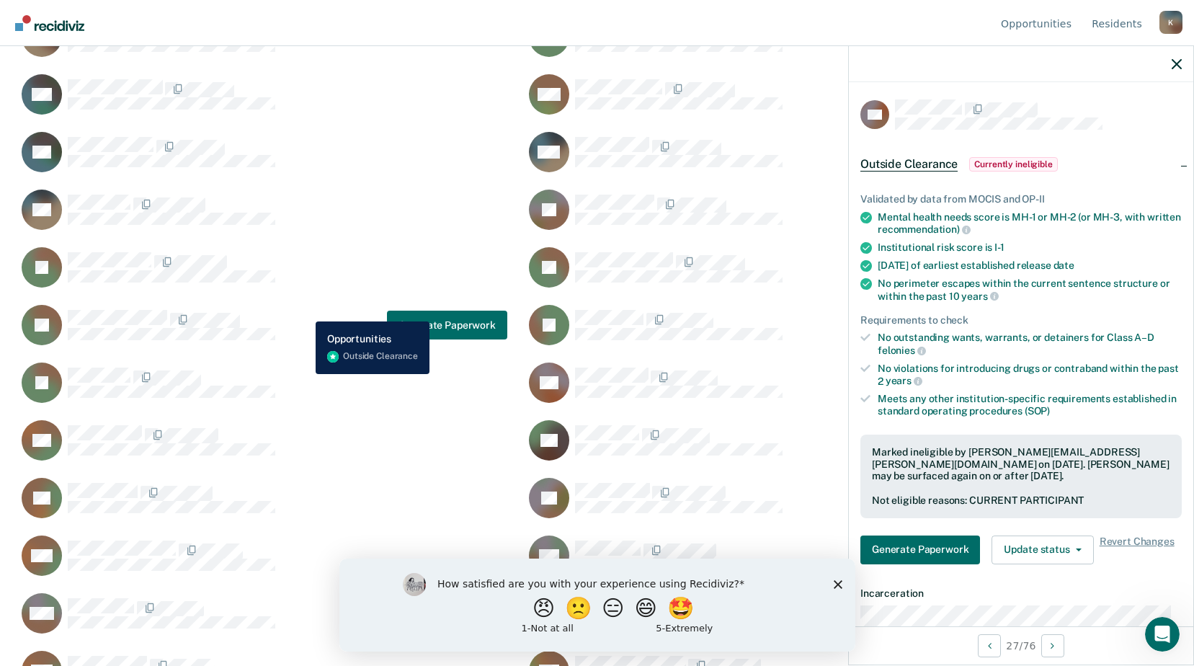
scroll to position [793, 0]
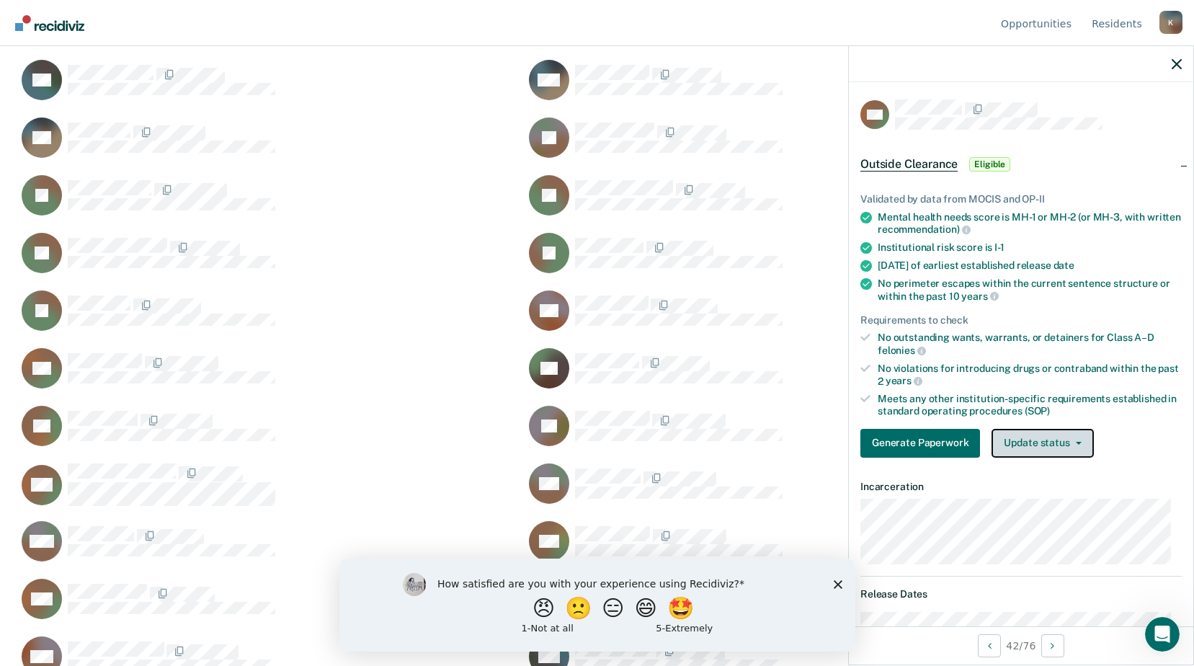
click at [1031, 451] on button "Update status" at bounding box center [1043, 443] width 102 height 29
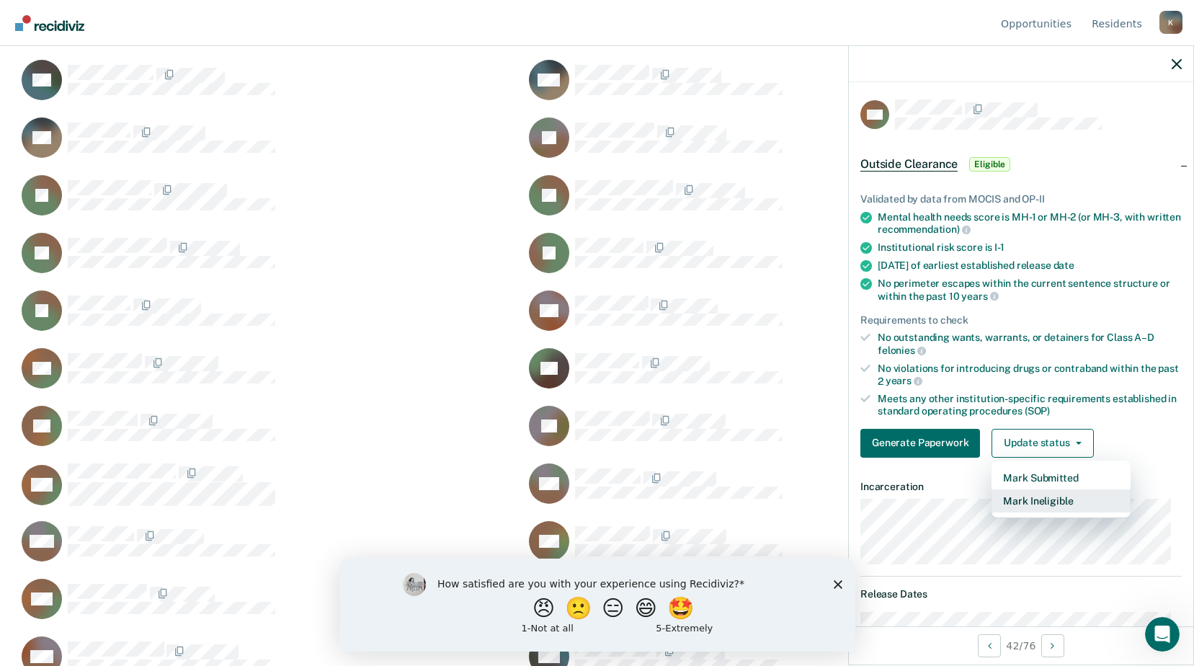
click at [1030, 496] on button "Mark Ineligible" at bounding box center [1061, 500] width 139 height 23
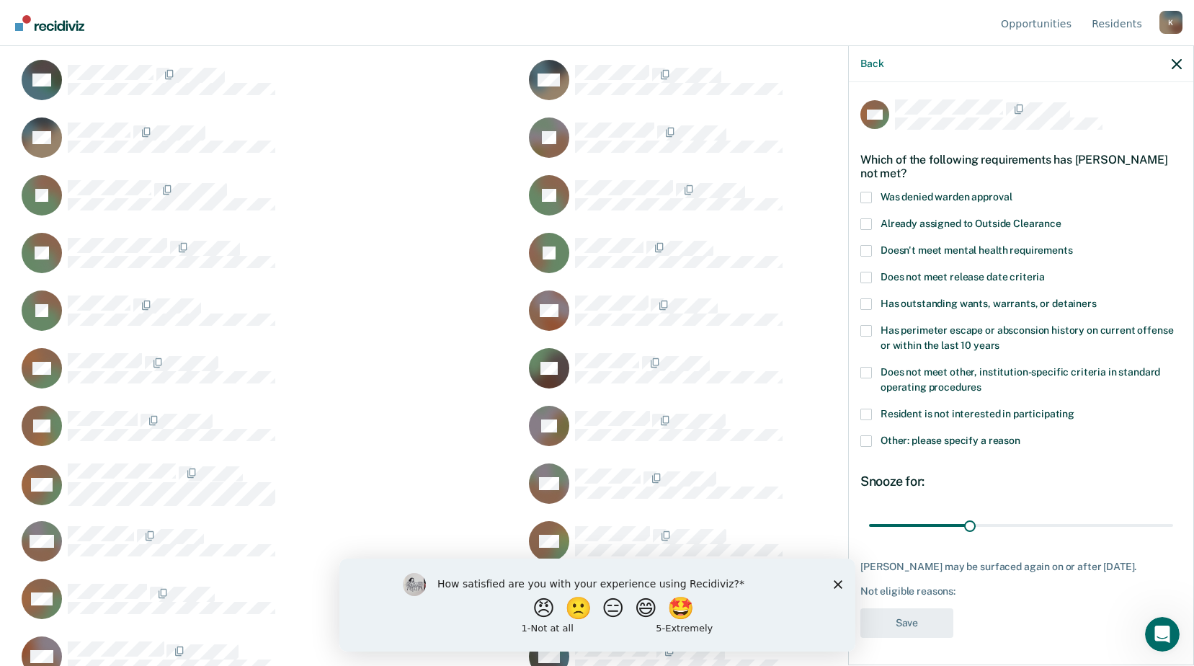
click at [857, 221] on div "DM Which of the following requirements has [PERSON_NAME] not met? Was denied wa…" at bounding box center [1021, 372] width 344 height 580
click at [862, 221] on span at bounding box center [867, 224] width 12 height 12
click at [1062, 218] on input "Already assigned to Outside Clearance" at bounding box center [1062, 218] width 0 height 0
click at [902, 622] on button "Save" at bounding box center [907, 623] width 93 height 30
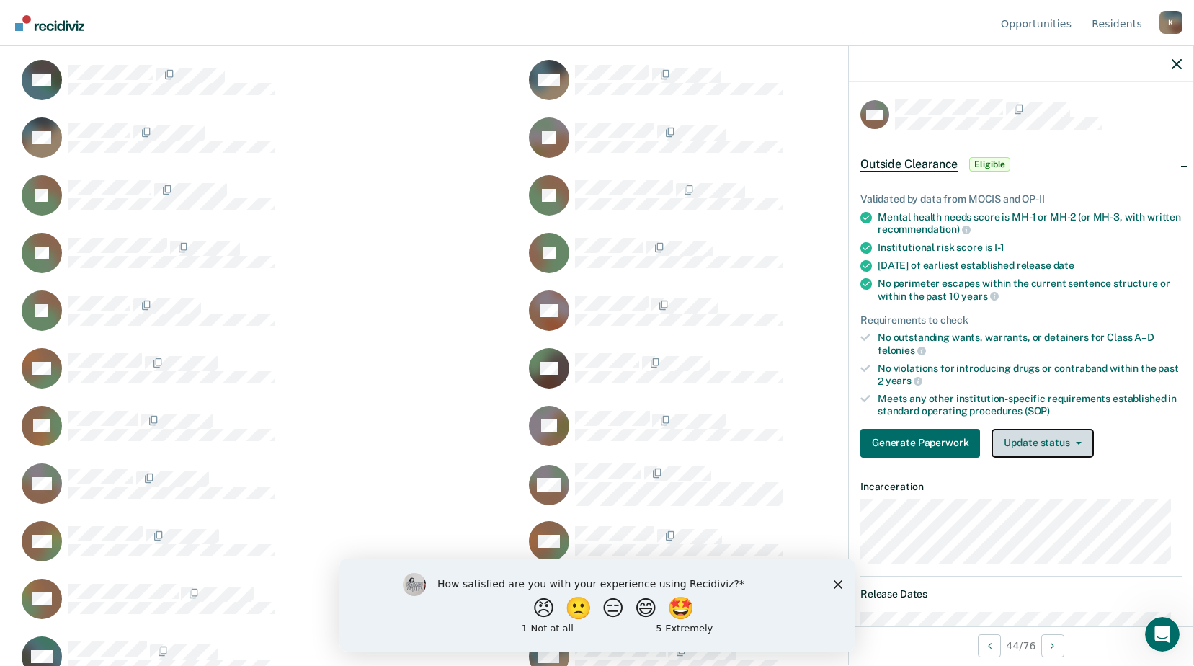
click at [1054, 435] on button "Update status" at bounding box center [1043, 443] width 102 height 29
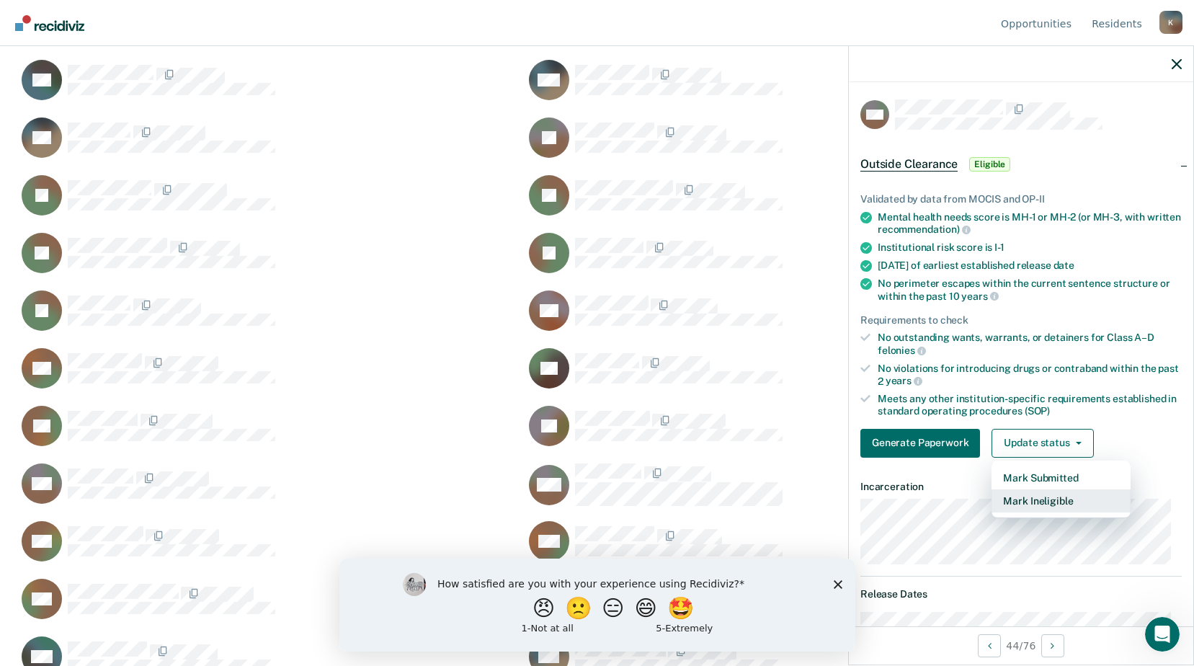
click at [1037, 494] on button "Mark Ineligible" at bounding box center [1061, 500] width 139 height 23
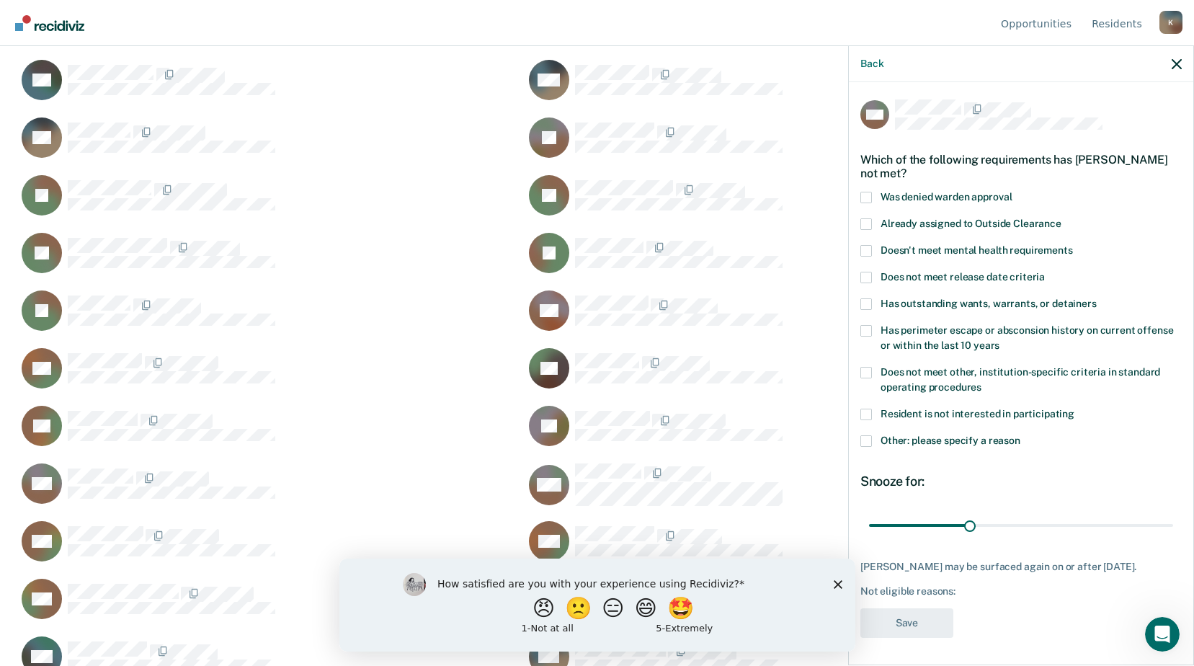
click at [870, 222] on span at bounding box center [867, 224] width 12 height 12
click at [1062, 218] on input "Already assigned to Outside Clearance" at bounding box center [1062, 218] width 0 height 0
click at [919, 621] on button "Save" at bounding box center [907, 623] width 93 height 30
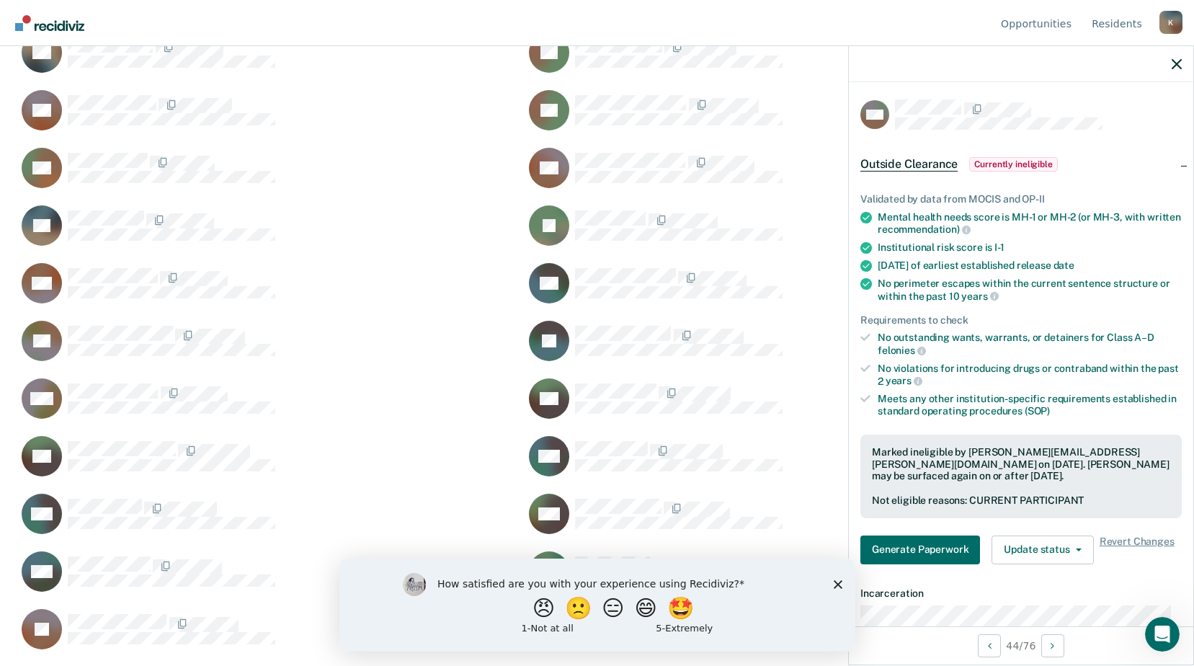
scroll to position [1310, 0]
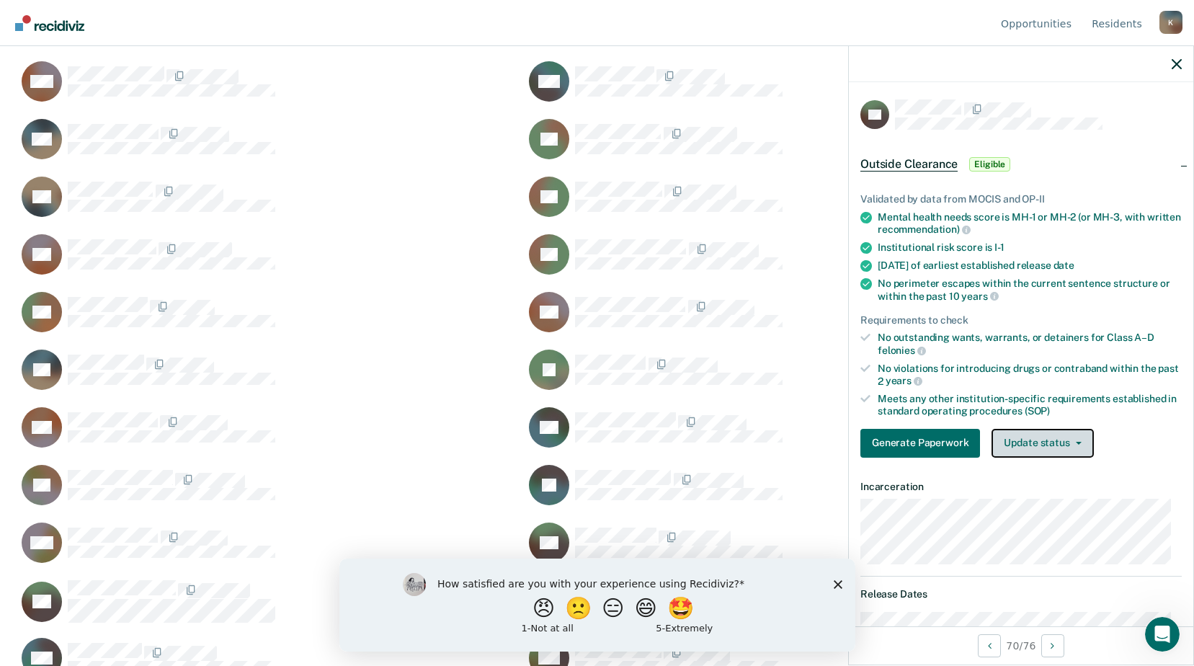
click at [1037, 437] on button "Update status" at bounding box center [1043, 443] width 102 height 29
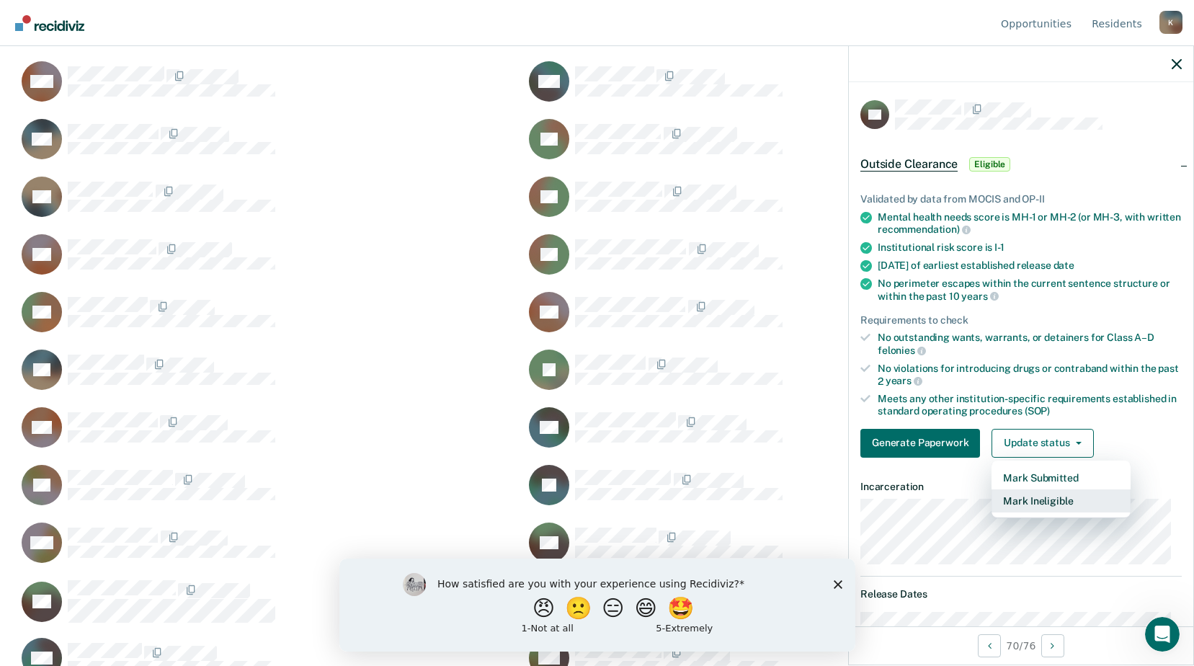
click at [1033, 493] on button "Mark Ineligible" at bounding box center [1061, 500] width 139 height 23
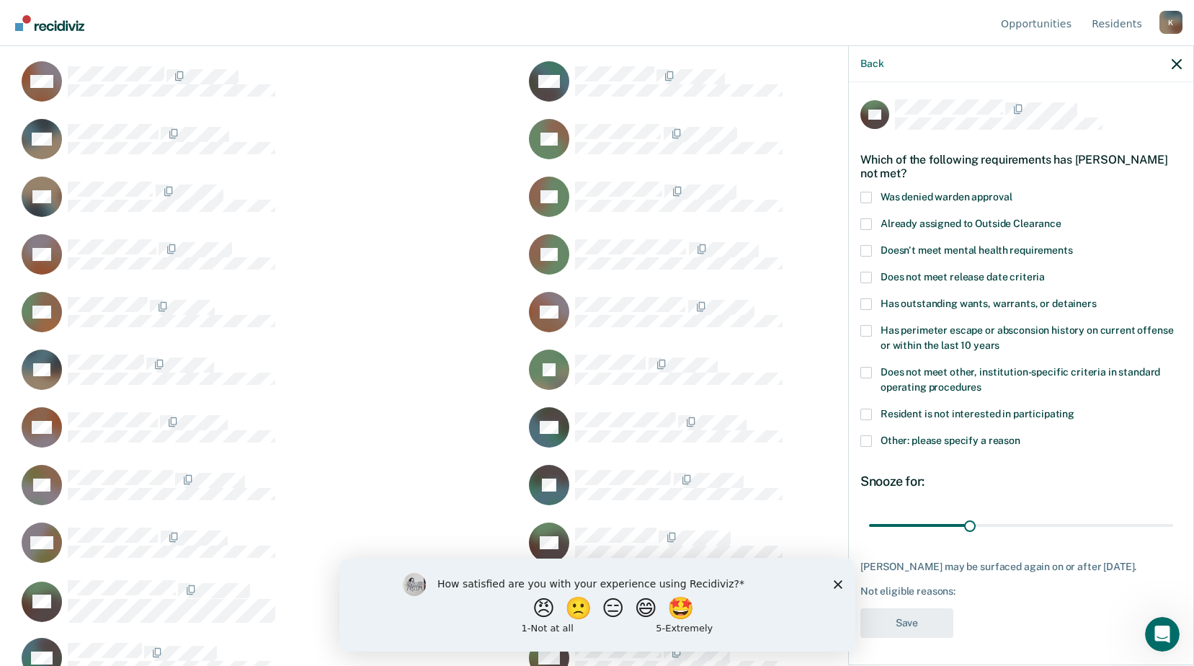
click at [870, 220] on span at bounding box center [867, 224] width 12 height 12
click at [1062, 218] on input "Already assigned to Outside Clearance" at bounding box center [1062, 218] width 0 height 0
click at [930, 633] on button "Save" at bounding box center [907, 623] width 93 height 30
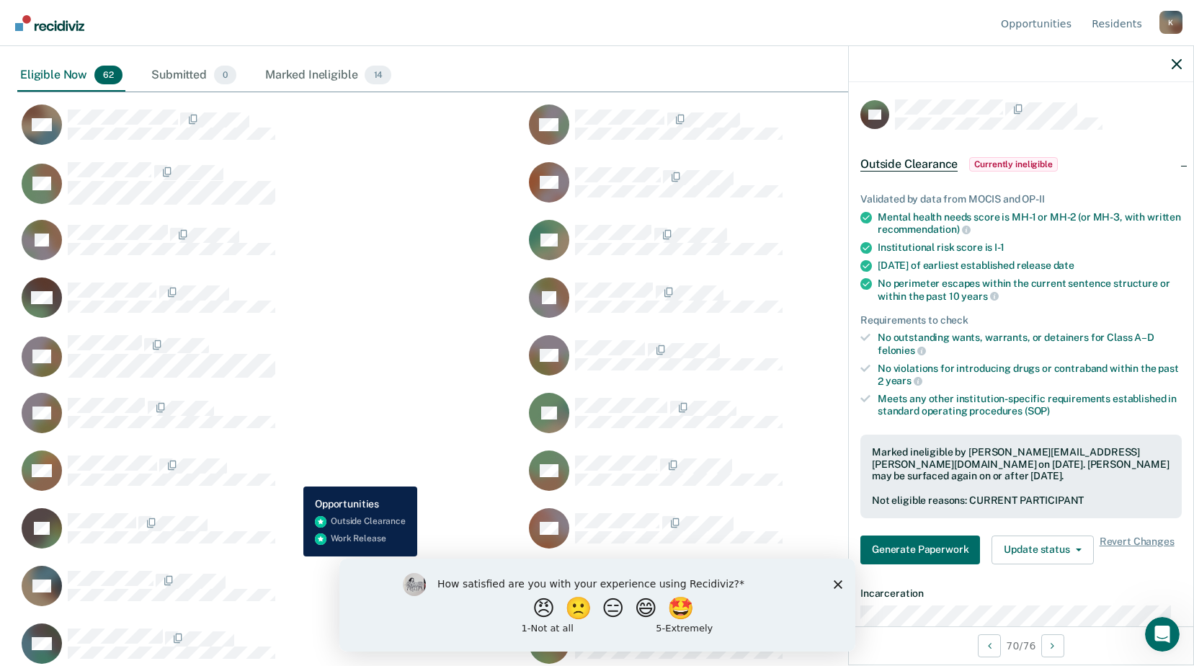
scroll to position [0, 0]
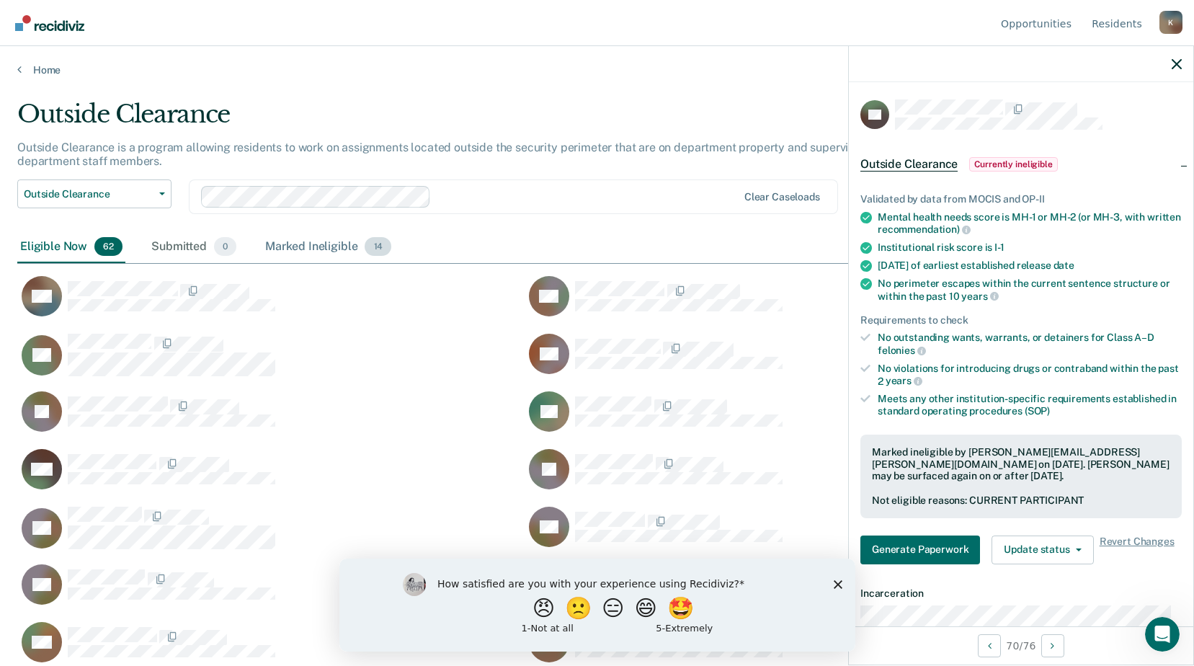
click at [346, 244] on div "Marked Ineligible 14" at bounding box center [328, 247] width 132 height 32
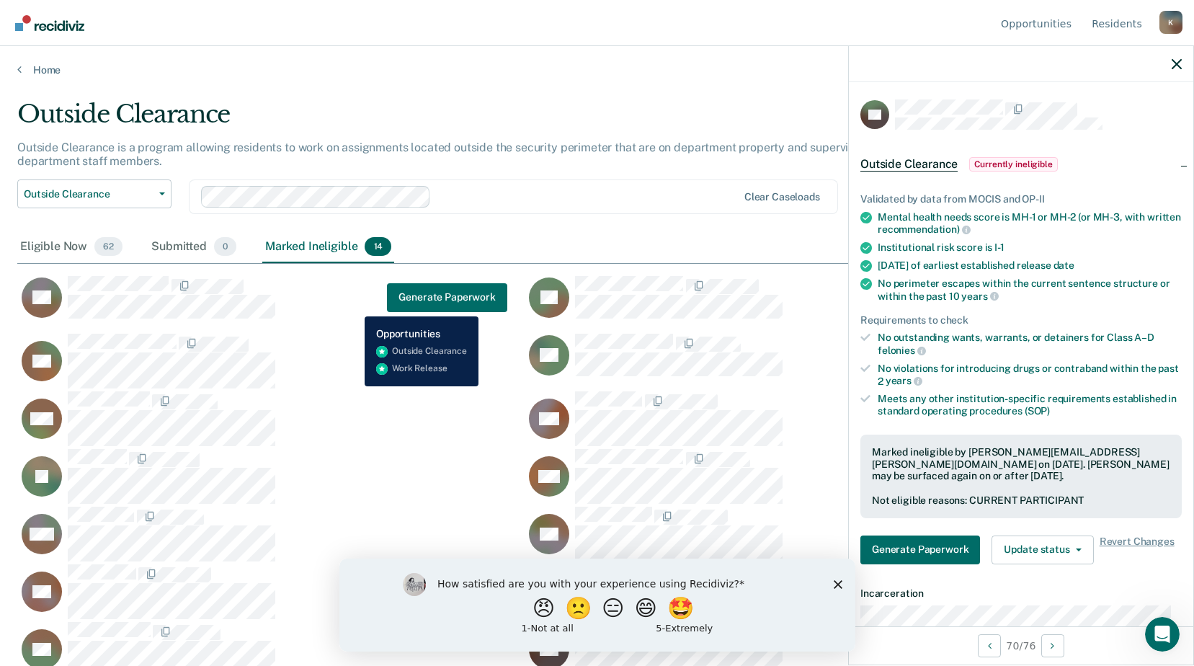
scroll to position [13, 0]
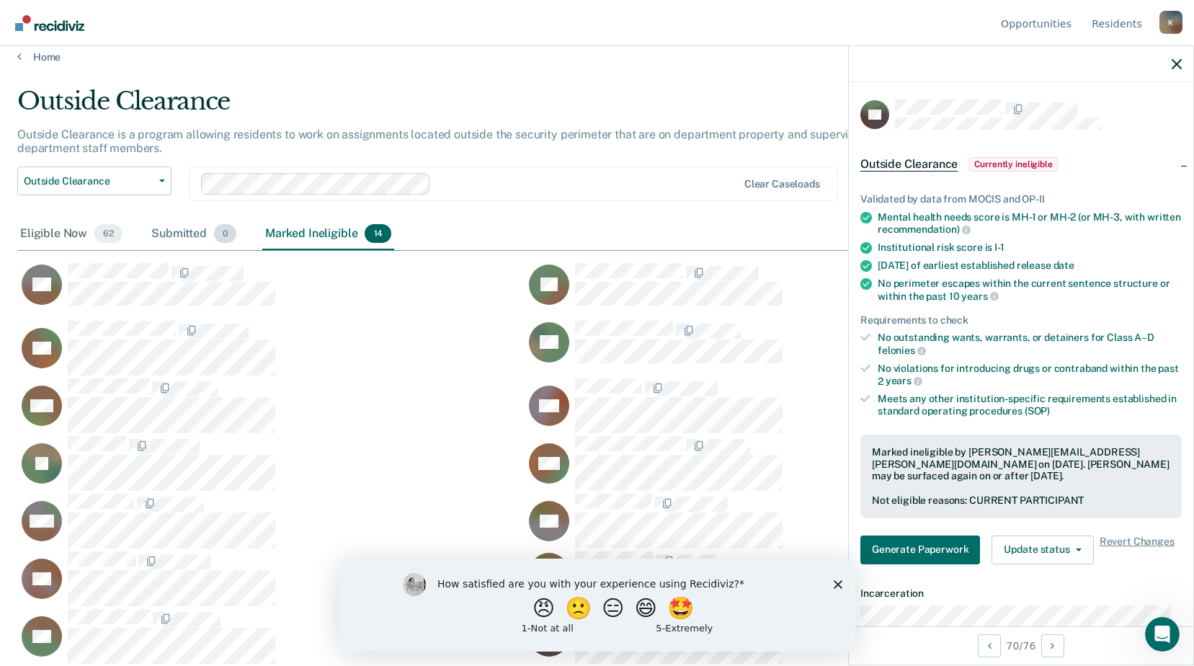
click at [178, 228] on div "Submitted 0" at bounding box center [193, 234] width 91 height 32
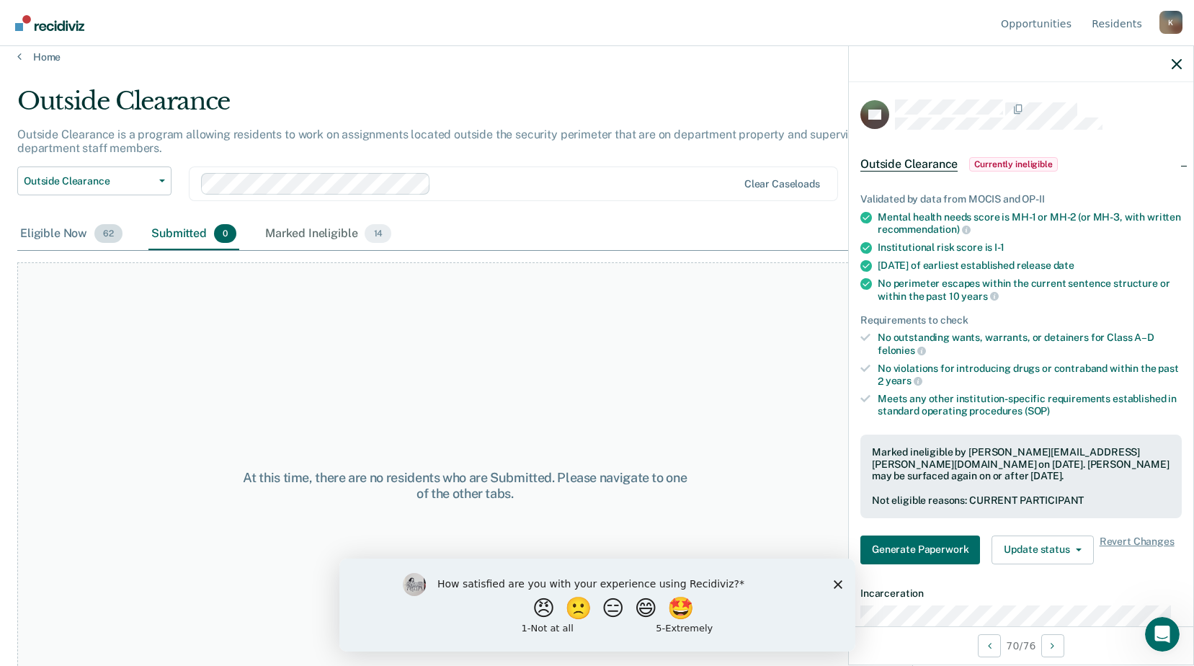
click at [76, 239] on div "Eligible Now 62" at bounding box center [71, 234] width 108 height 32
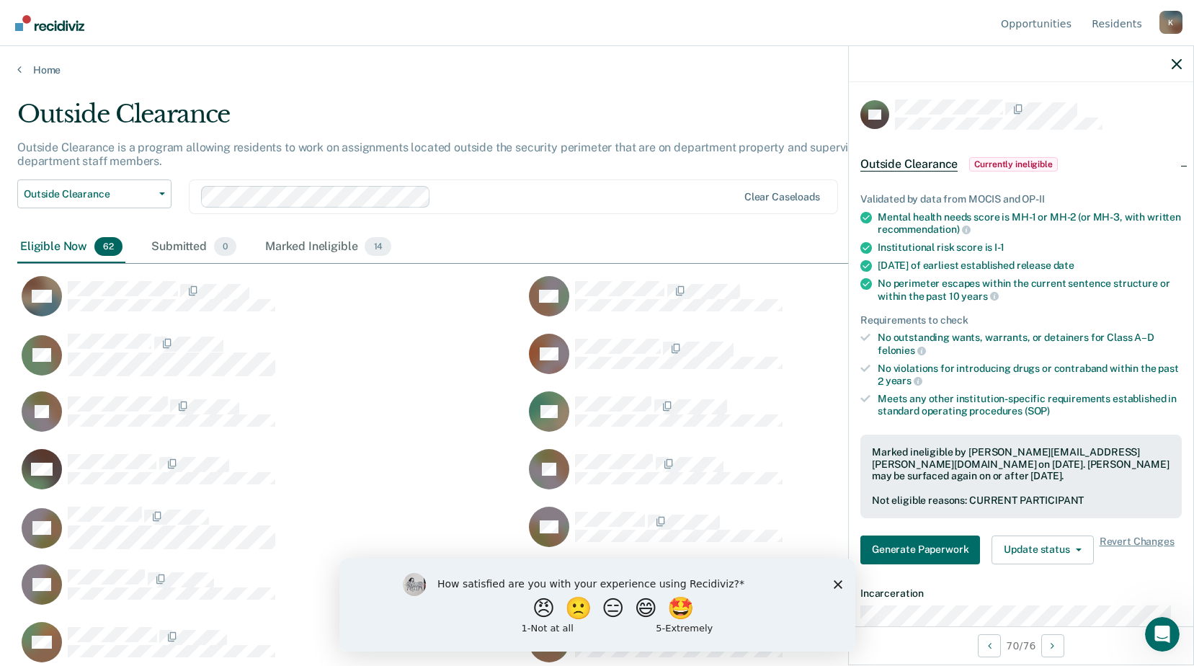
scroll to position [448, 1149]
click at [167, 197] on button "Outside Clearance" at bounding box center [94, 193] width 154 height 29
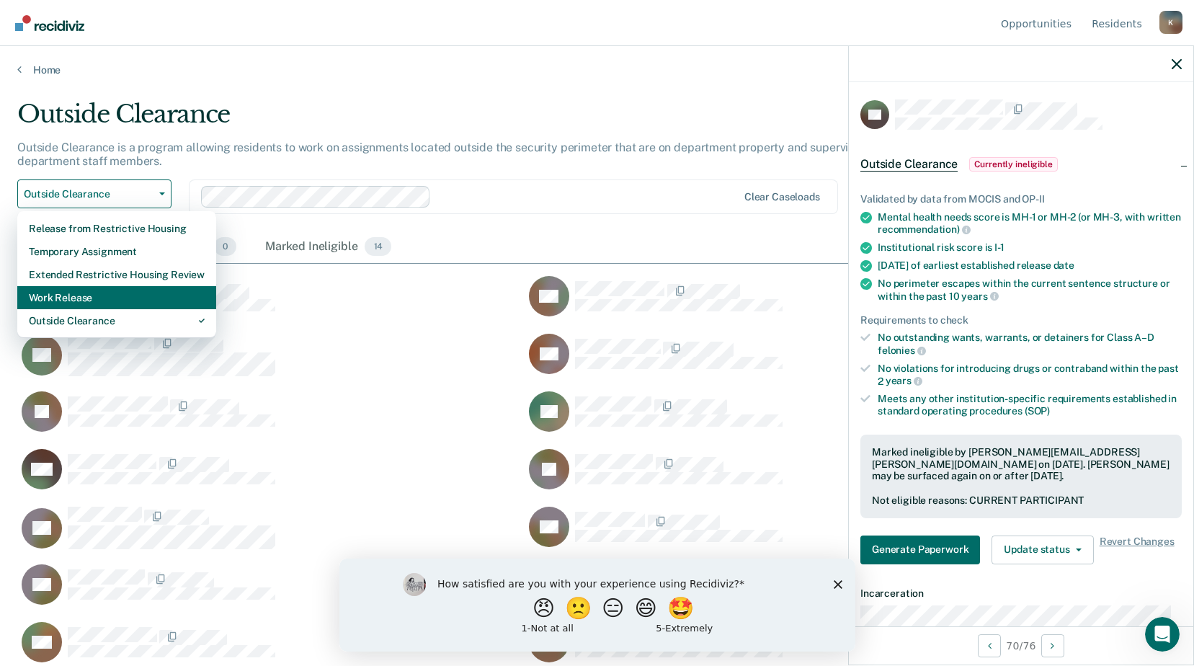
click at [99, 290] on div "Work Release" at bounding box center [117, 297] width 176 height 23
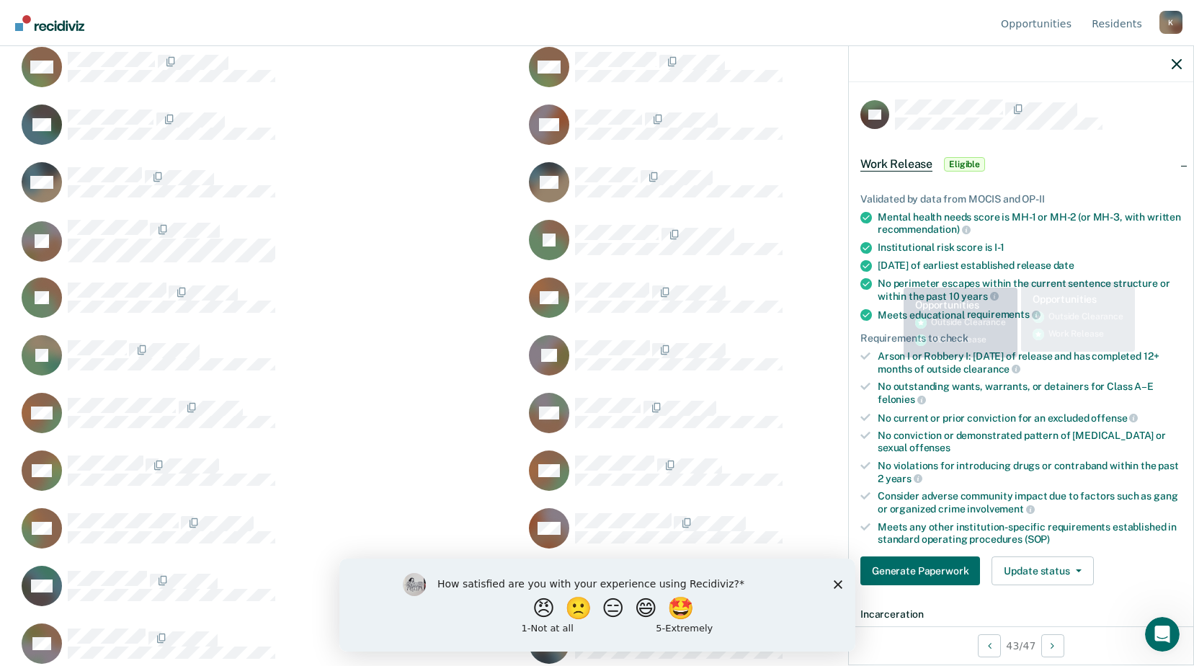
scroll to position [561, 0]
